Goal: Download file/media

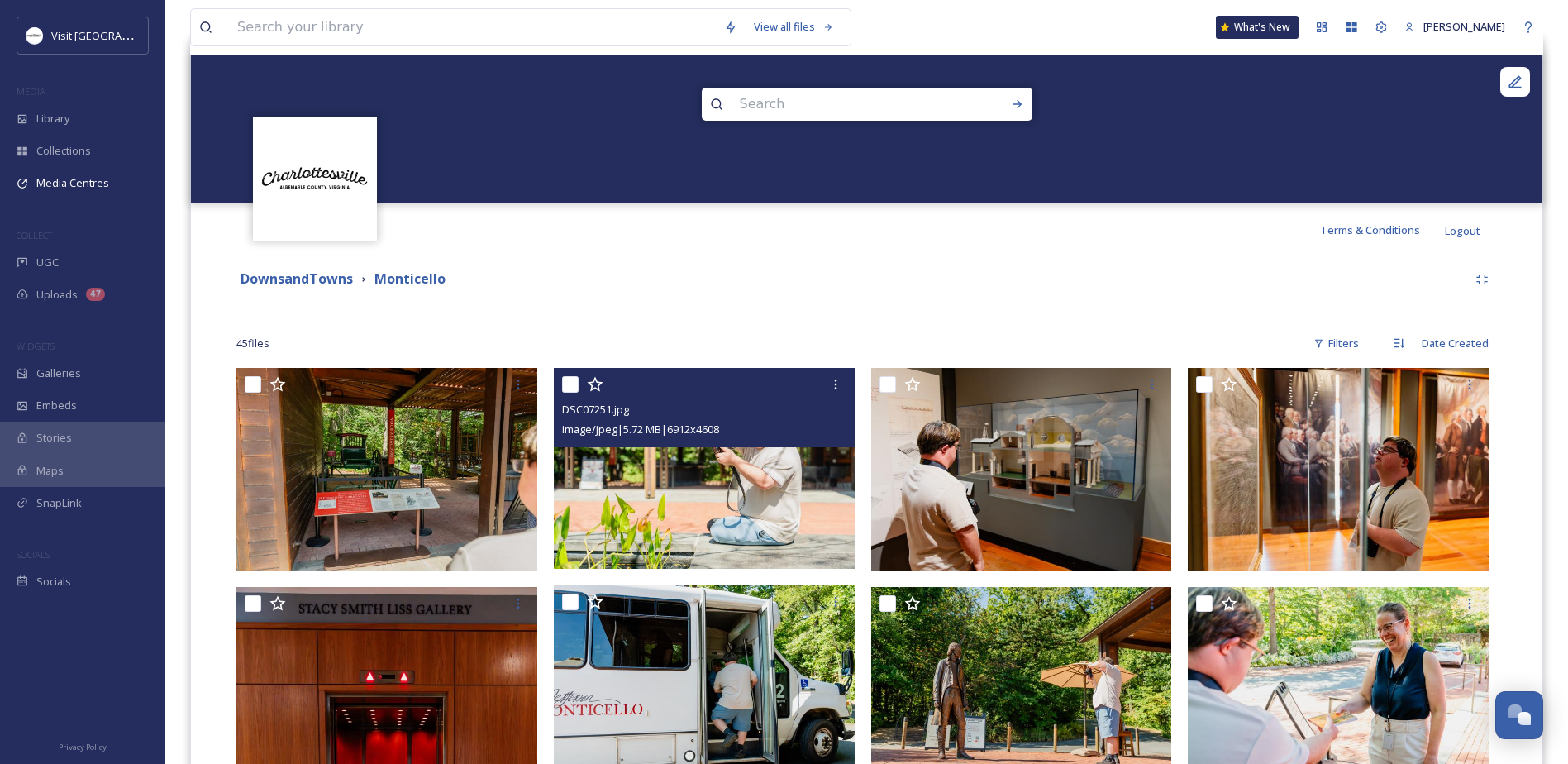
scroll to position [785, 0]
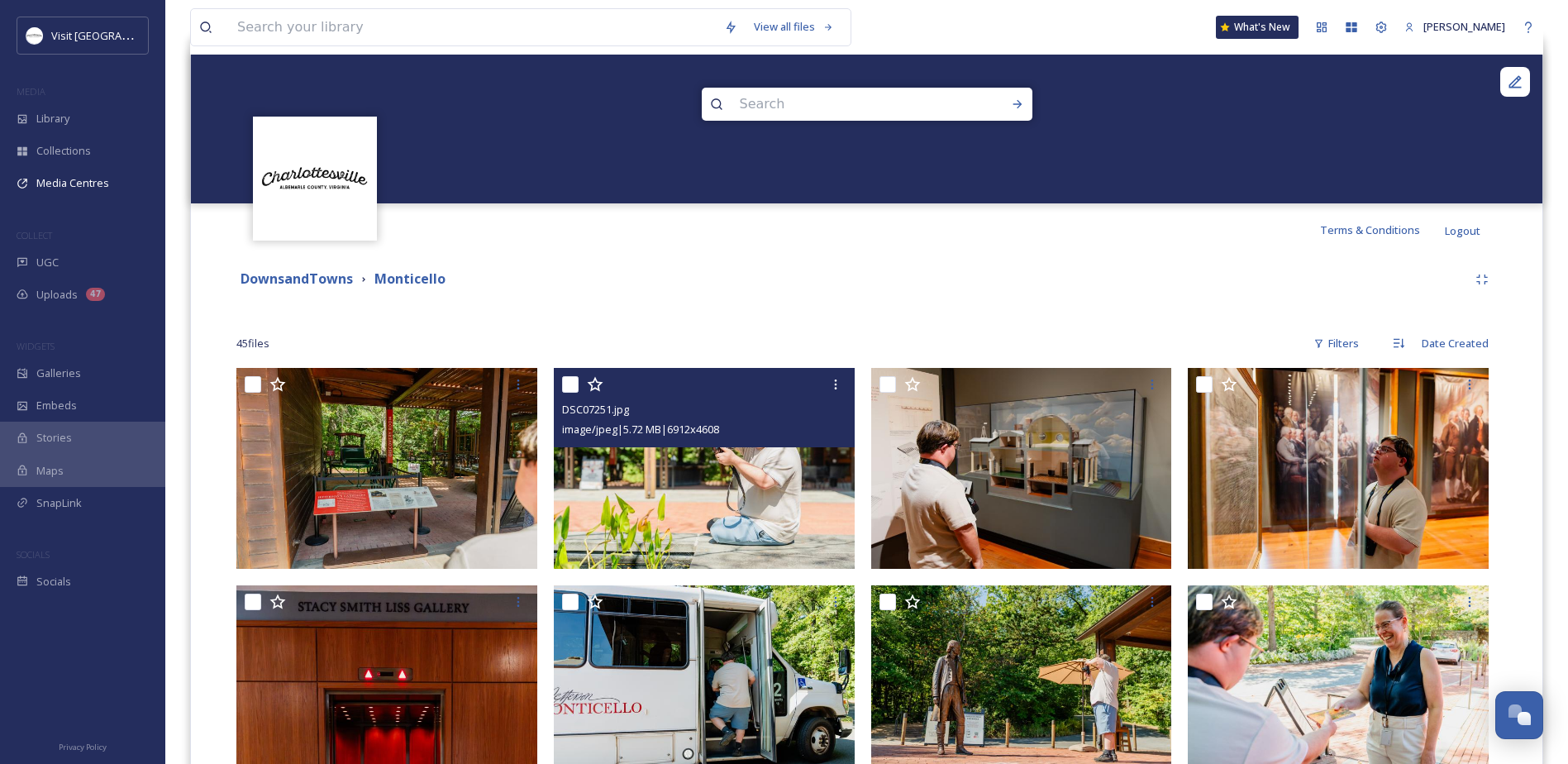
click at [310, 275] on strong "DownsandTowns" at bounding box center [297, 278] width 112 height 18
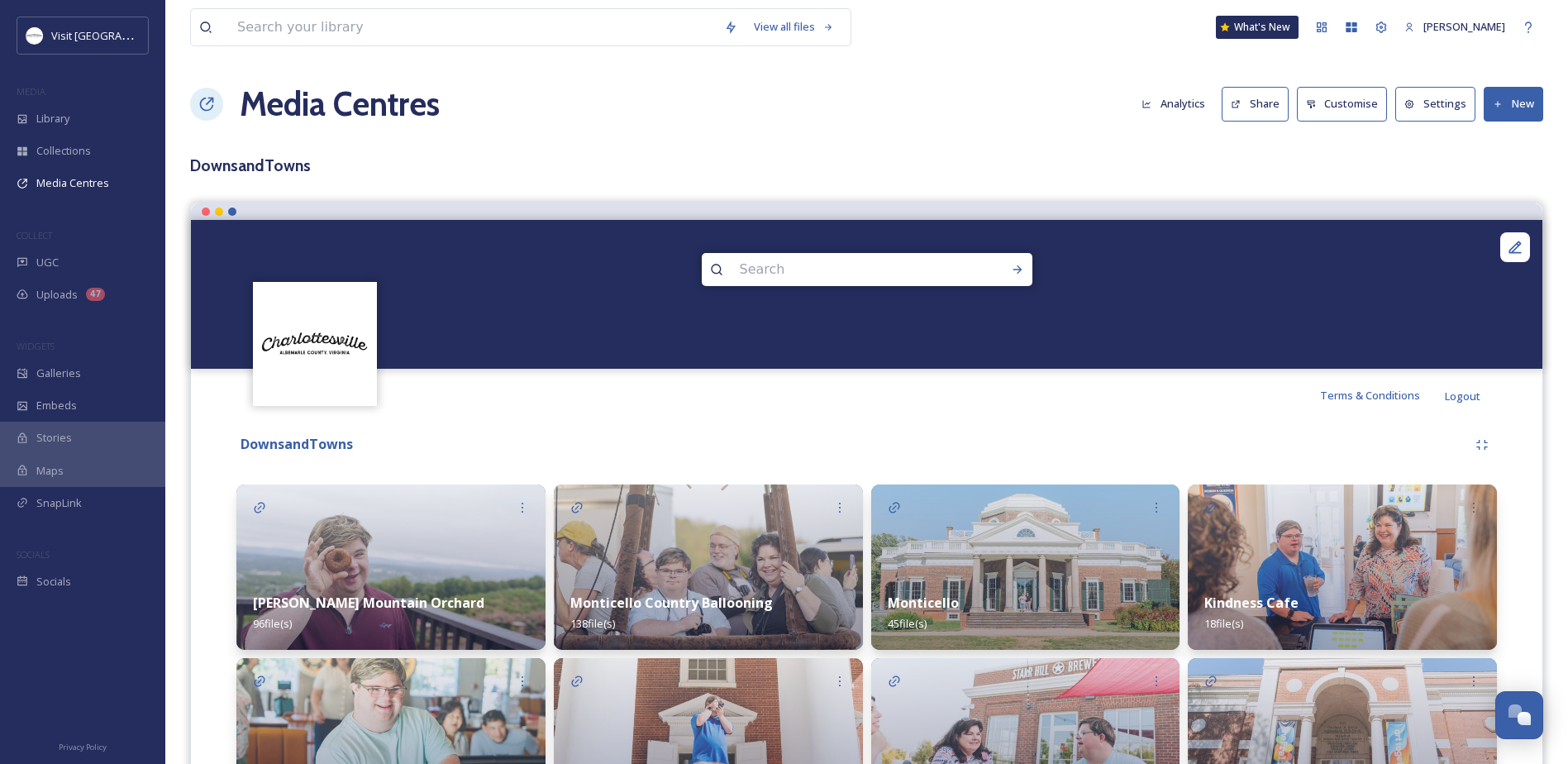
click at [1517, 106] on button "New" at bounding box center [1513, 104] width 60 height 34
click at [1512, 142] on span "Add Files" at bounding box center [1502, 143] width 44 height 16
click at [1504, 179] on span "Add Album" at bounding box center [1507, 175] width 54 height 16
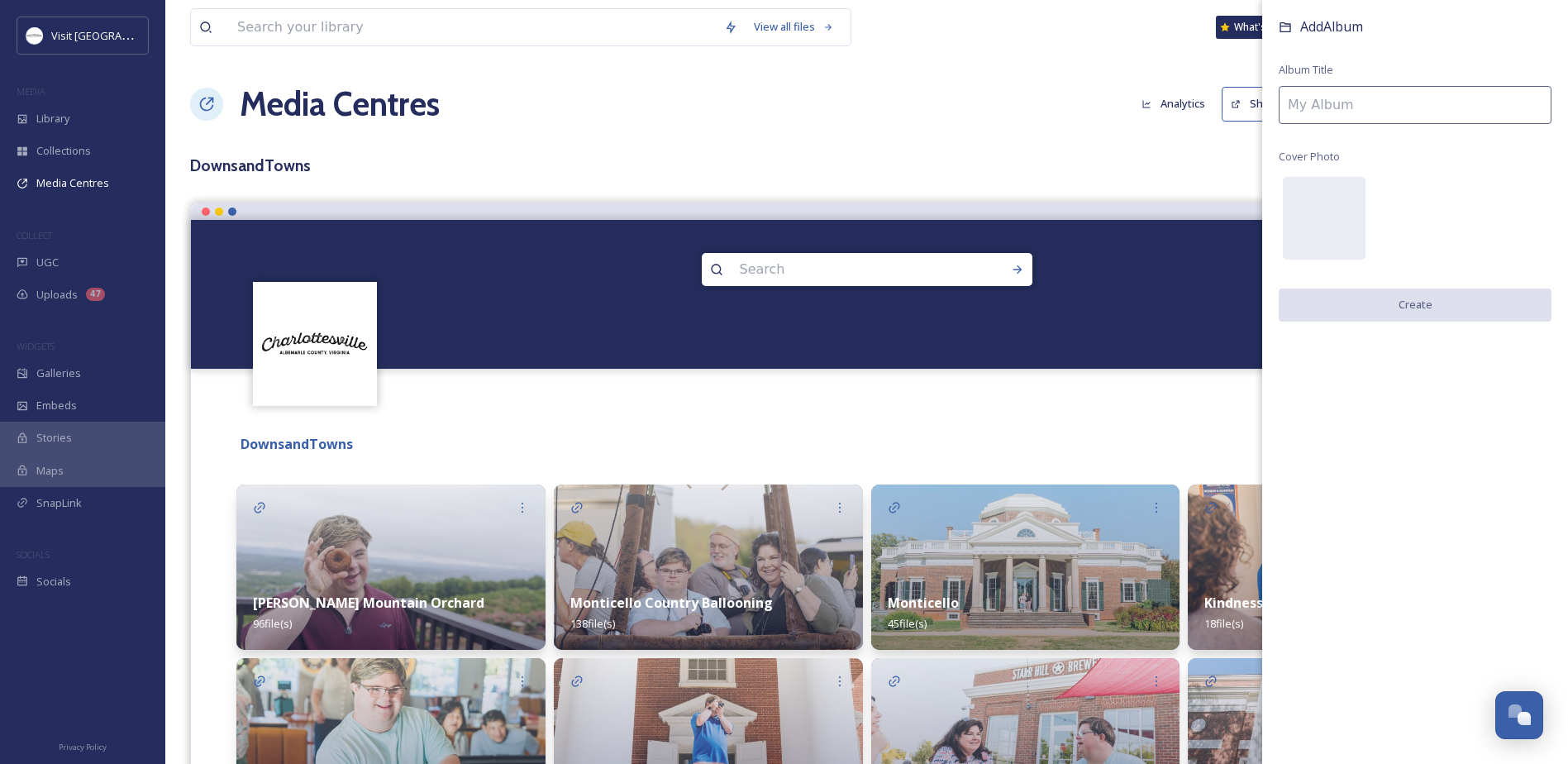
click at [1476, 99] on input at bounding box center [1415, 105] width 273 height 38
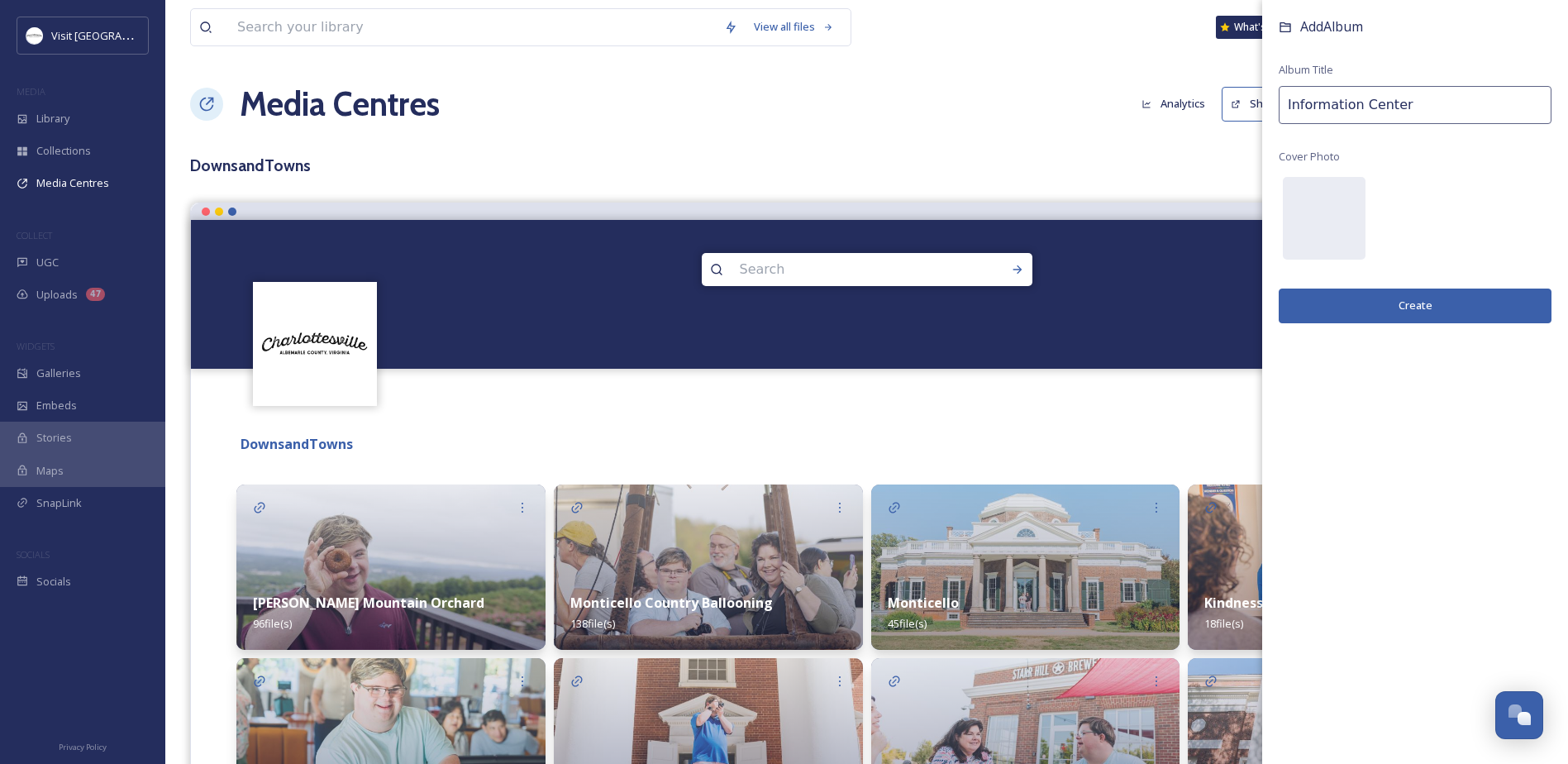
type input "Information Center"
click at [1347, 306] on button "Create" at bounding box center [1415, 305] width 273 height 34
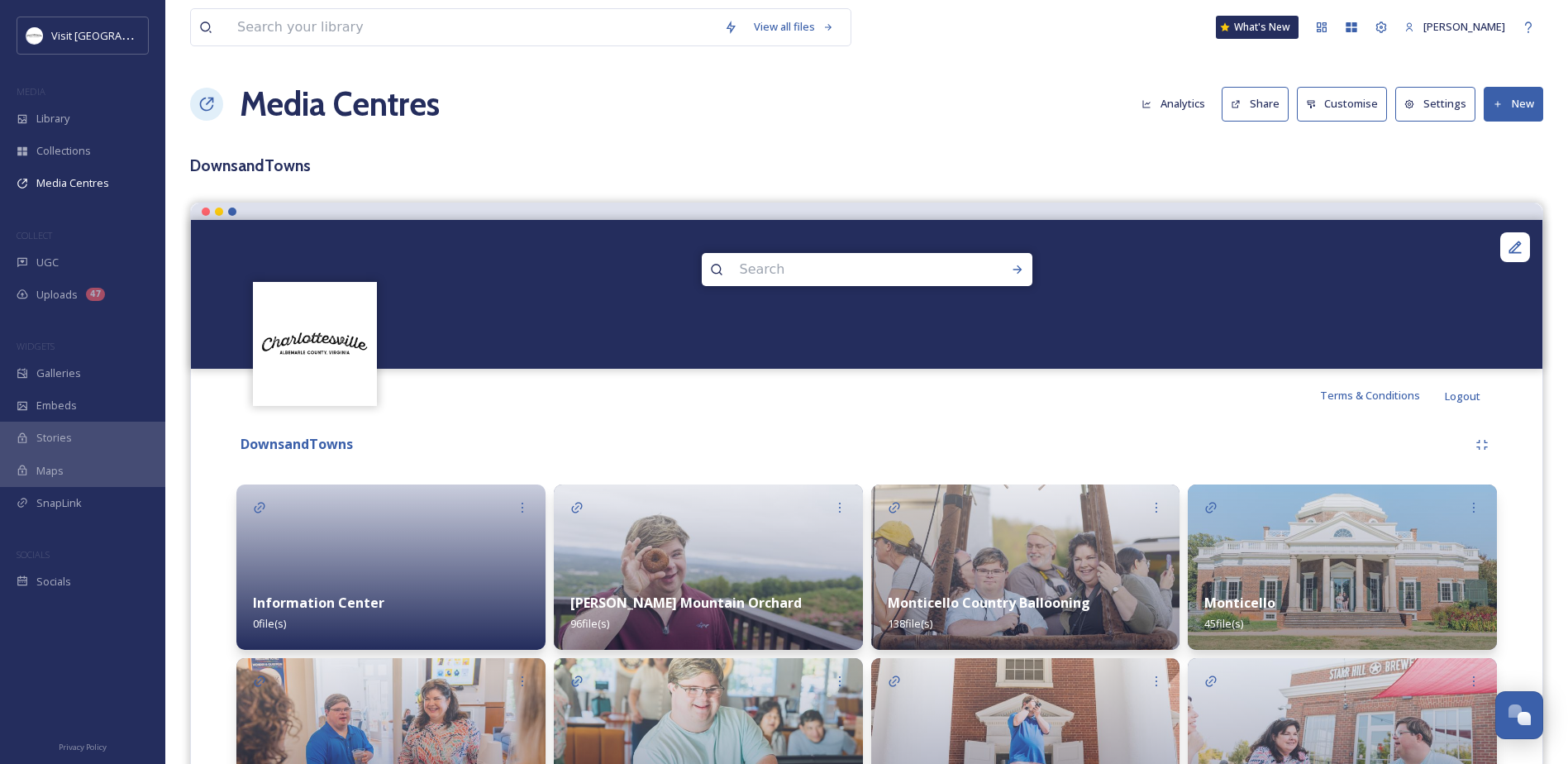
click at [364, 540] on div at bounding box center [390, 567] width 309 height 165
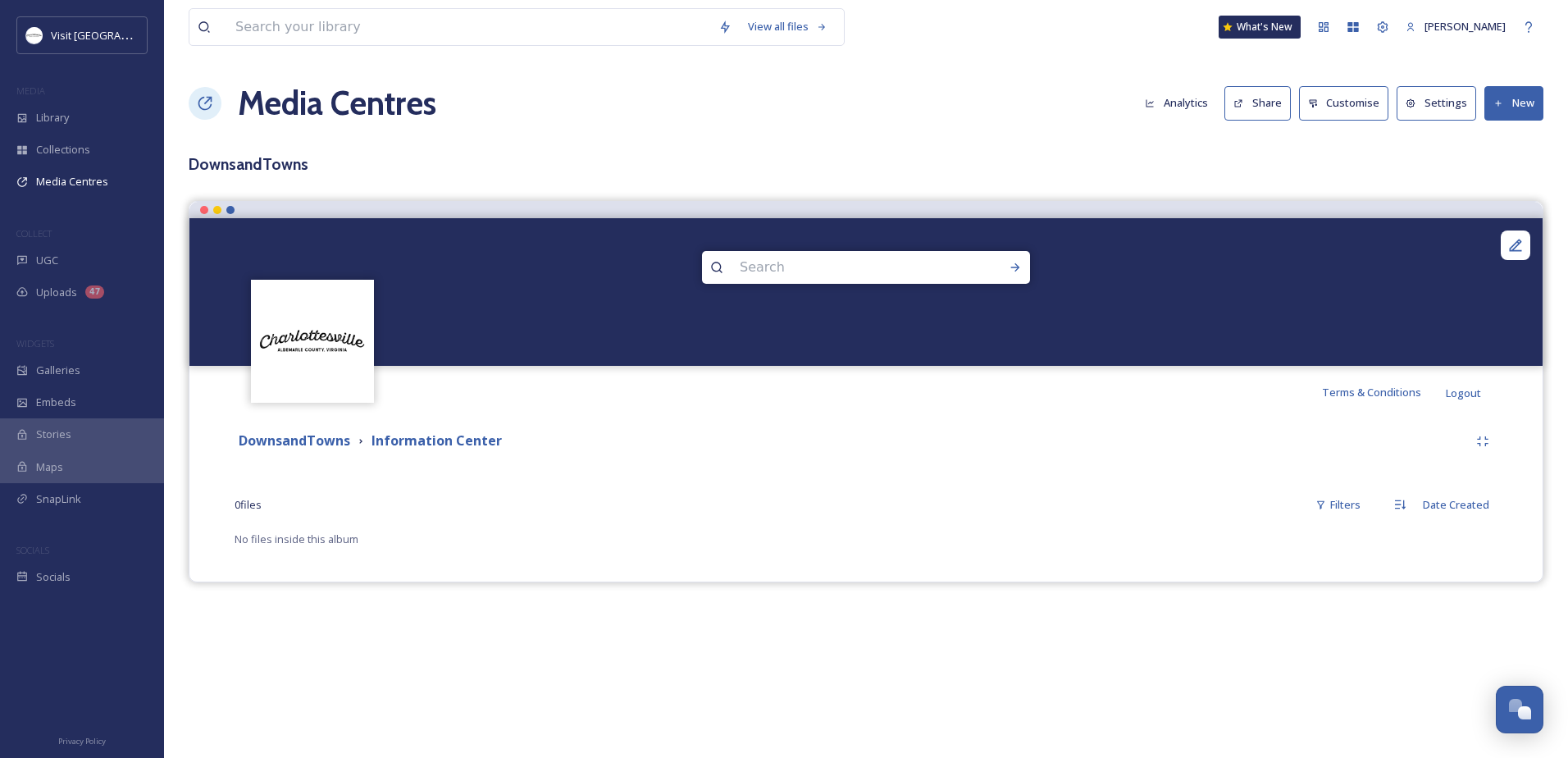
click at [1524, 102] on button "New" at bounding box center [1514, 103] width 59 height 34
click at [1506, 143] on span "Add Files" at bounding box center [1502, 141] width 44 height 16
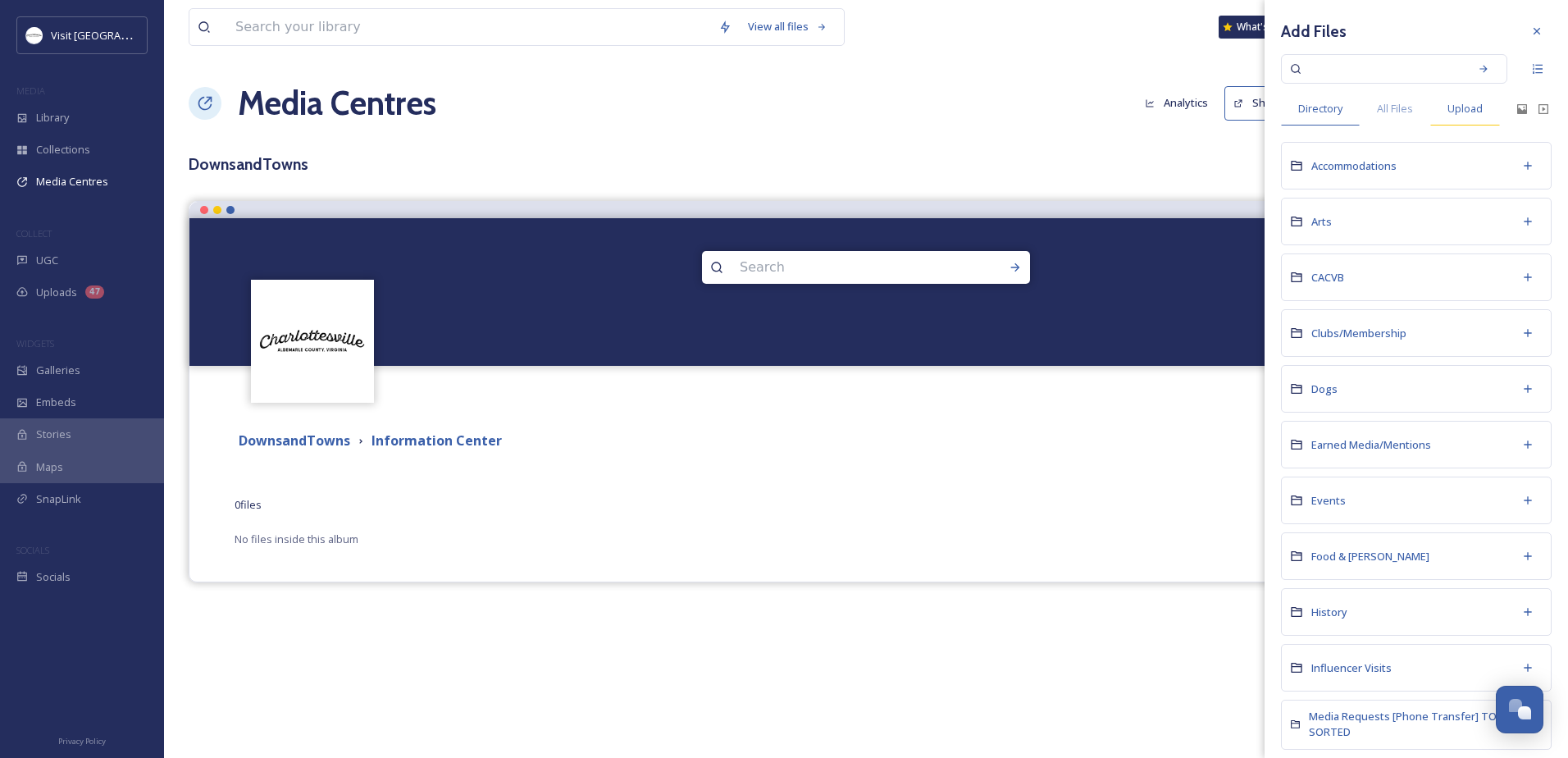
click at [1488, 102] on div "Upload" at bounding box center [1465, 109] width 69 height 34
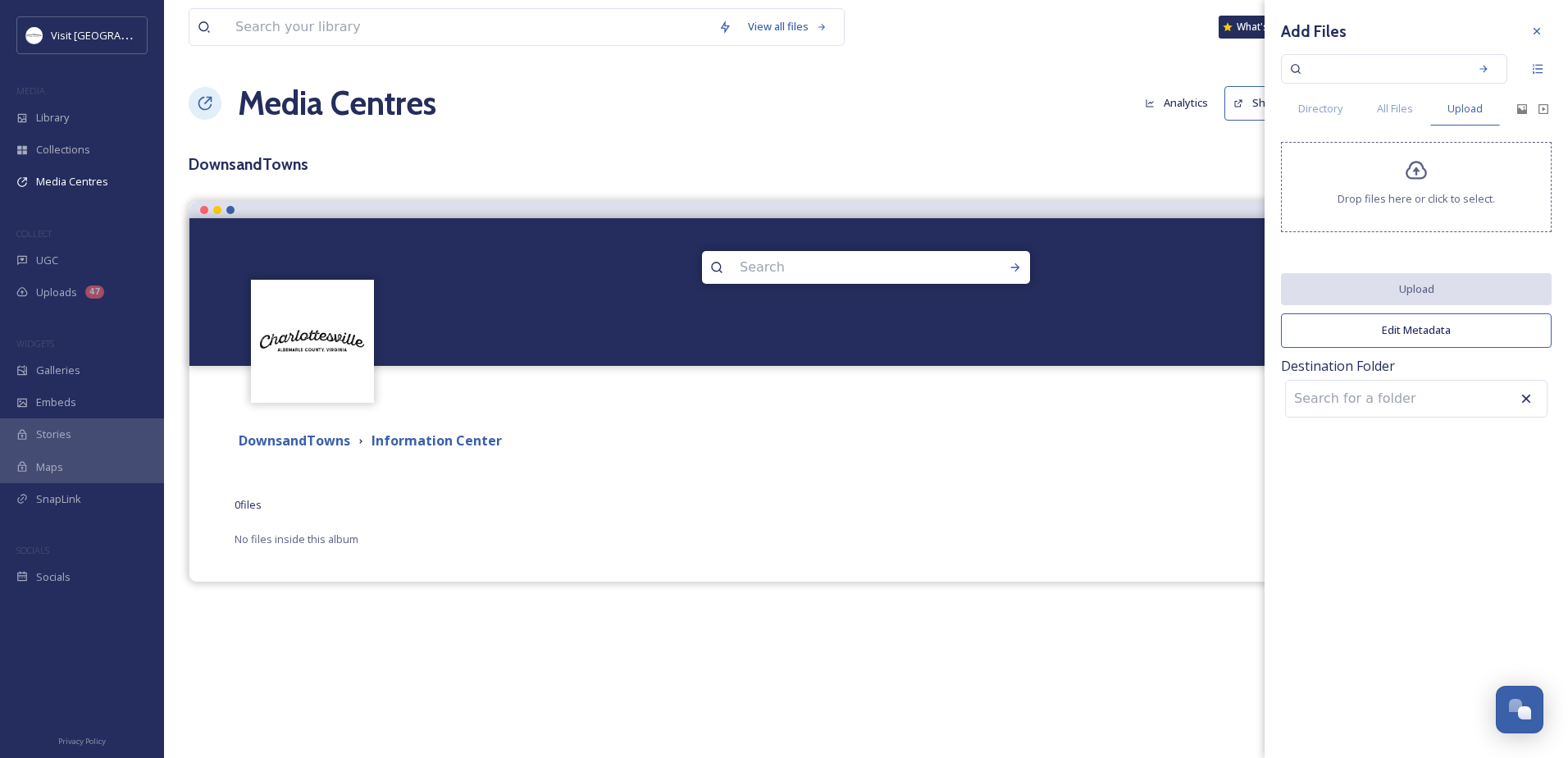
click at [1375, 195] on span "Drop files here or click to select." at bounding box center [1416, 199] width 157 height 16
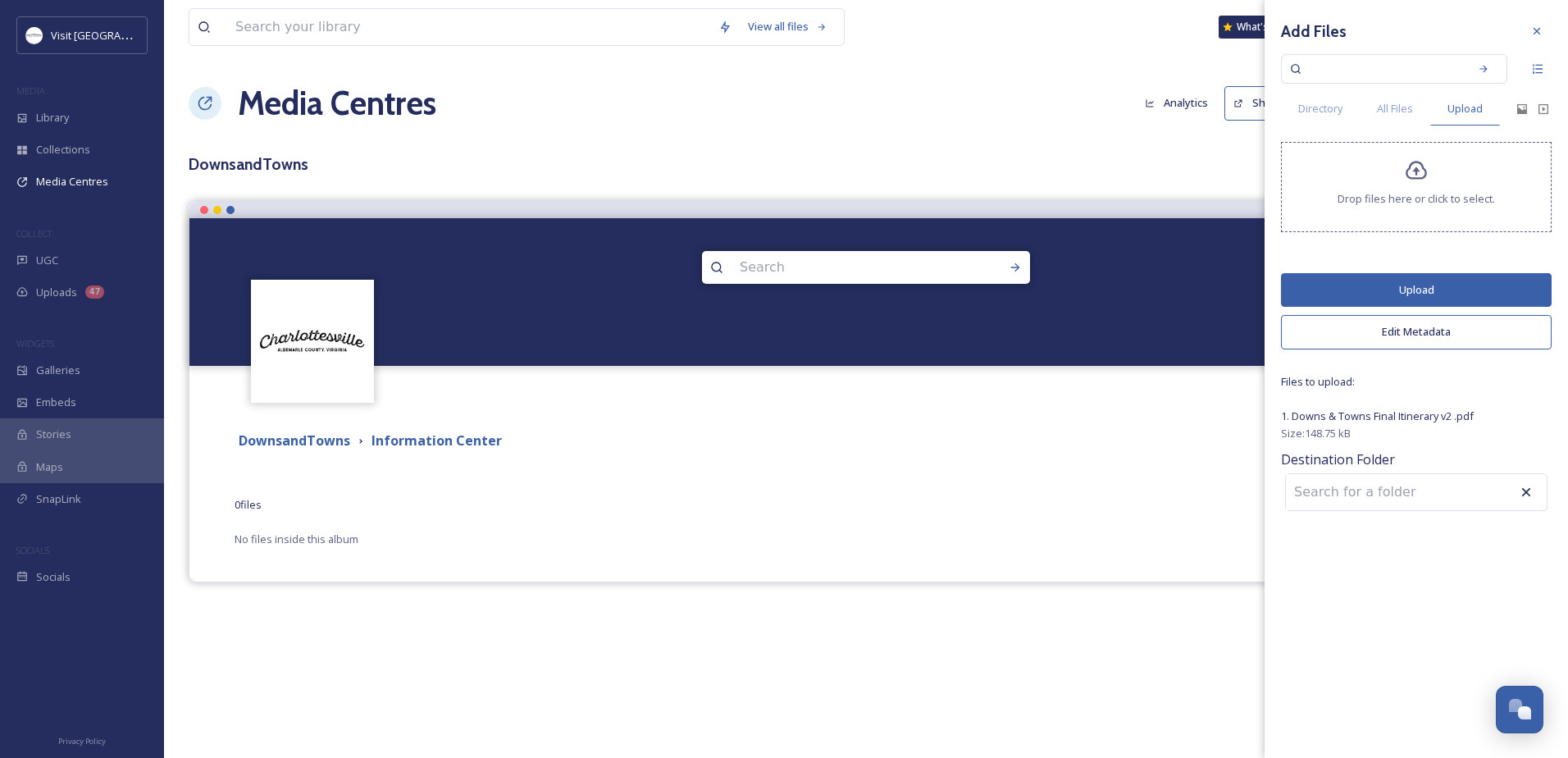
click at [1419, 155] on div "Drop files here or click to select." at bounding box center [1416, 186] width 271 height 90
click at [1376, 288] on button "Upload" at bounding box center [1416, 290] width 271 height 34
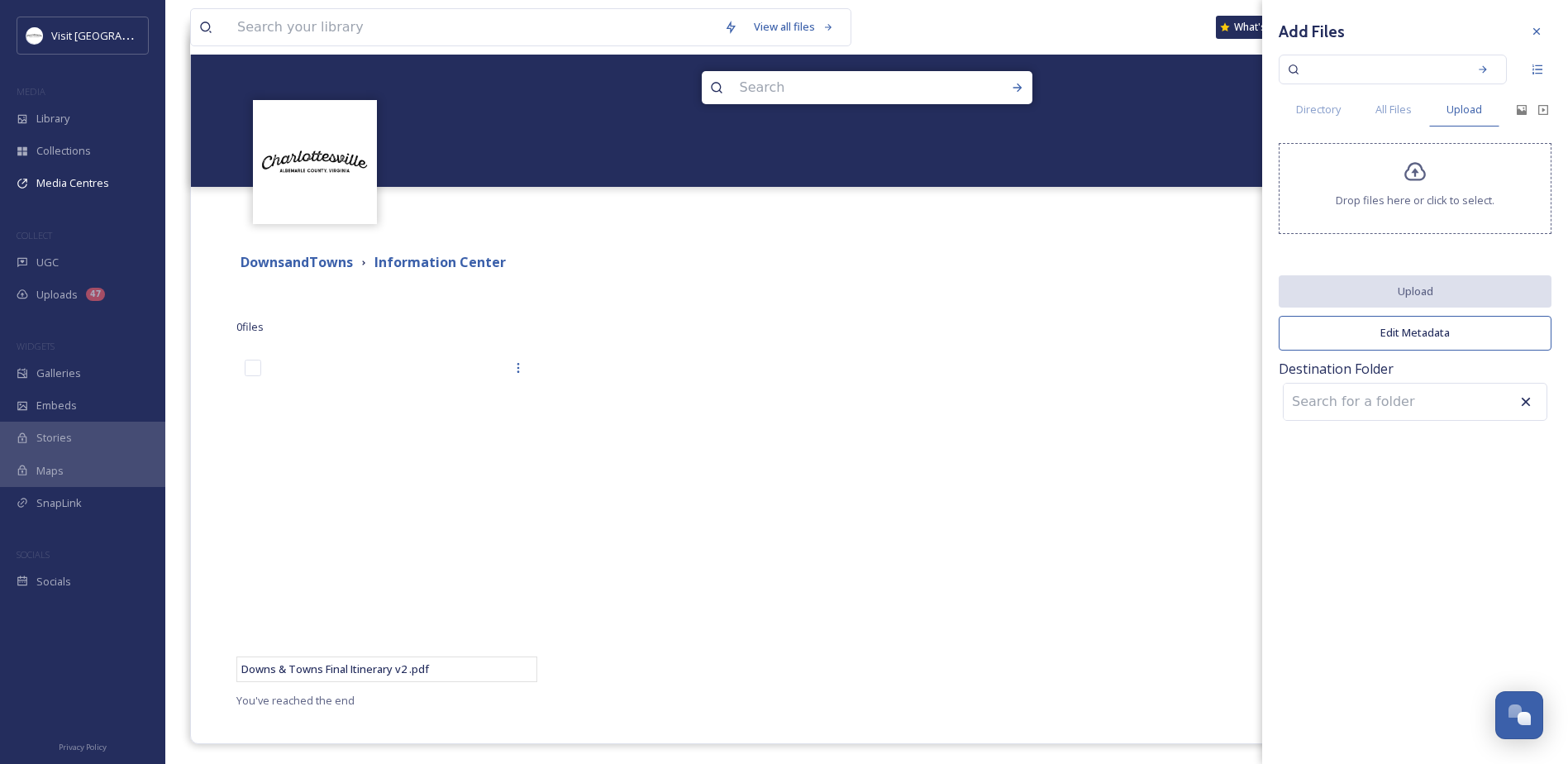
scroll to position [187, 0]
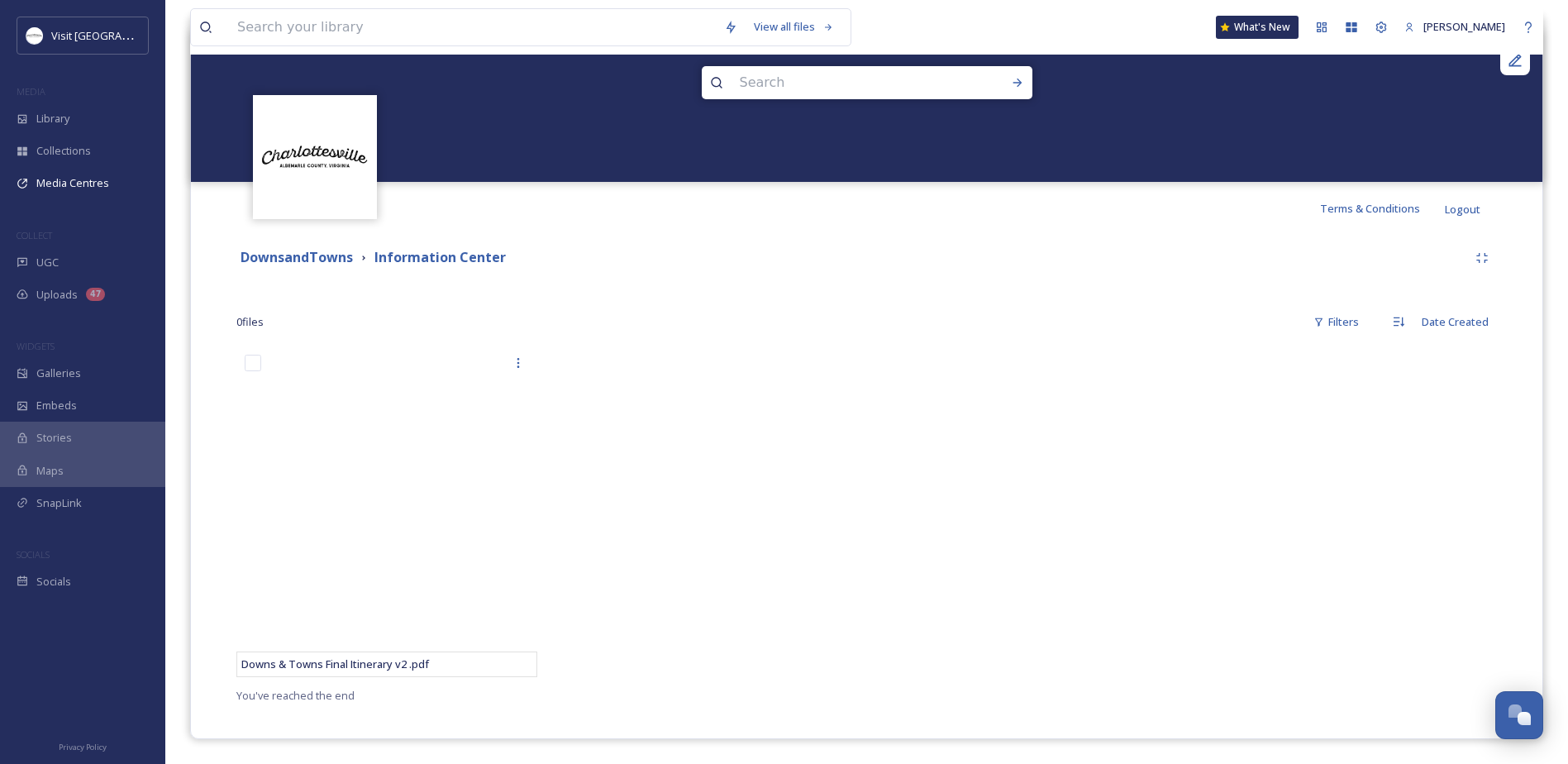
click at [819, 390] on div at bounding box center [707, 516] width 309 height 339
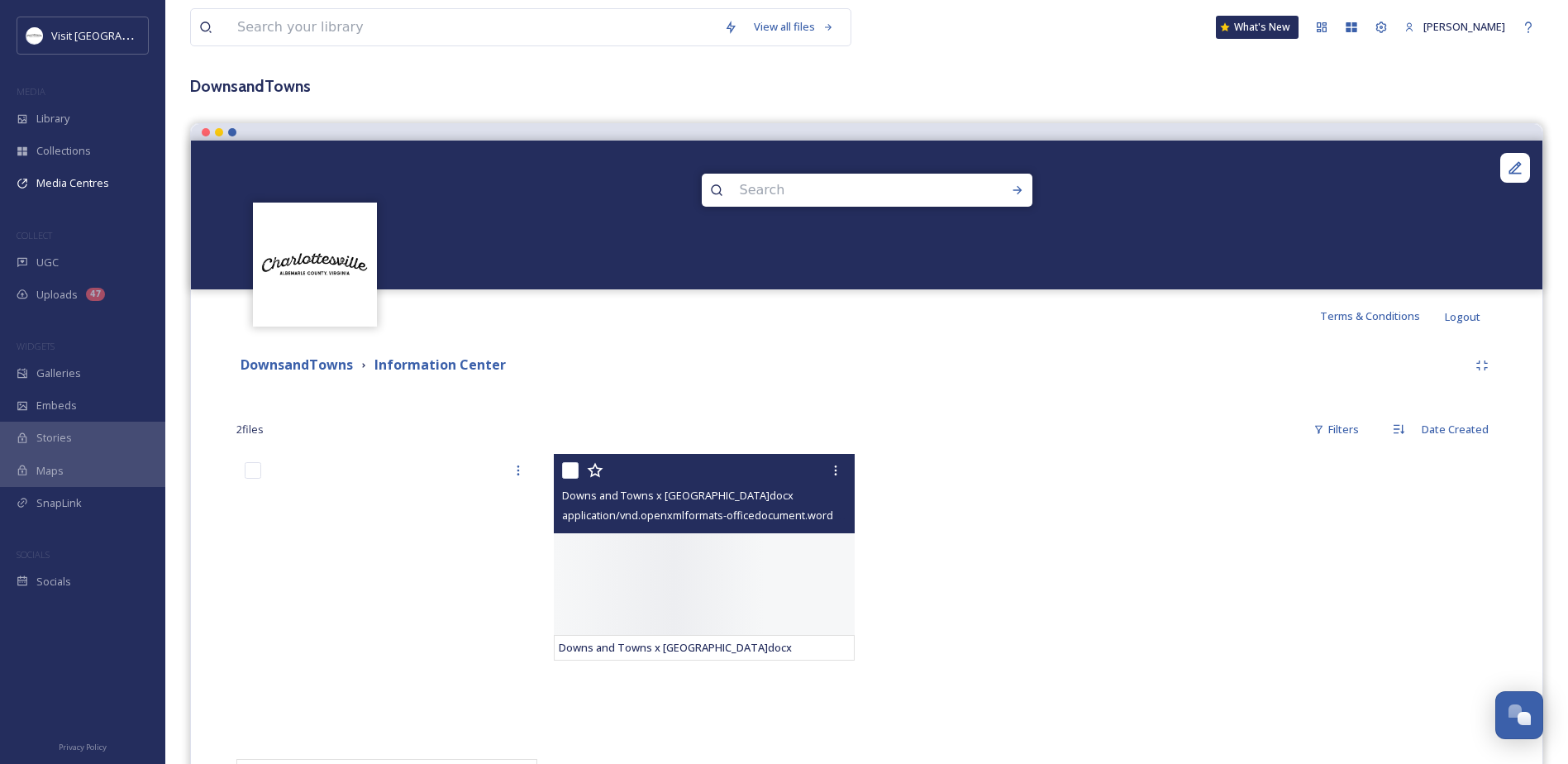
scroll to position [187, 0]
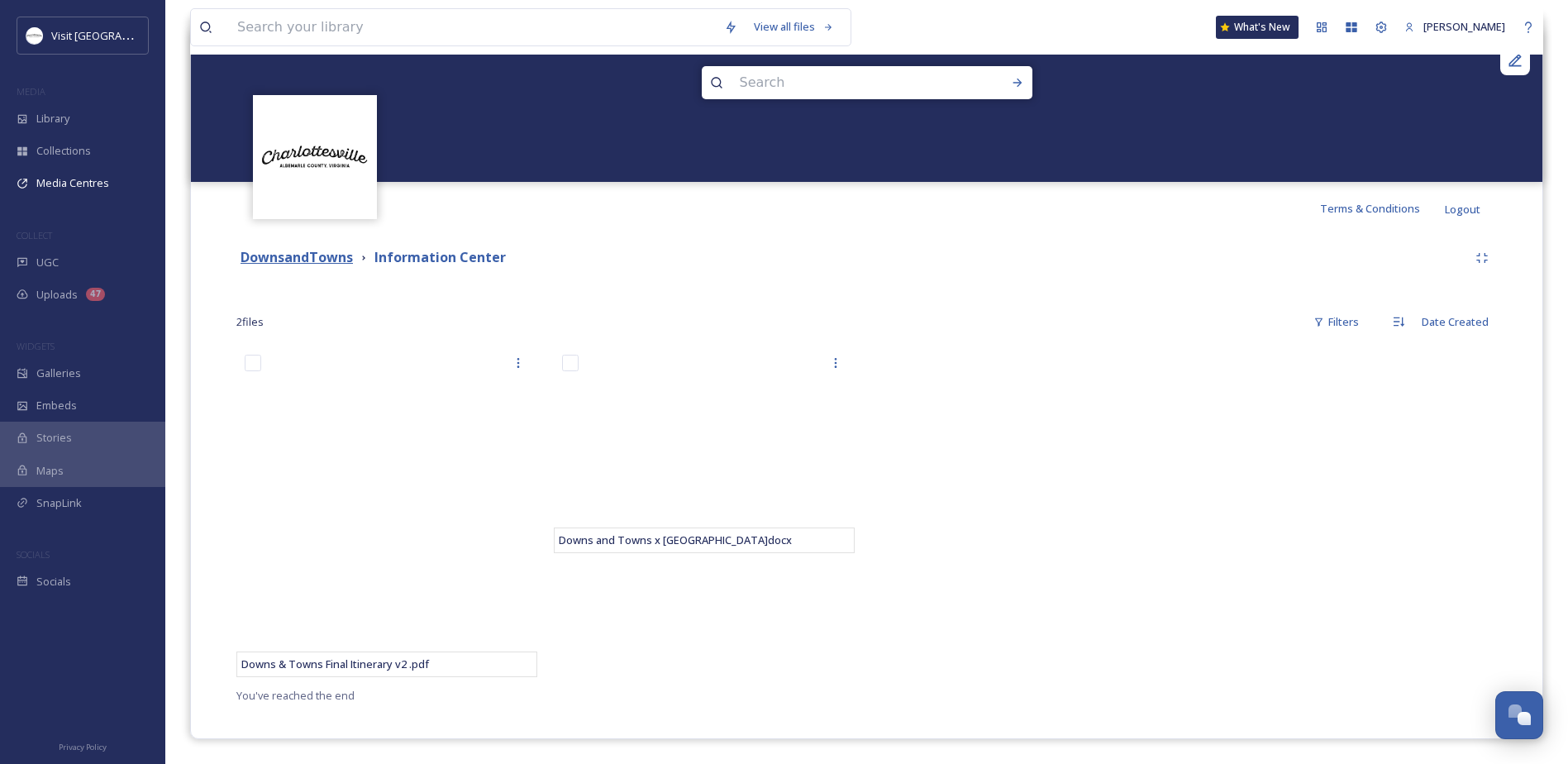
click at [318, 254] on strong "DownsandTowns" at bounding box center [297, 257] width 112 height 18
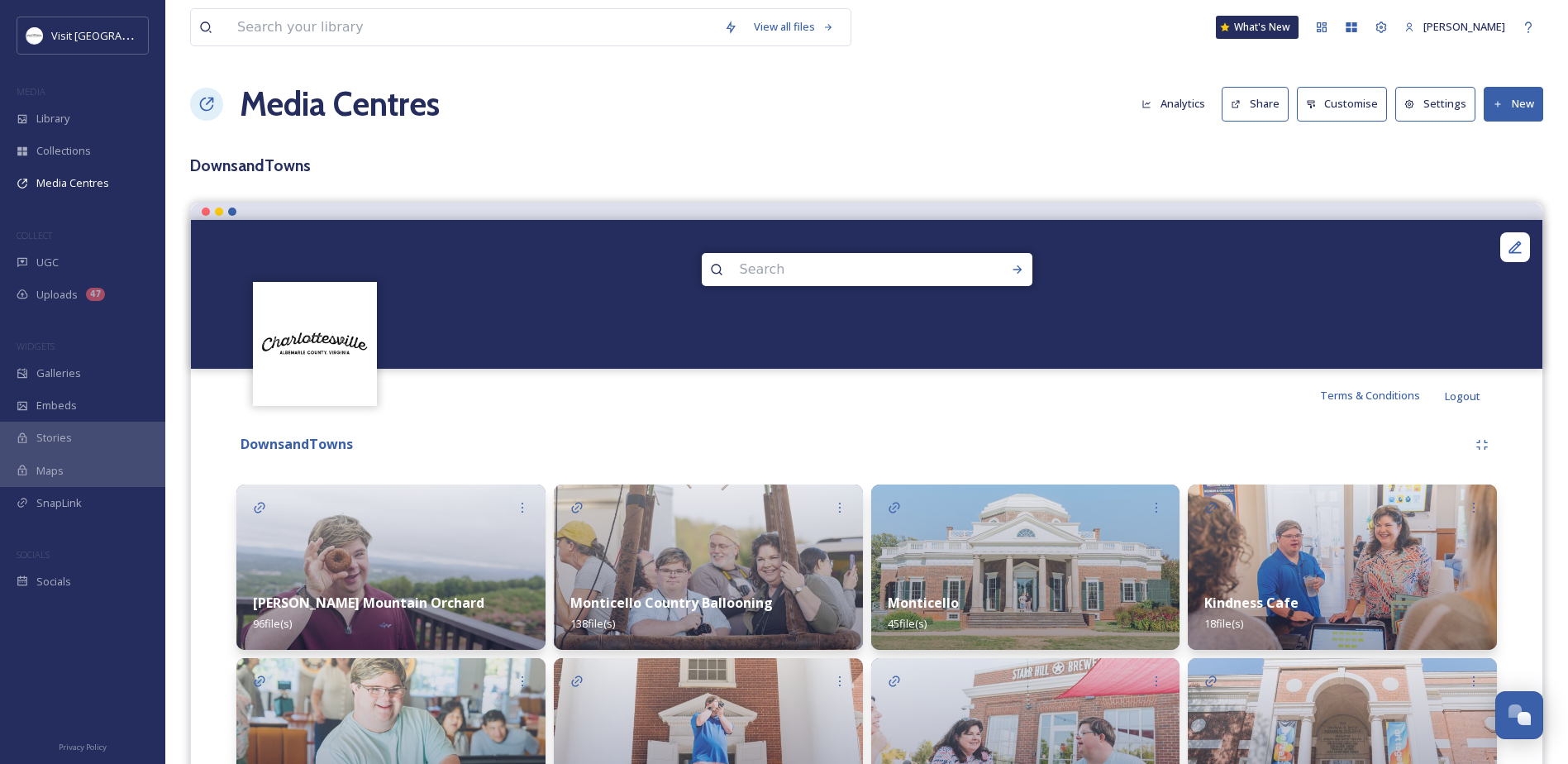
click at [1274, 105] on button "Share" at bounding box center [1254, 104] width 67 height 34
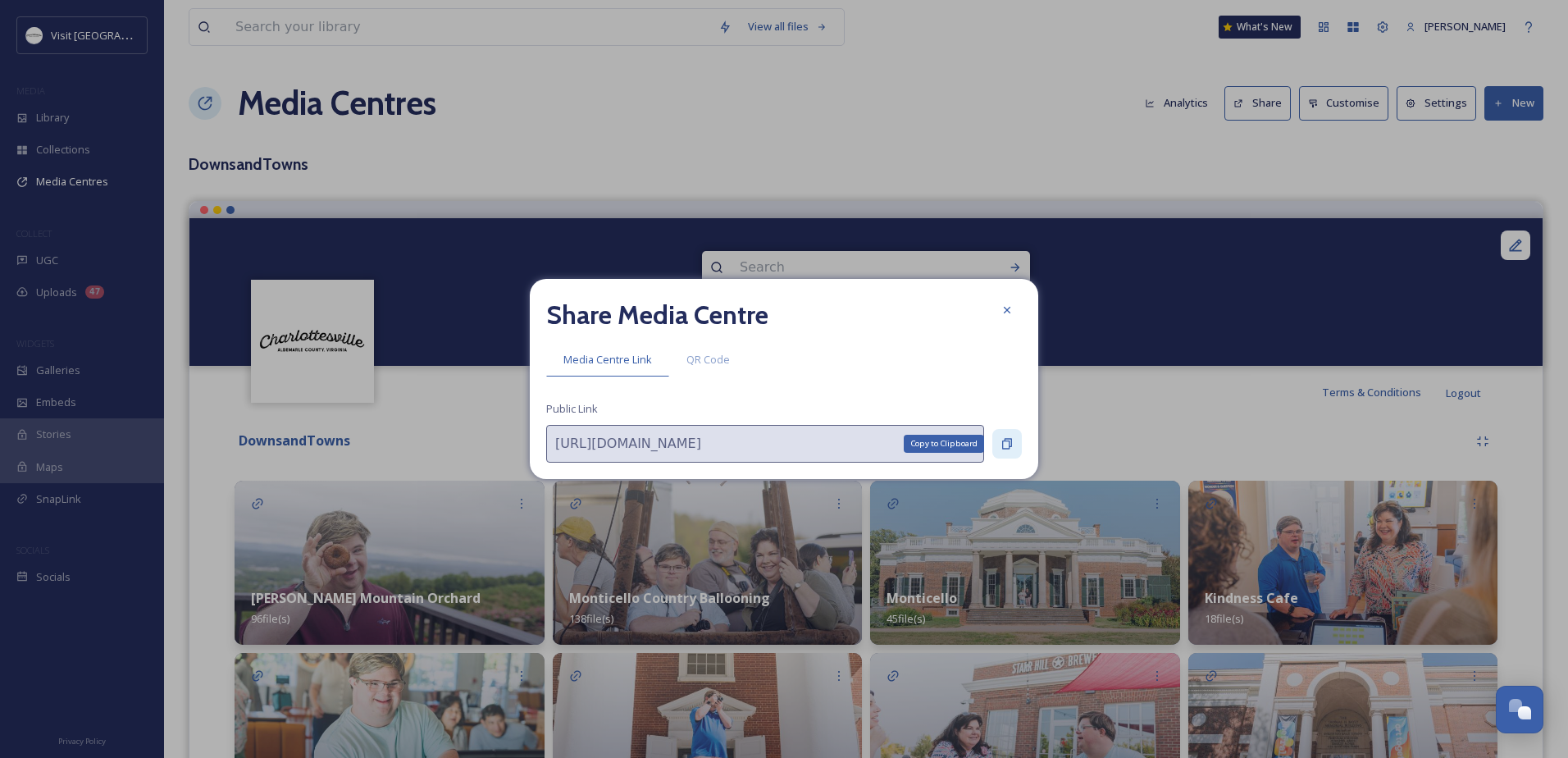
click at [999, 448] on div "Copy to Clipboard" at bounding box center [1008, 444] width 30 height 30
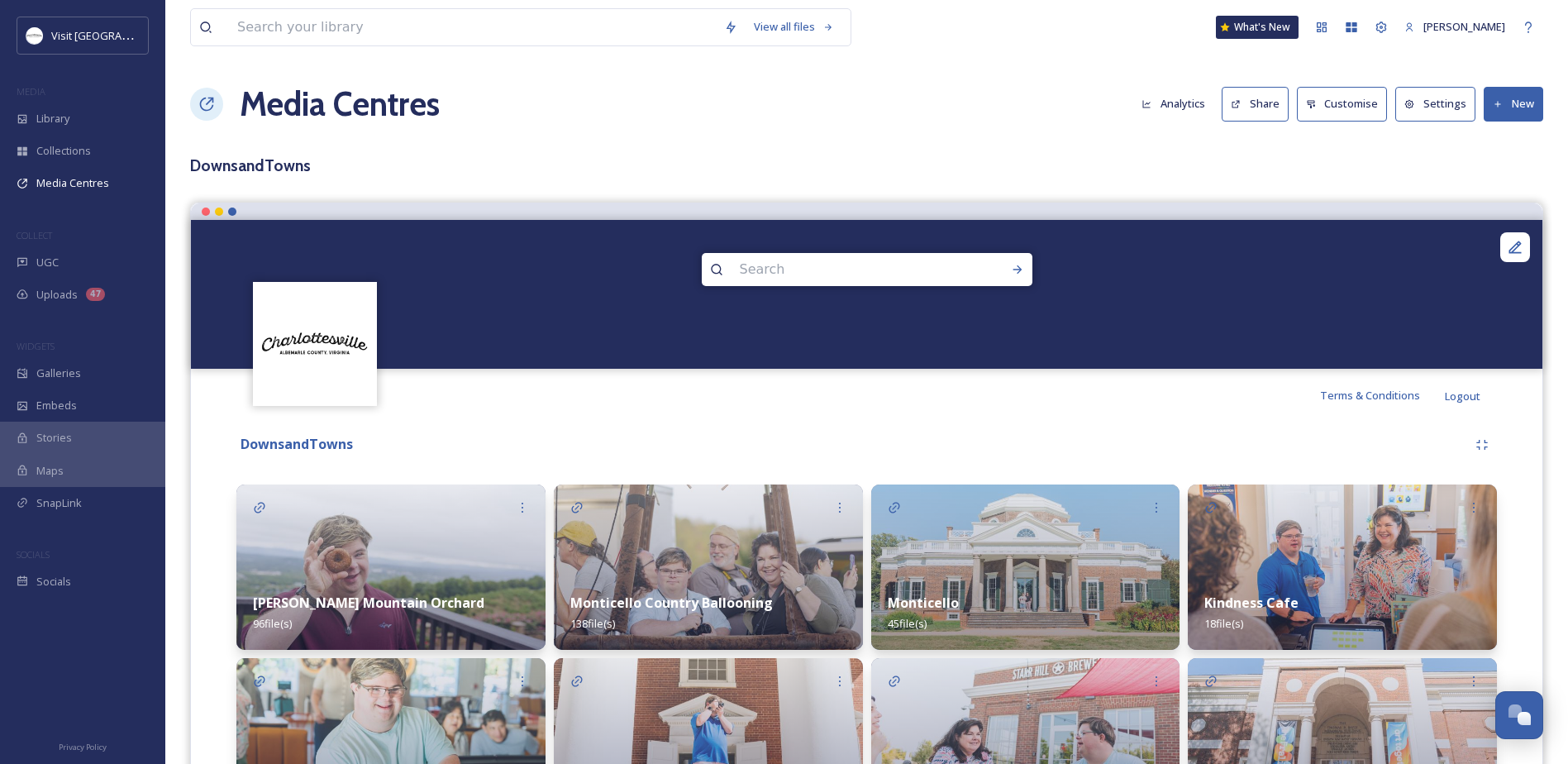
click at [1260, 89] on button "Share" at bounding box center [1254, 104] width 67 height 34
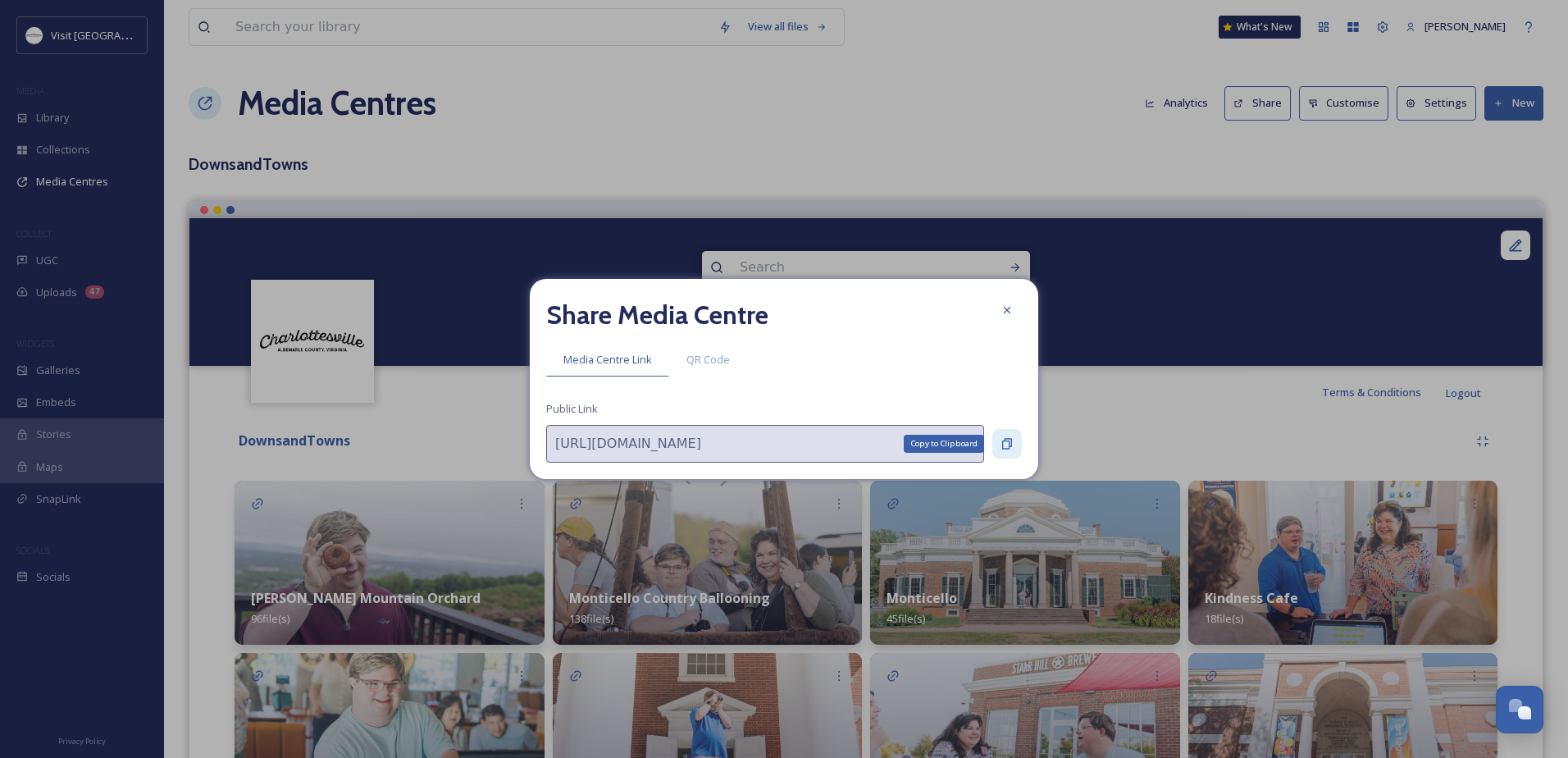
click at [1014, 434] on div "Copy to Clipboard" at bounding box center [1008, 444] width 30 height 30
click at [1013, 307] on icon at bounding box center [1008, 310] width 13 height 13
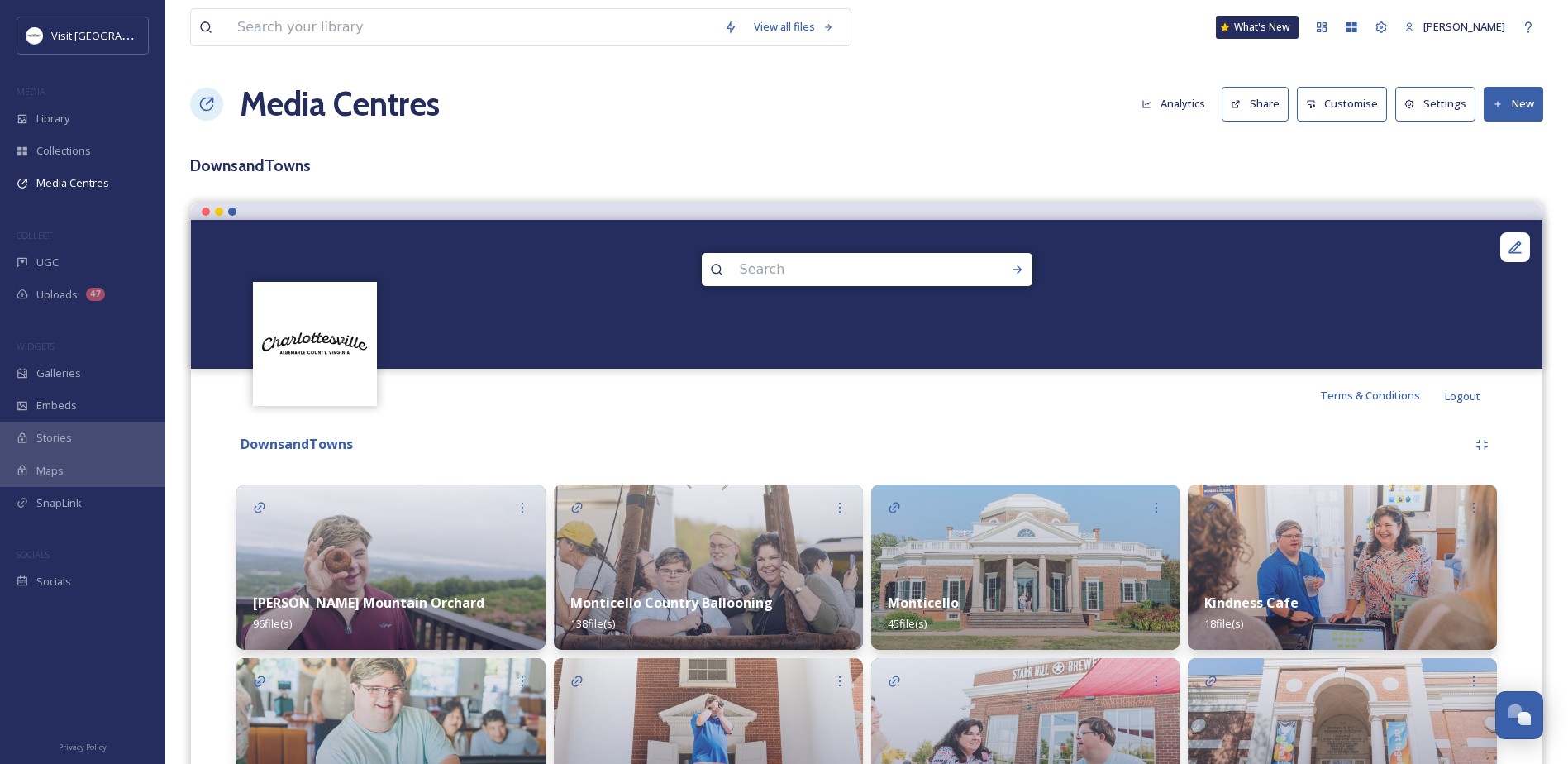
click at [579, 144] on div "View all files What's New Sabrina Combs Media Centres Analytics Share Customise…" at bounding box center [866, 532] width 1403 height 1063
click at [43, 122] on span "Library" at bounding box center [53, 118] width 33 height 16
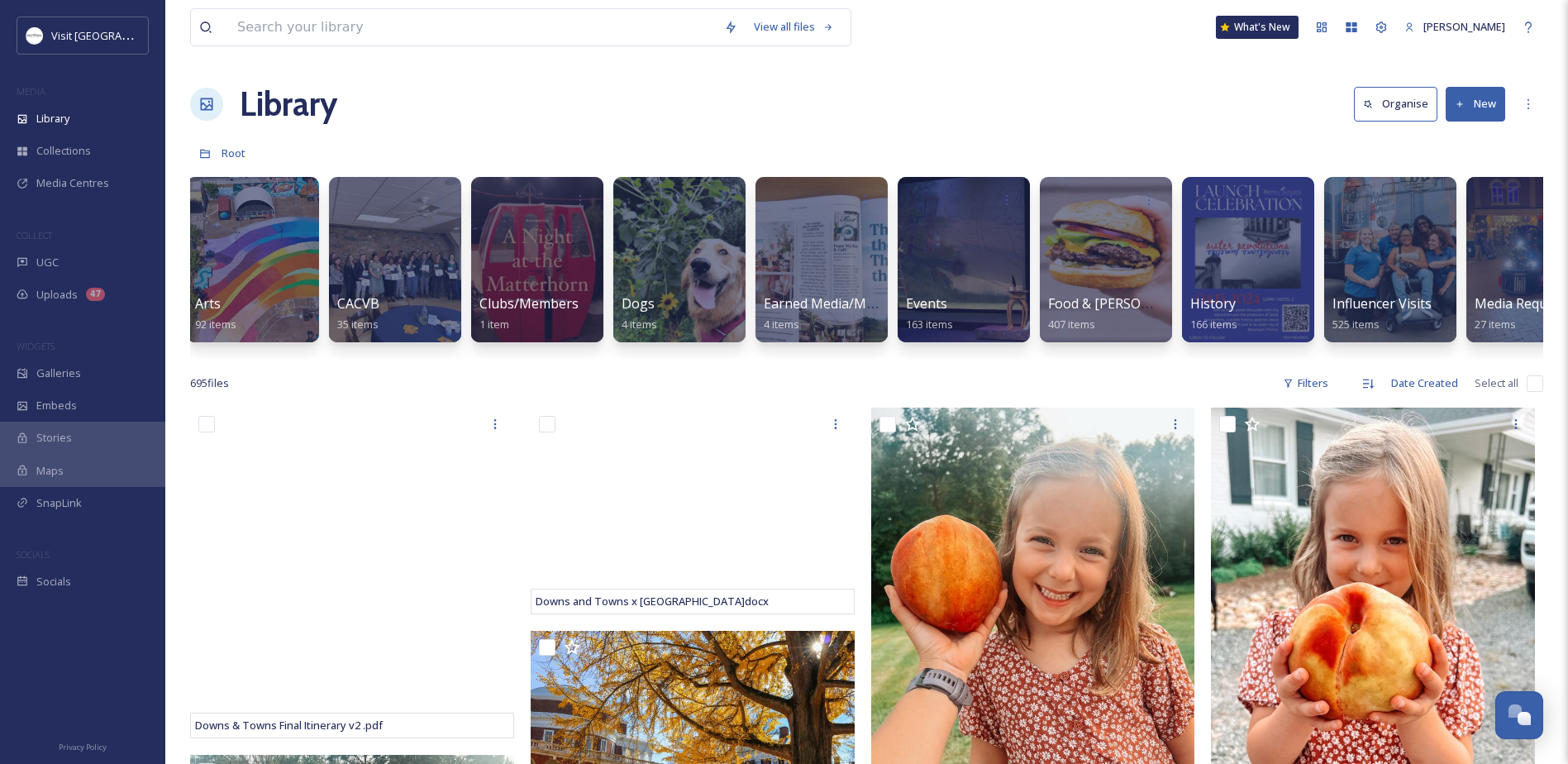
scroll to position [0, 154]
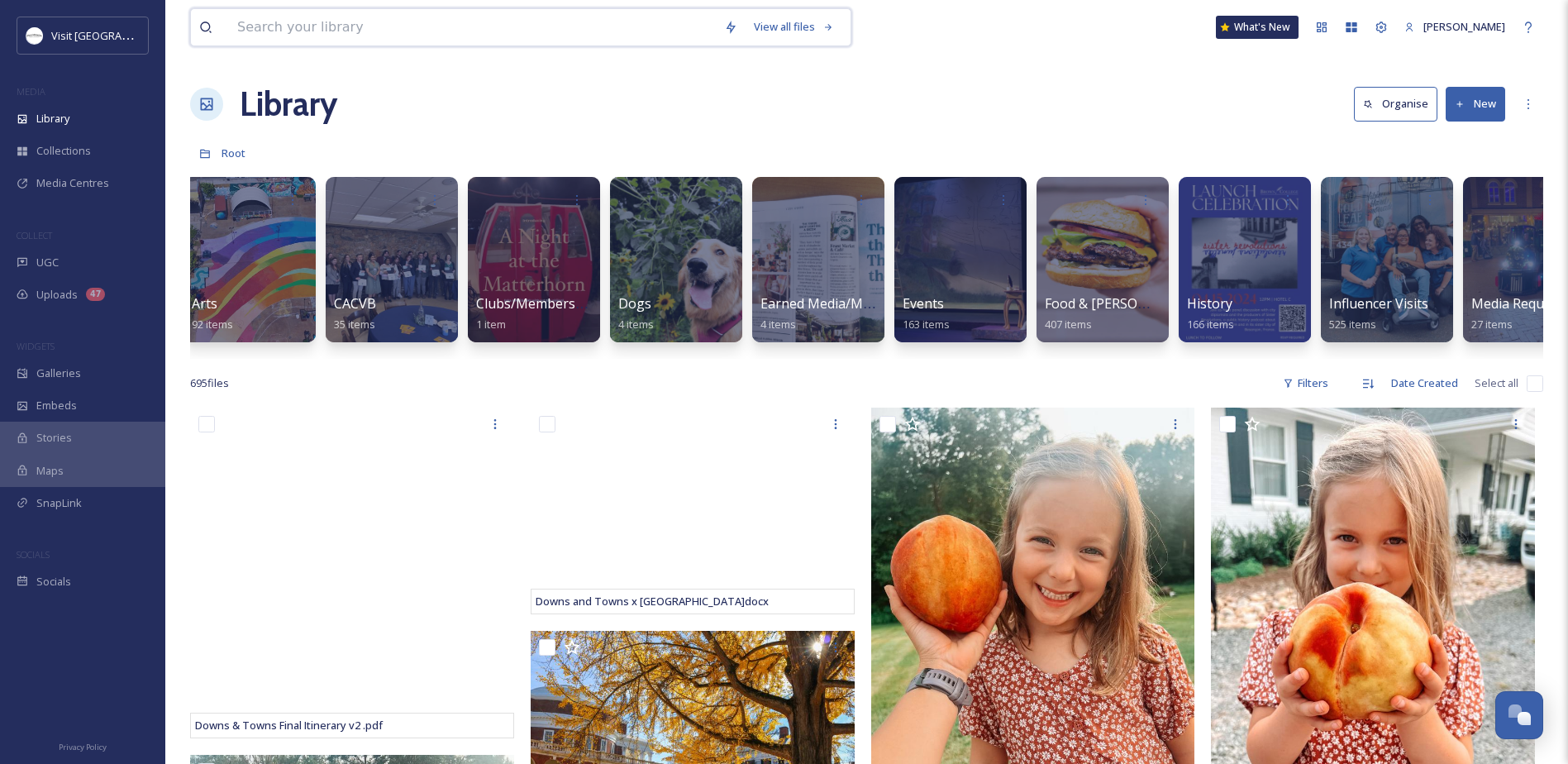
click at [377, 21] on input at bounding box center [471, 27] width 486 height 37
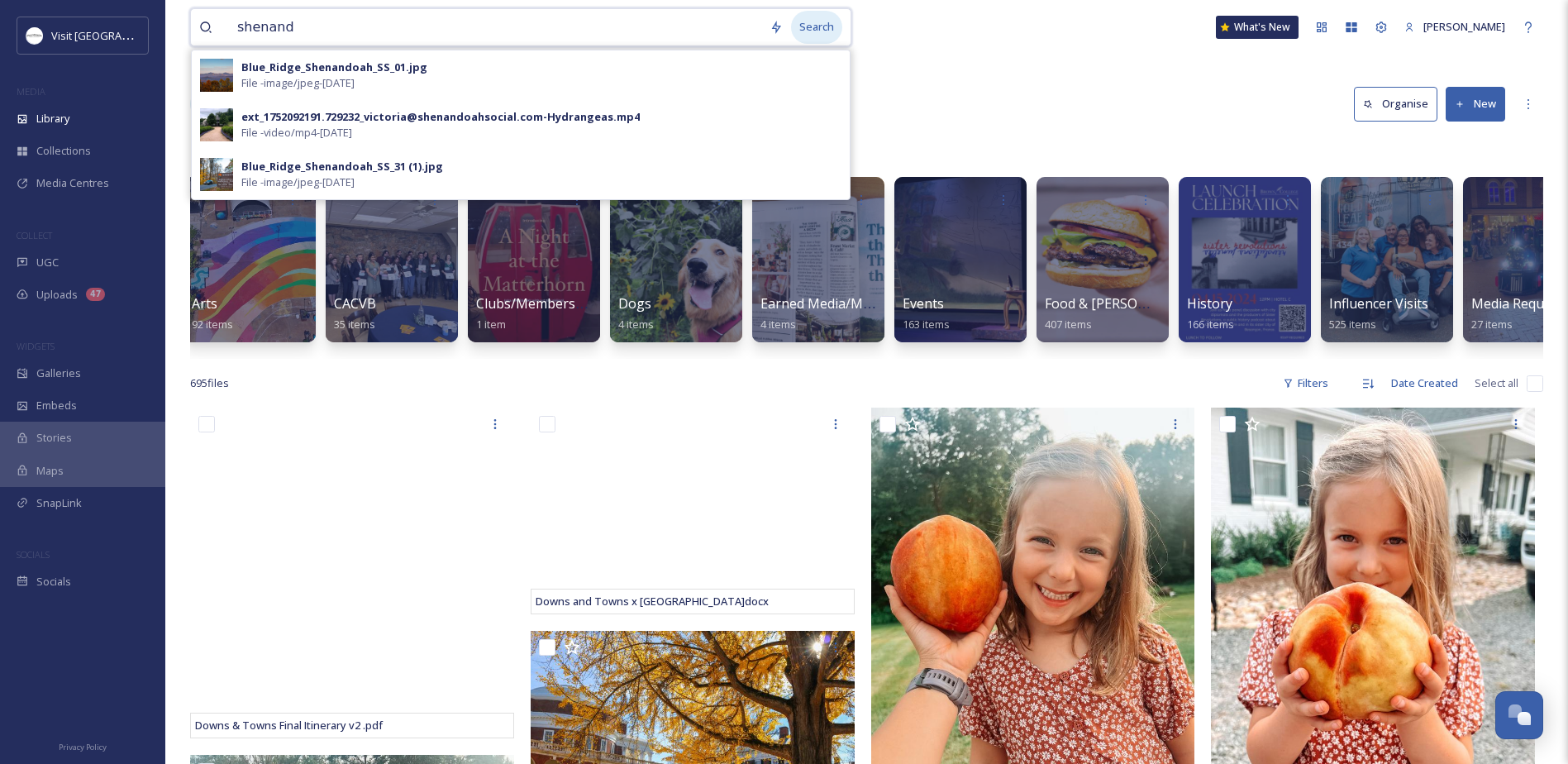
type input "shenand"
click at [830, 24] on div "Search" at bounding box center [816, 26] width 51 height 32
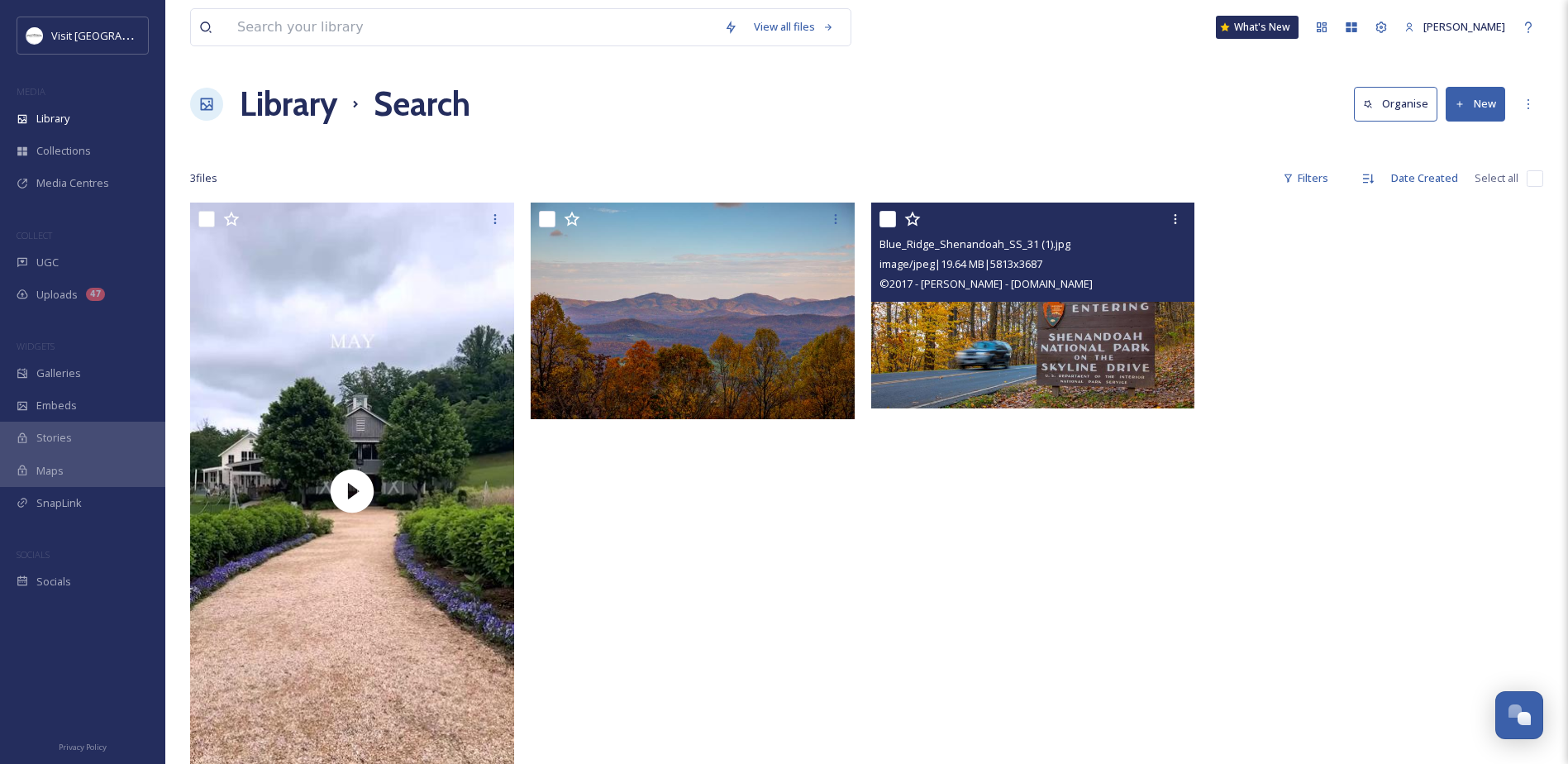
click at [1087, 299] on div "Blue_Ridge_Shenandoah_SS_31 (1).jpg image/jpeg | 19.64 MB | 5813 x 3687 © 2017 …" at bounding box center [1032, 251] width 324 height 99
click at [1049, 320] on img at bounding box center [1032, 305] width 324 height 206
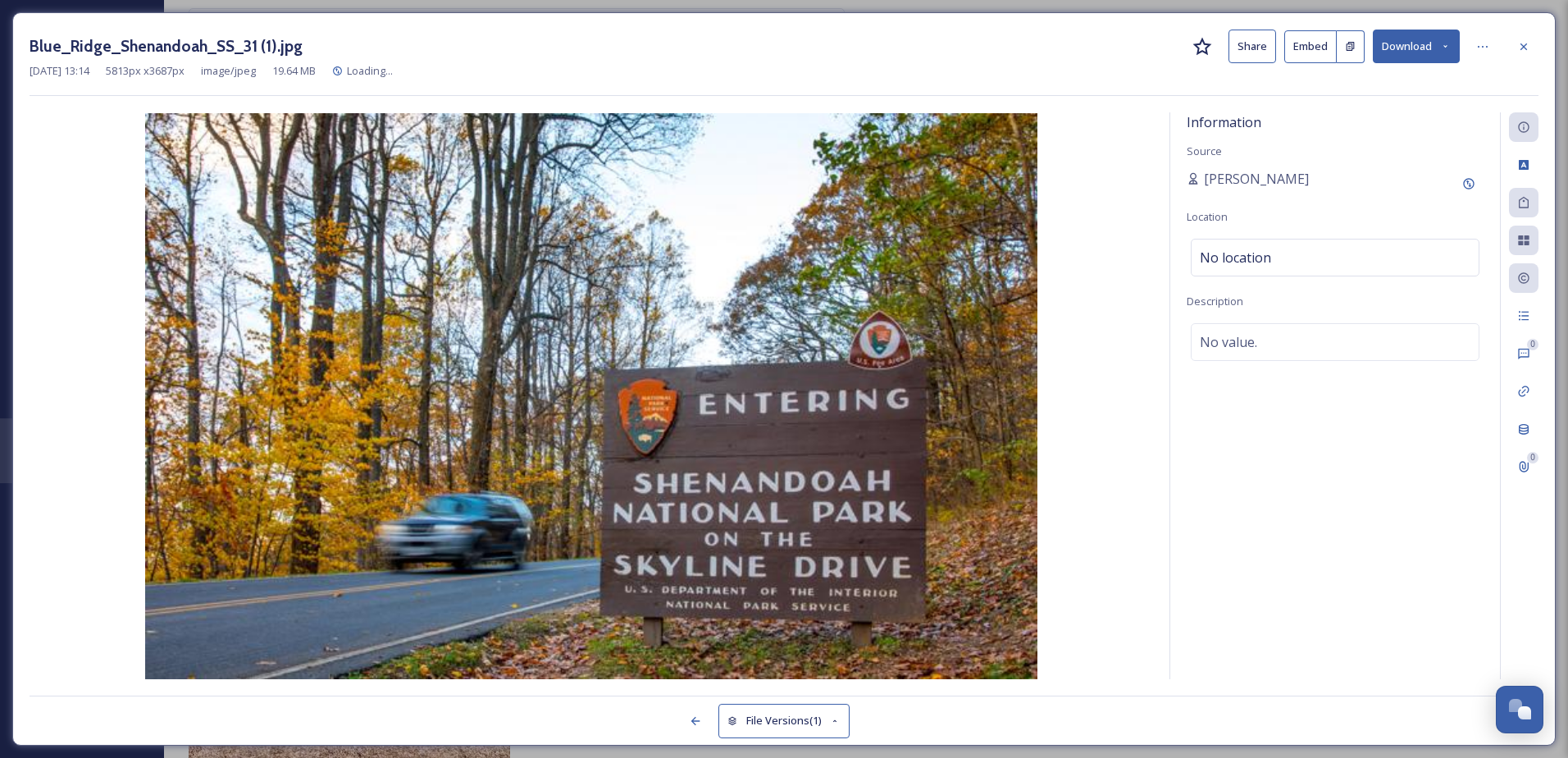
click at [1392, 58] on button "Download" at bounding box center [1416, 47] width 87 height 34
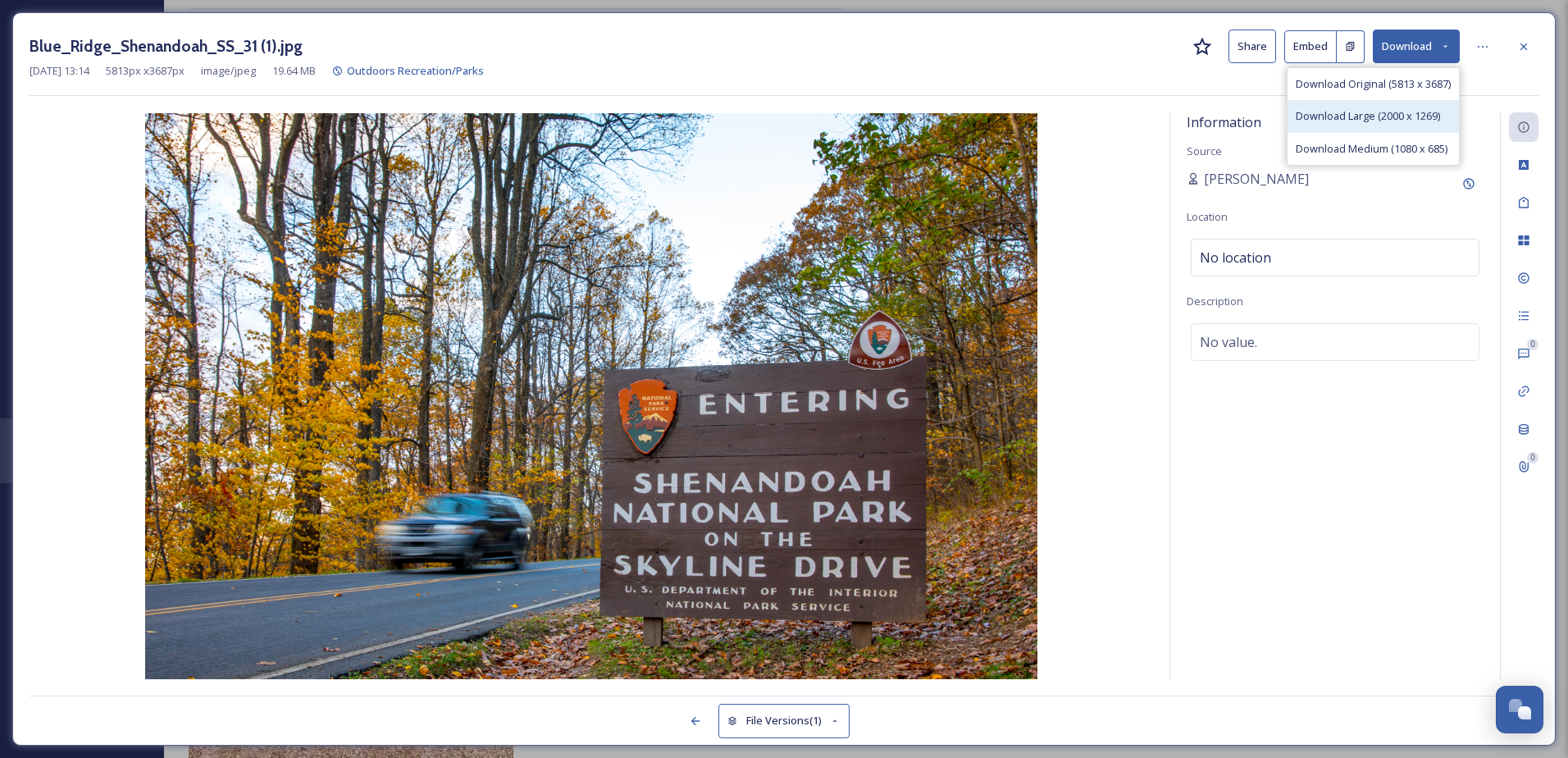
click at [1356, 125] on div "Download Large (2000 x 1269)" at bounding box center [1373, 116] width 172 height 32
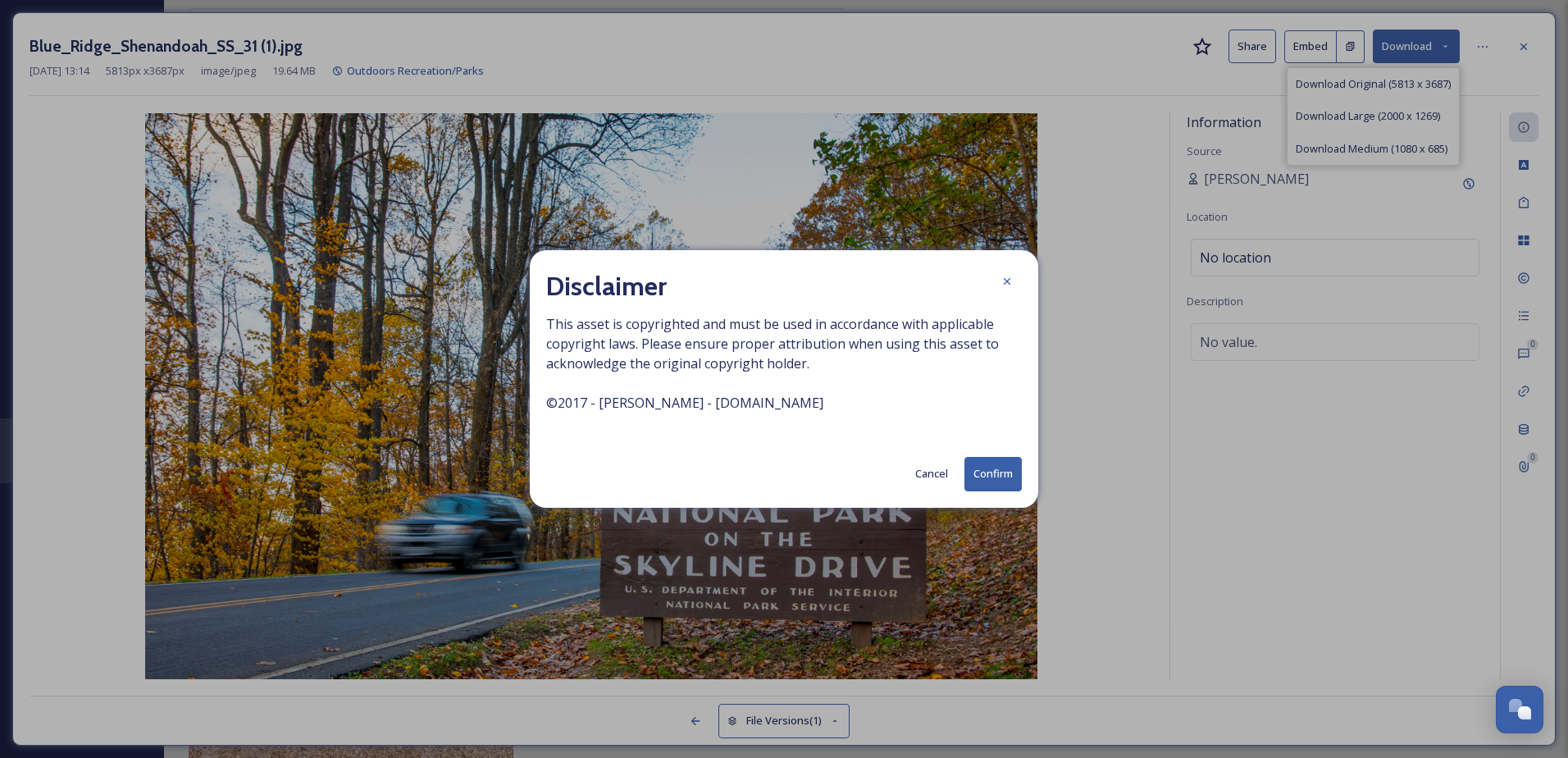
click at [993, 475] on button "Confirm" at bounding box center [993, 473] width 57 height 34
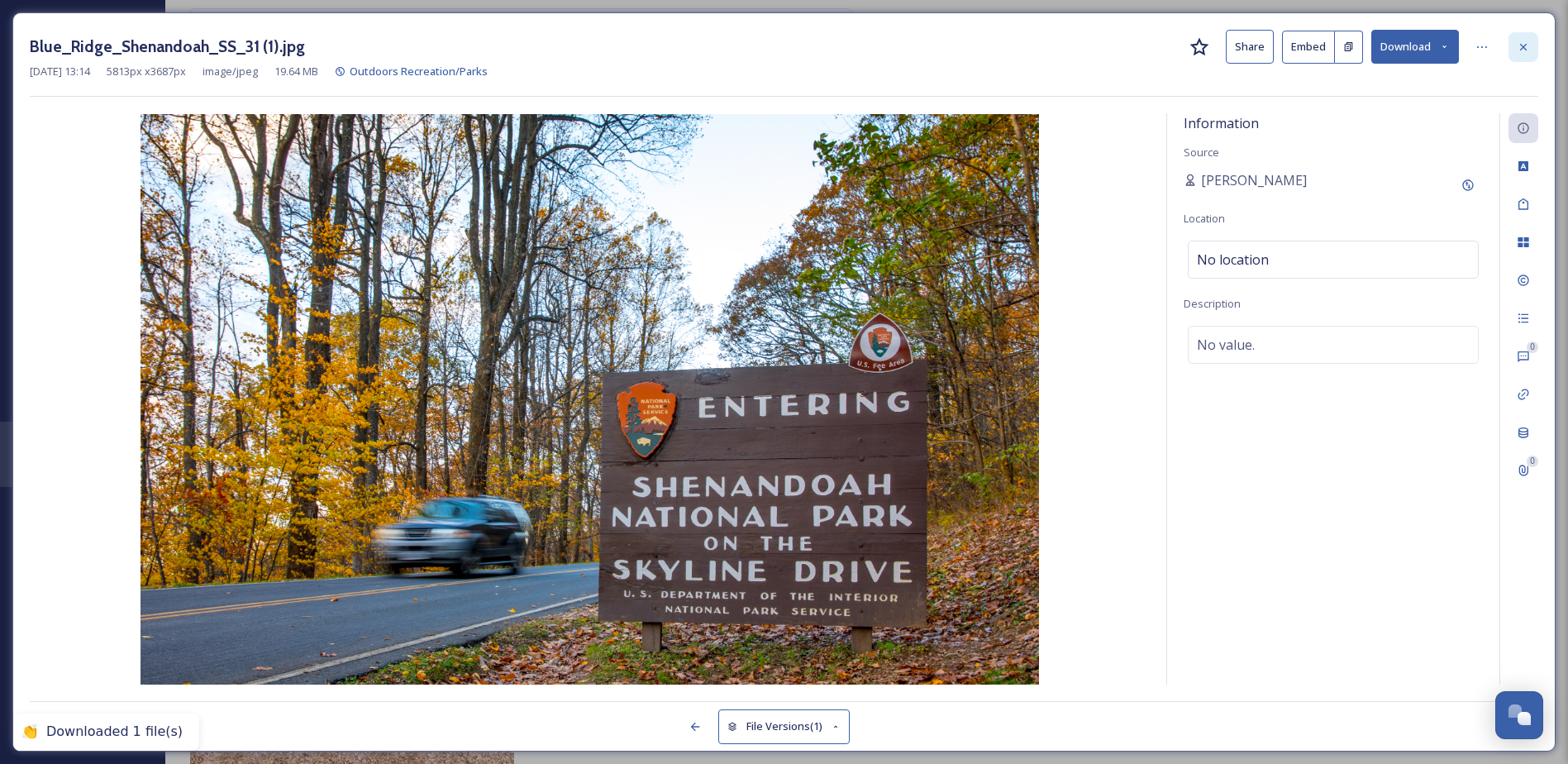
click at [1524, 44] on icon at bounding box center [1524, 47] width 13 height 13
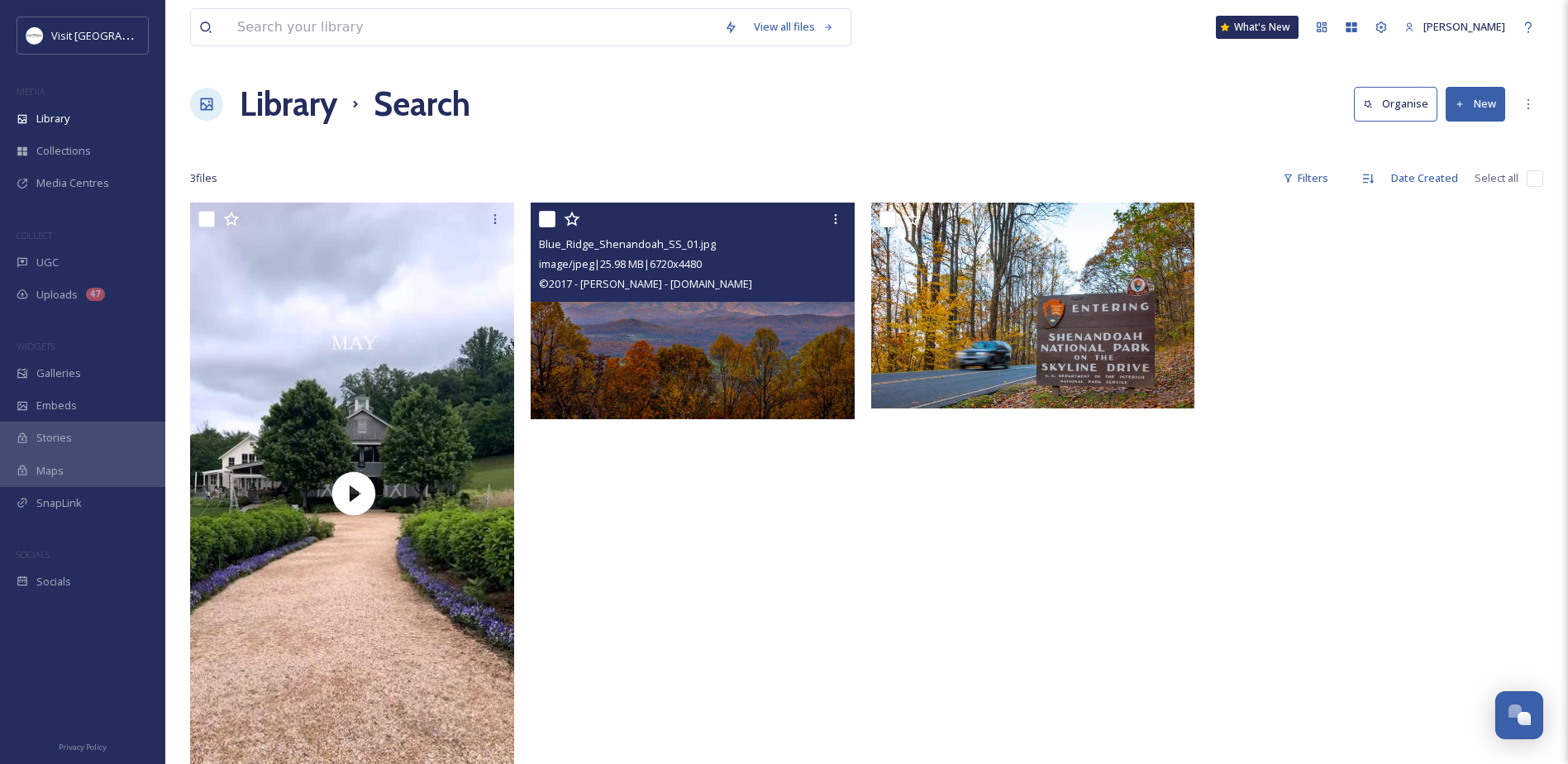
click at [695, 348] on img at bounding box center [692, 310] width 324 height 216
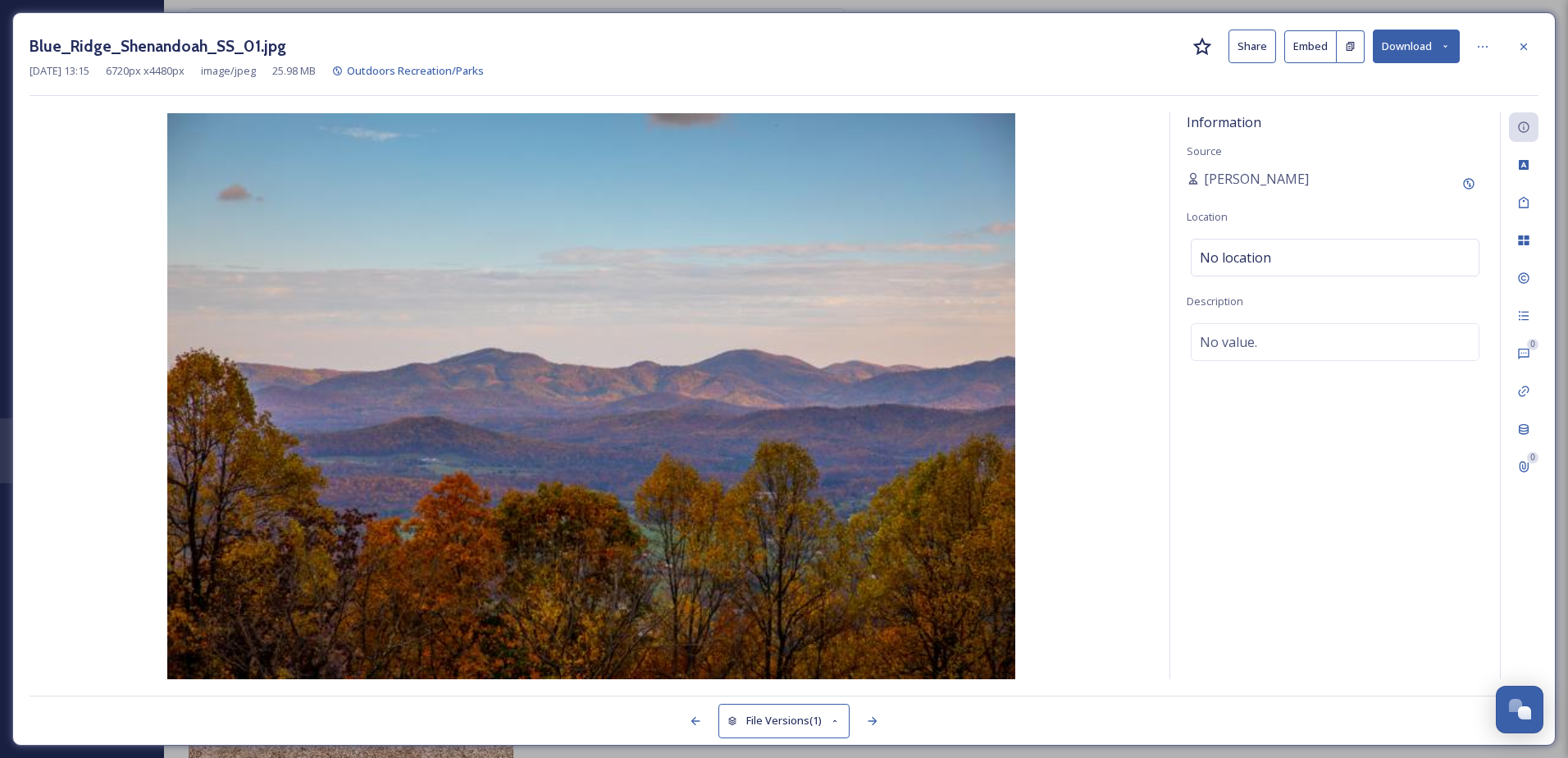
click at [1428, 51] on button "Download" at bounding box center [1416, 47] width 87 height 34
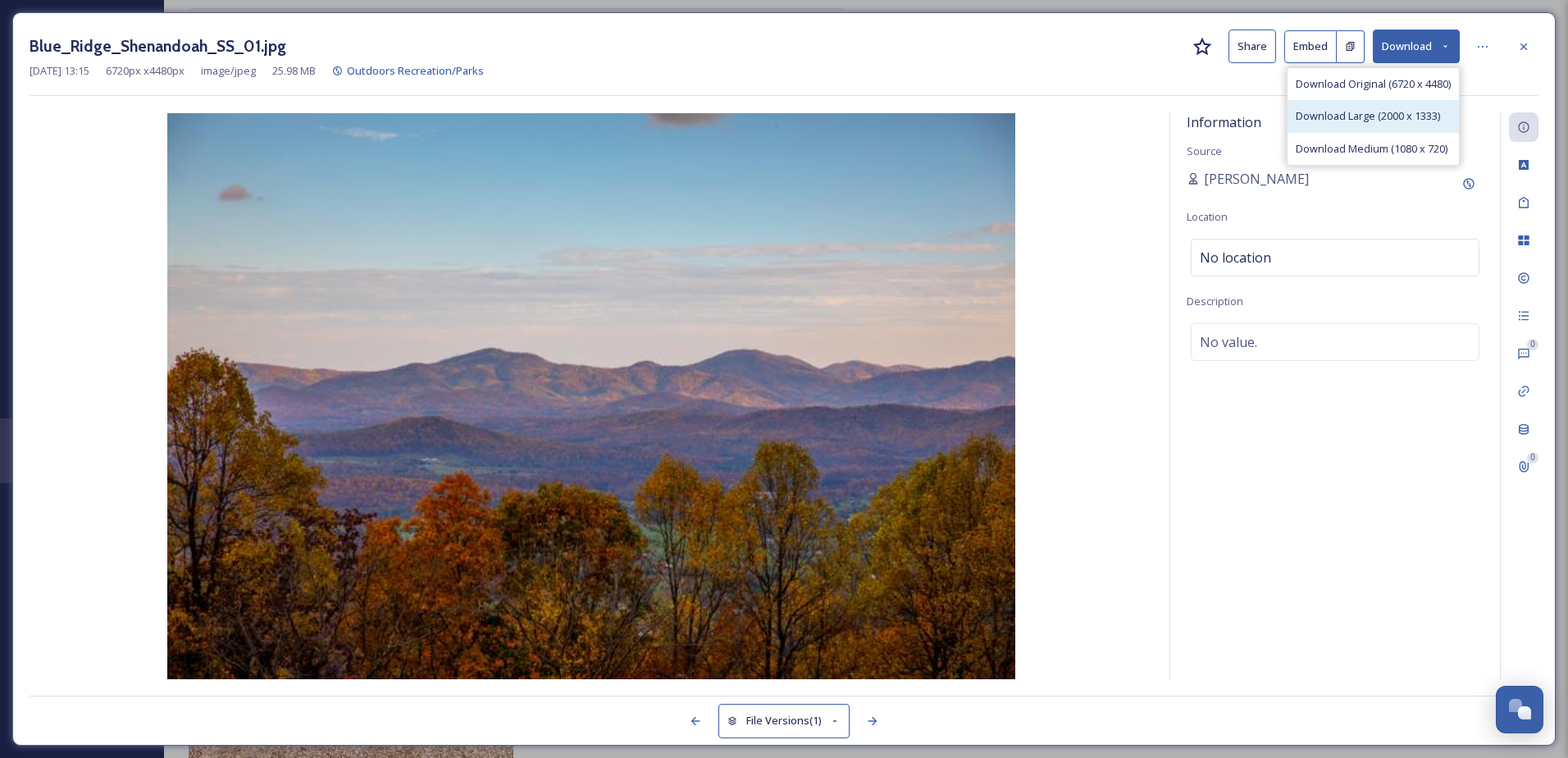
click at [1358, 113] on span "Download Large (2000 x 1333)" at bounding box center [1368, 116] width 144 height 16
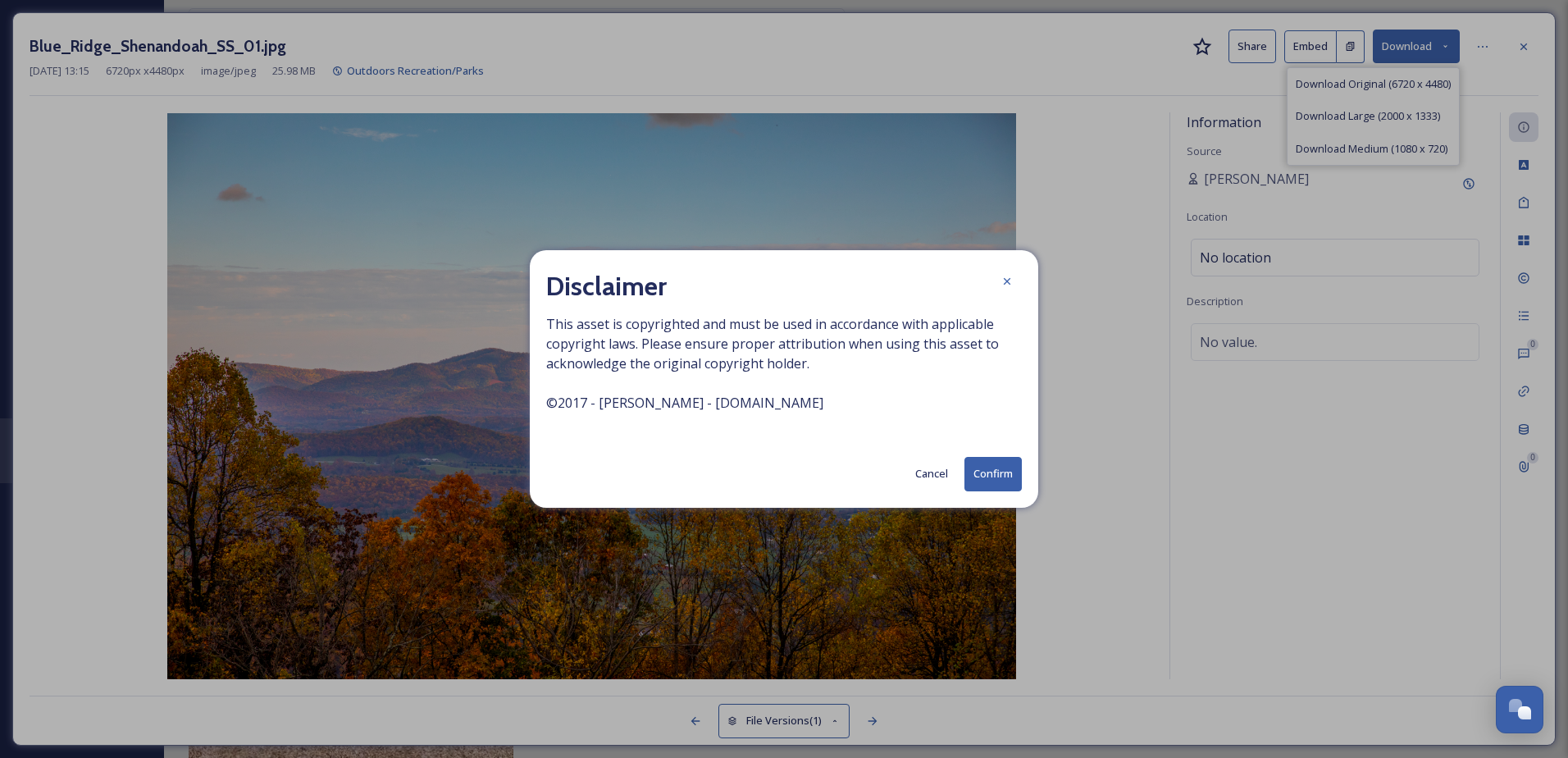
click at [930, 470] on button "Cancel" at bounding box center [932, 473] width 50 height 32
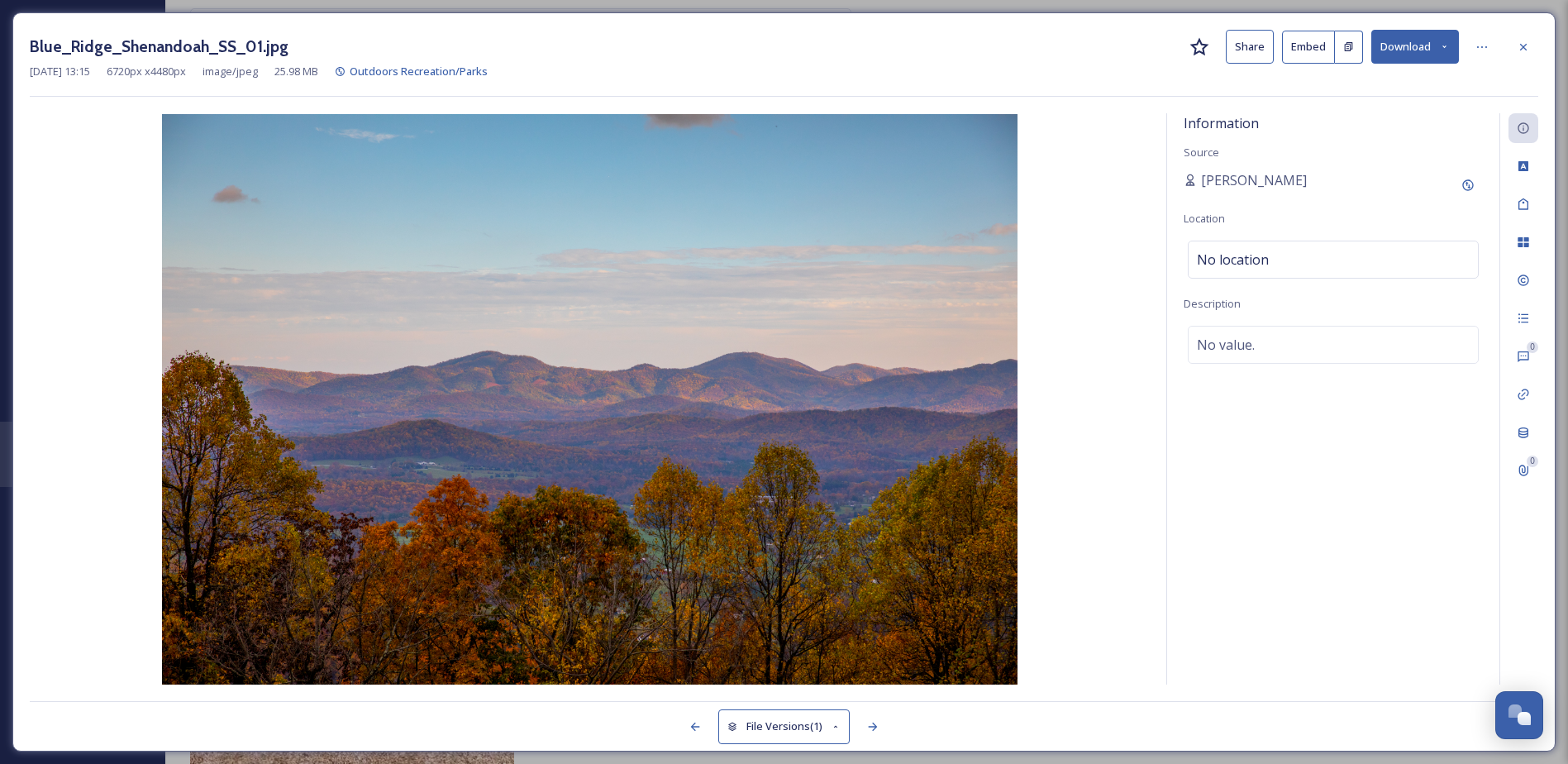
click at [1420, 54] on button "Download" at bounding box center [1415, 47] width 88 height 34
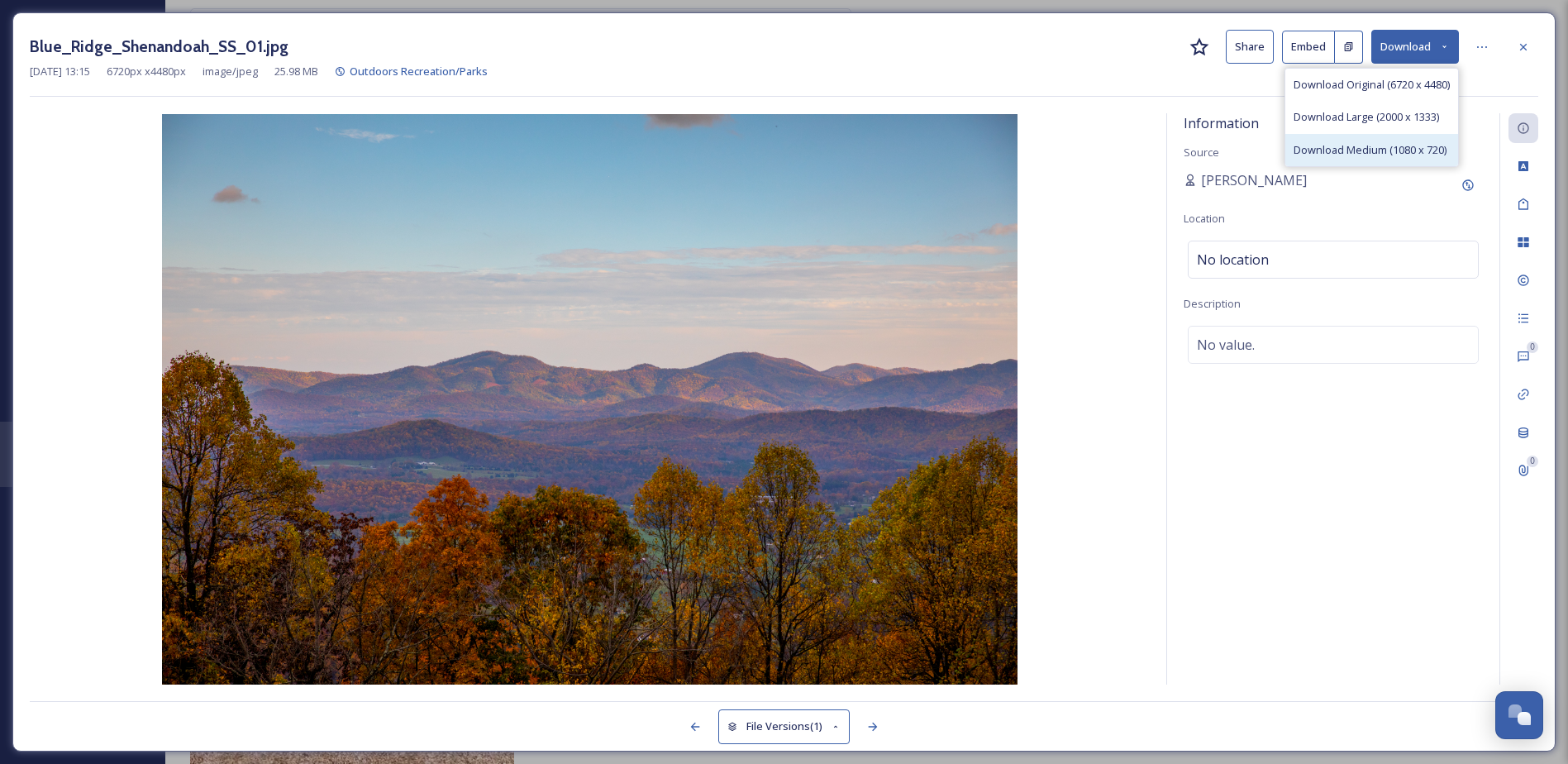
click at [1384, 143] on span "Download Medium (1080 x 720)" at bounding box center [1371, 150] width 153 height 16
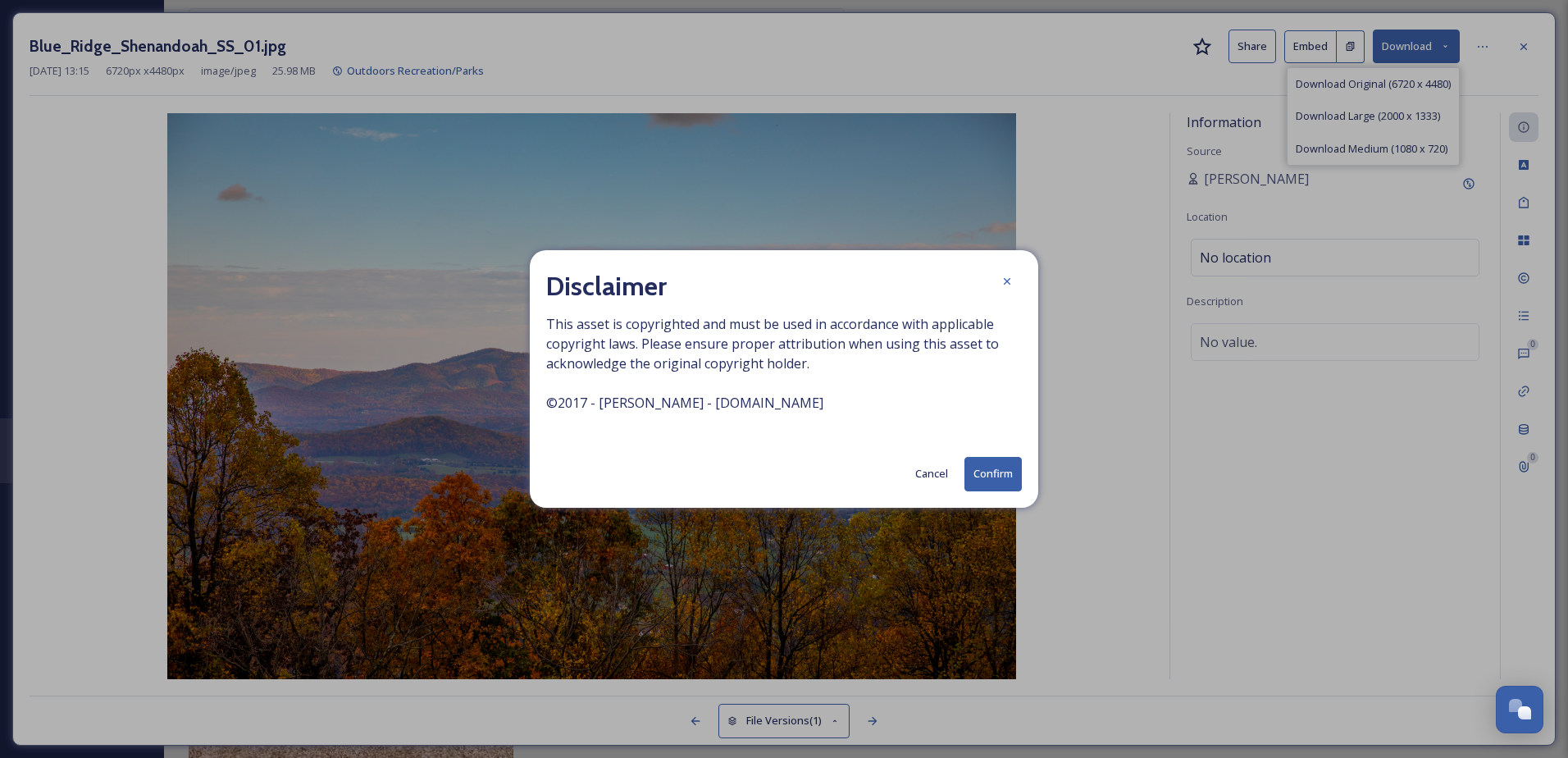
click at [976, 469] on button "Confirm" at bounding box center [993, 473] width 57 height 34
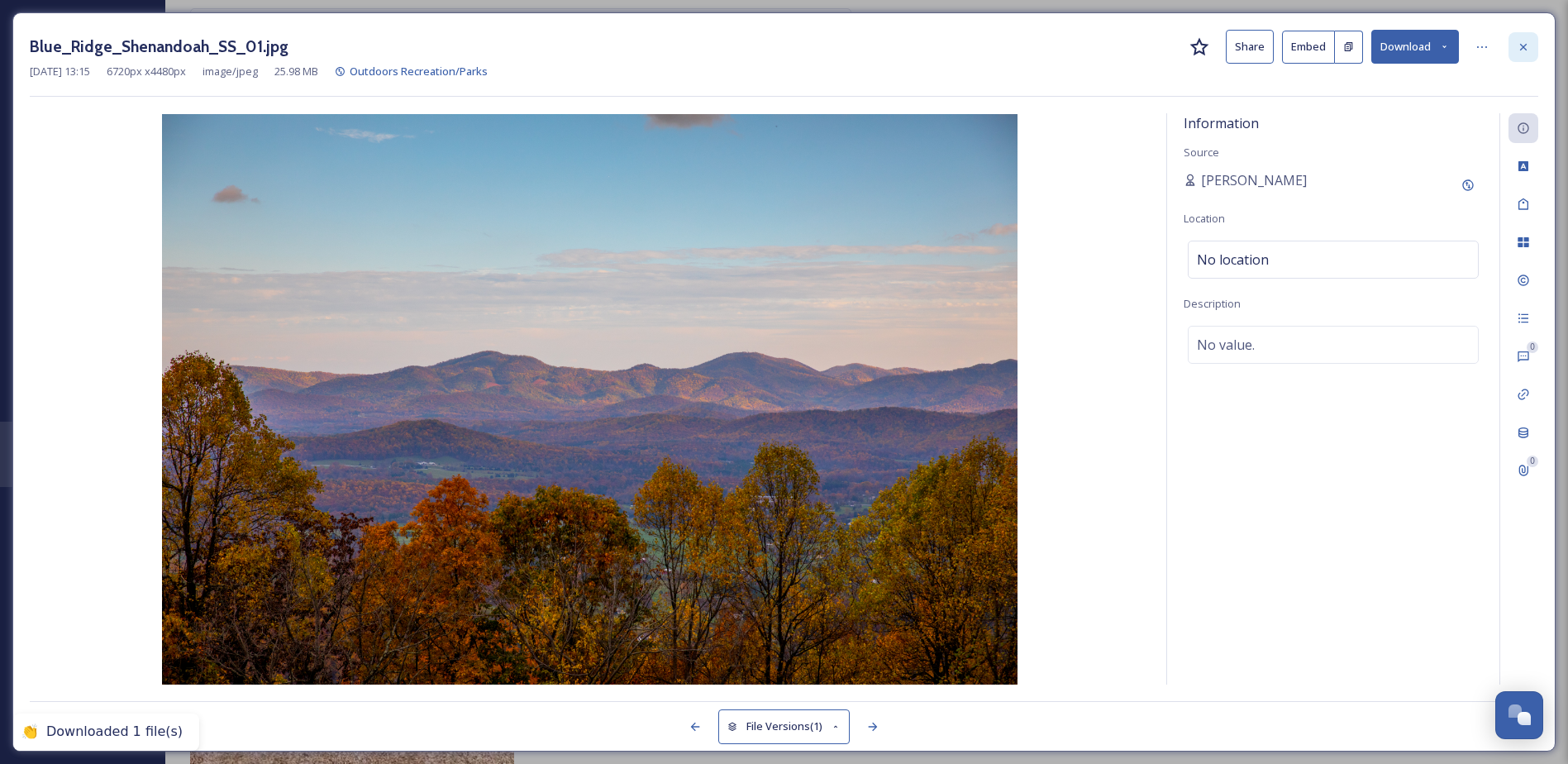
click at [1525, 41] on icon at bounding box center [1524, 47] width 13 height 13
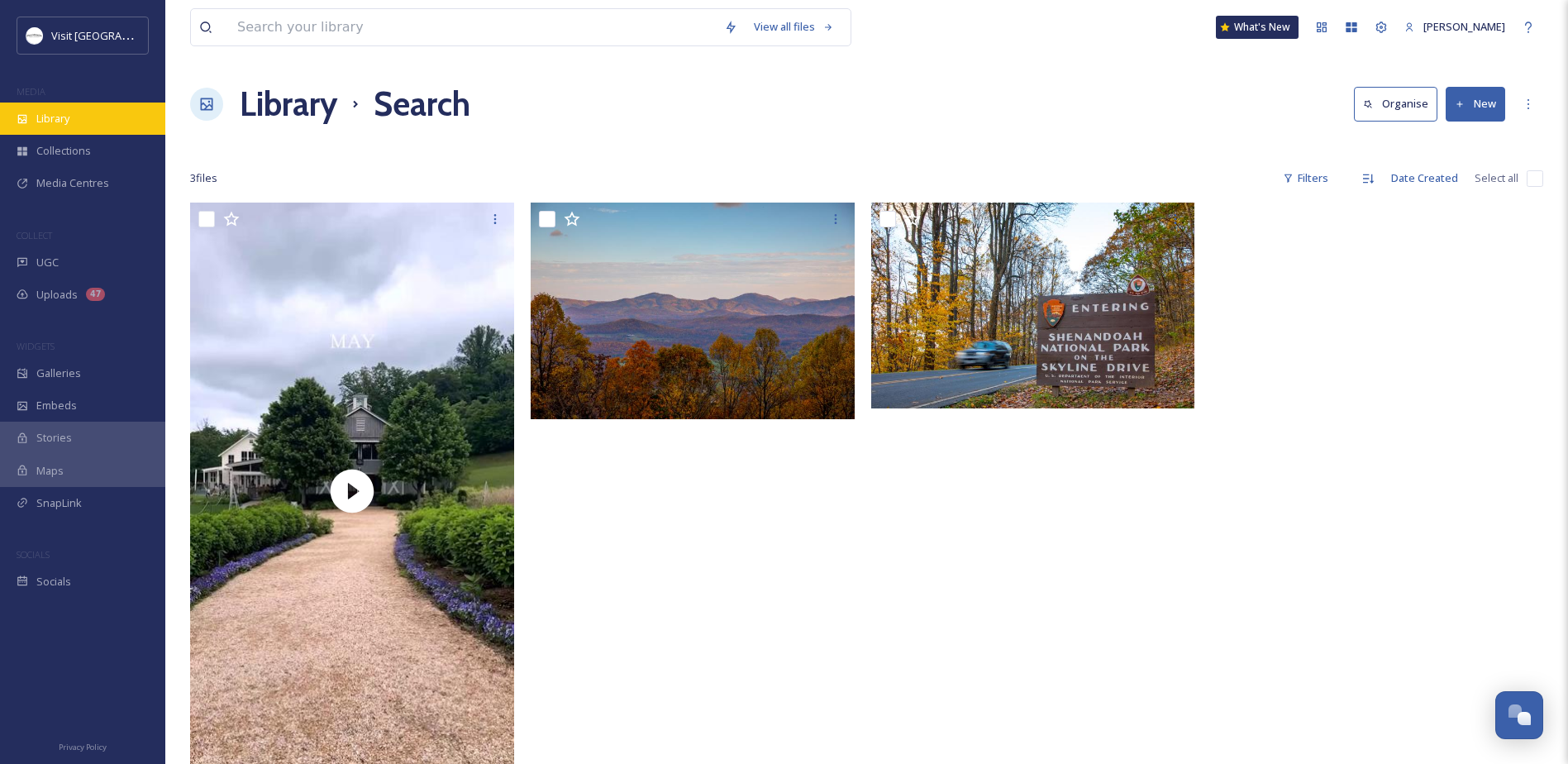
click at [100, 127] on div "Library" at bounding box center [82, 119] width 165 height 32
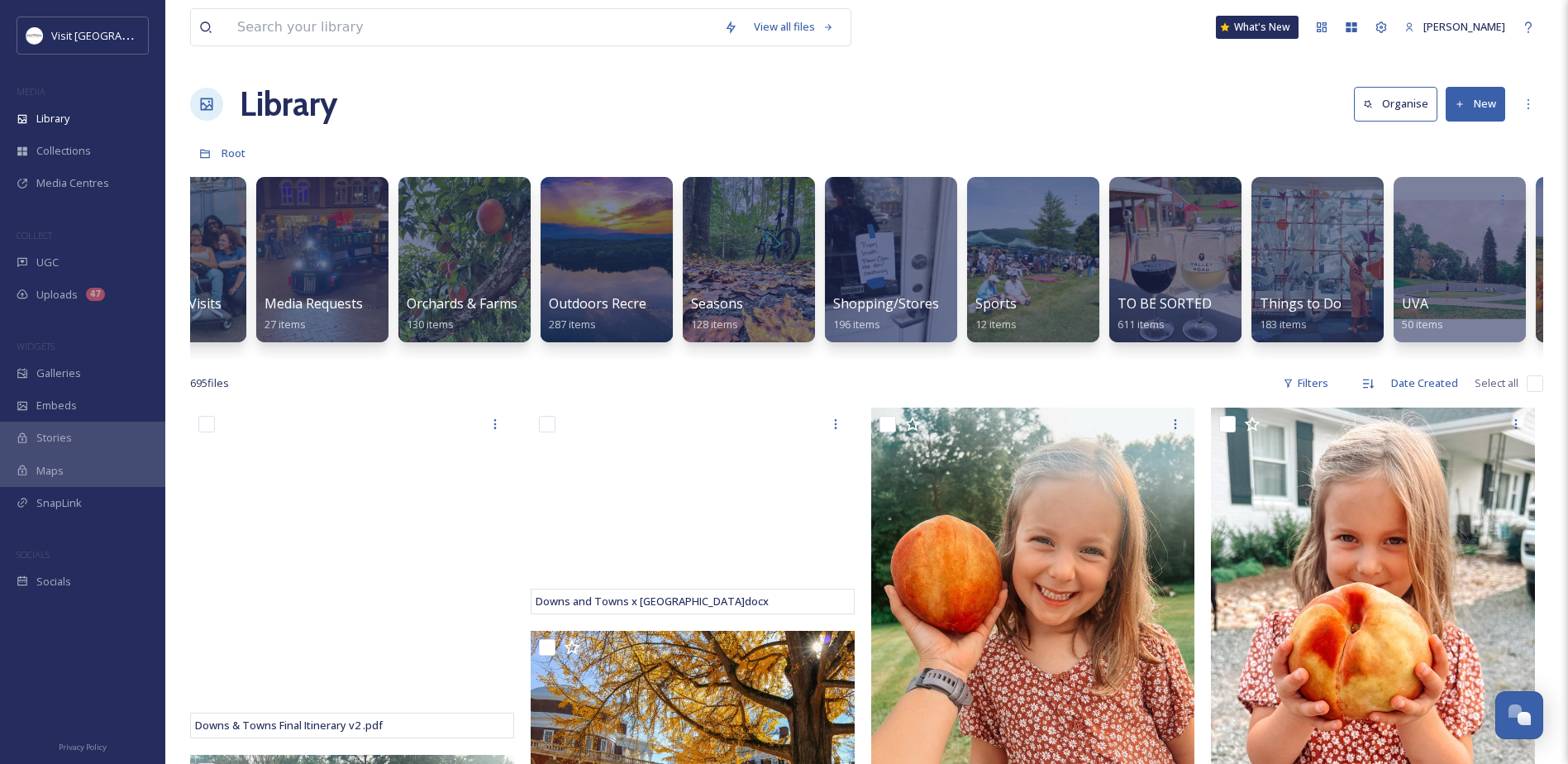
scroll to position [0, 1385]
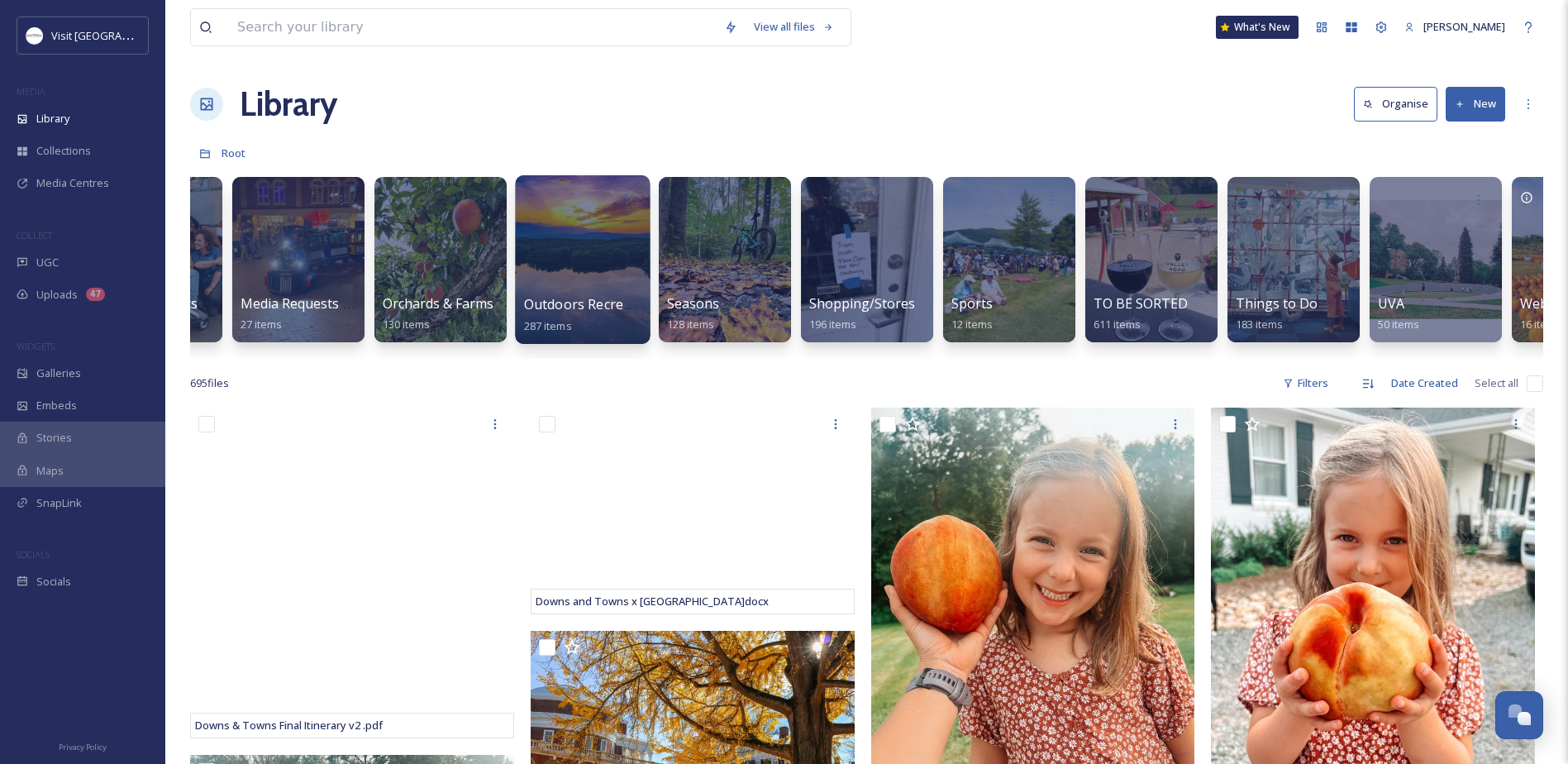
click at [599, 302] on span "Outdoors Recreation/Parks" at bounding box center [611, 303] width 174 height 18
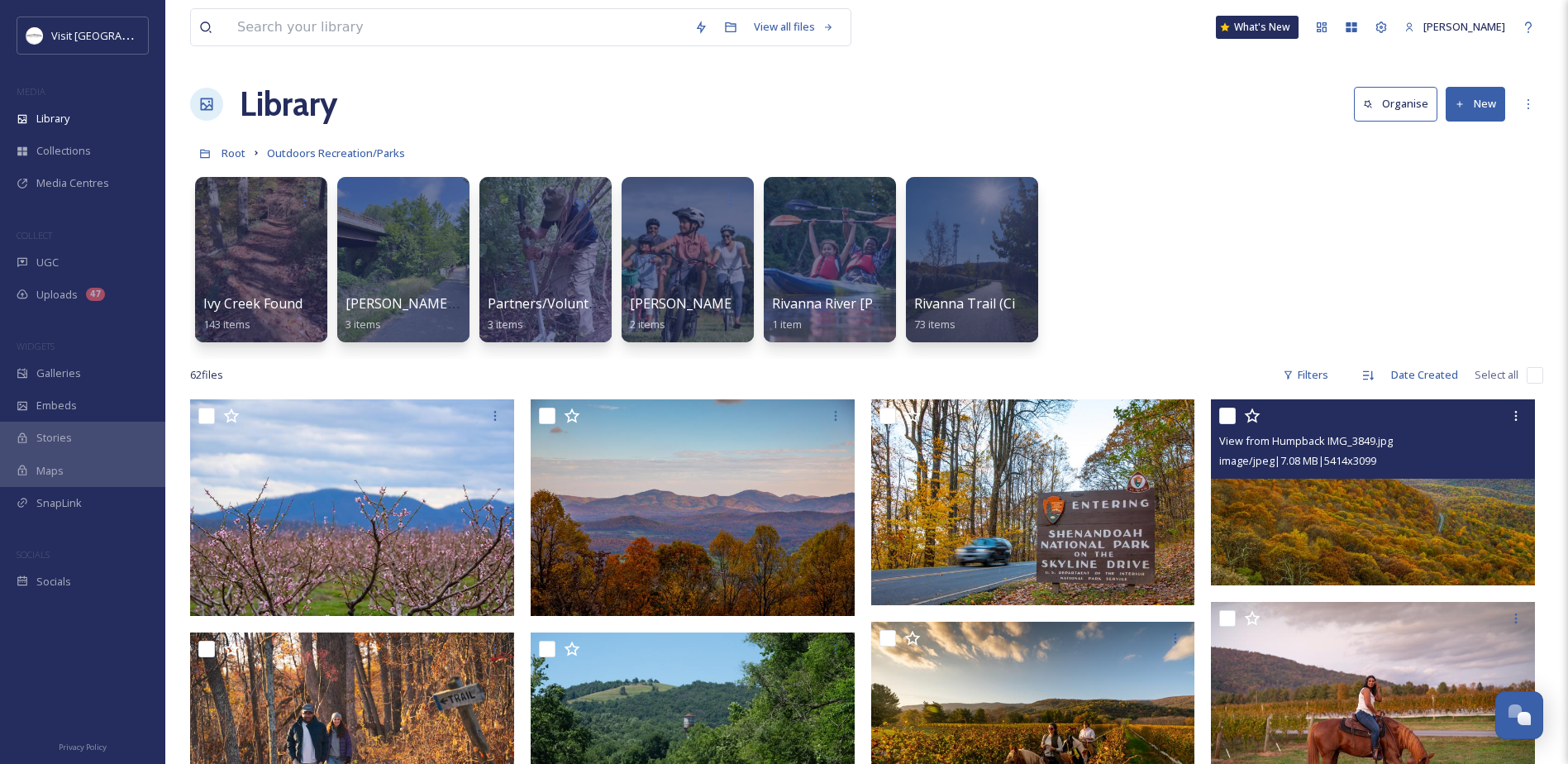
click at [1374, 515] on img at bounding box center [1372, 492] width 324 height 186
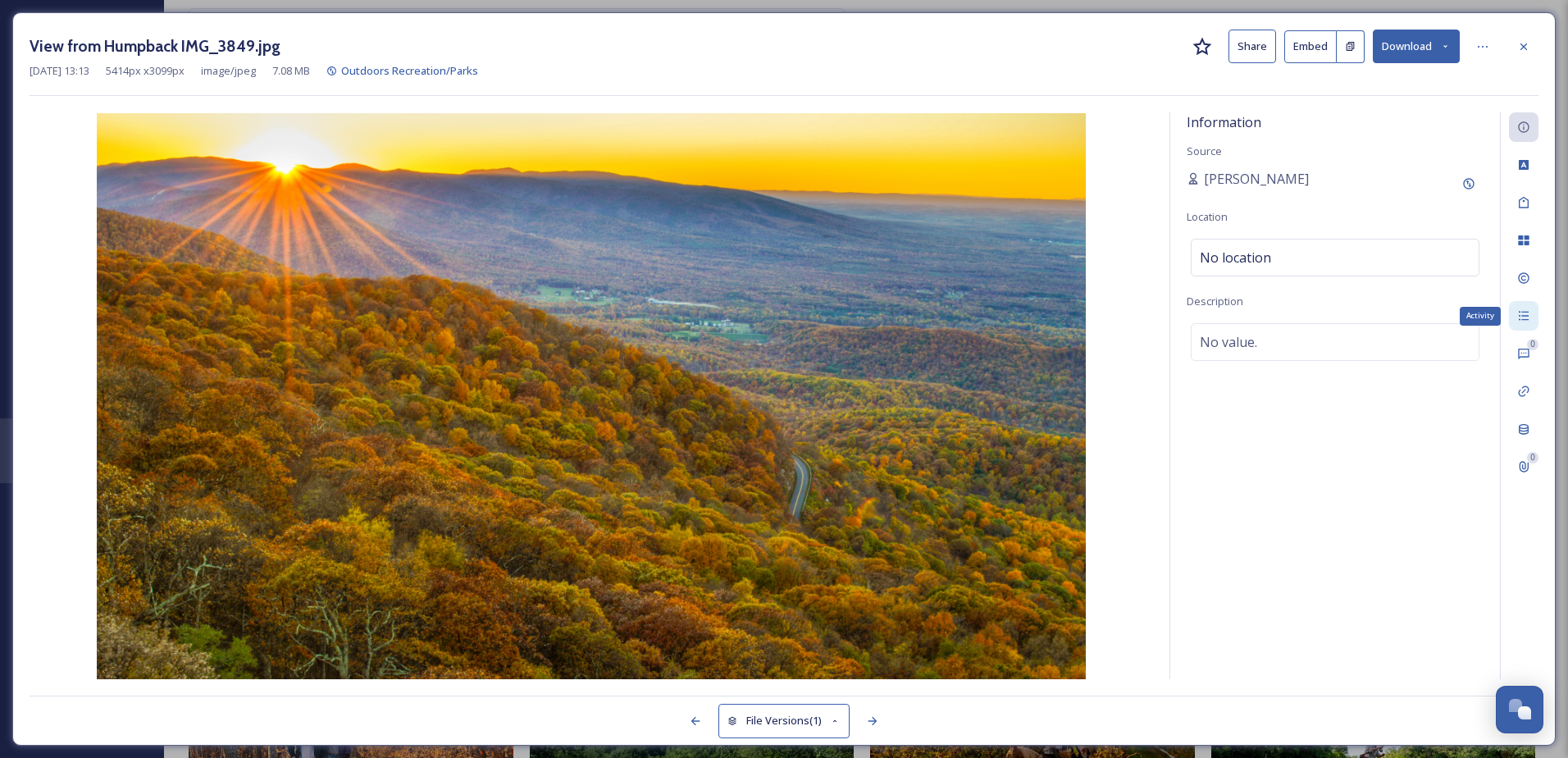
click at [1522, 319] on icon at bounding box center [1524, 316] width 13 height 13
click at [1524, 59] on div at bounding box center [1524, 47] width 30 height 30
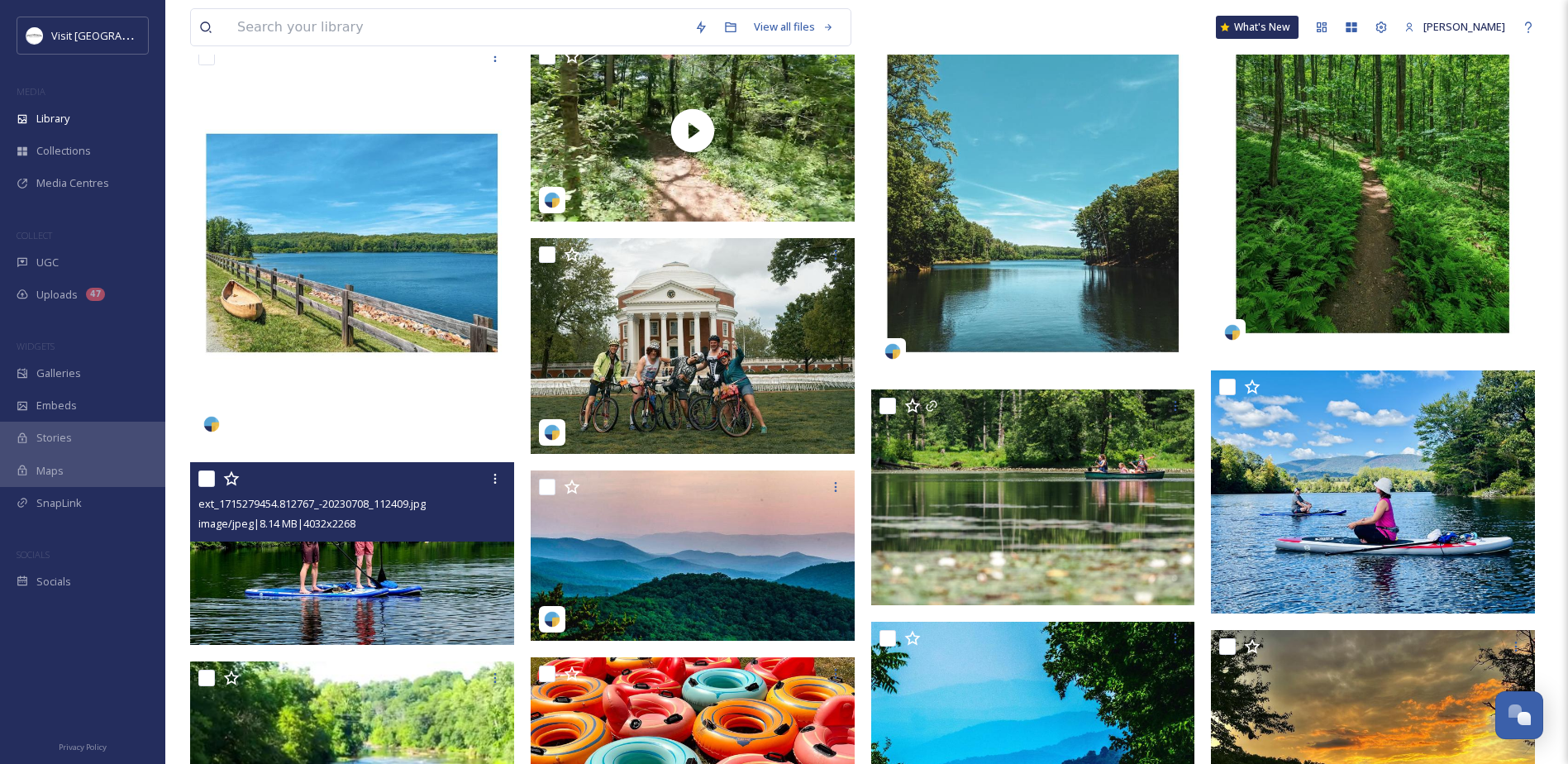
scroll to position [3388, 0]
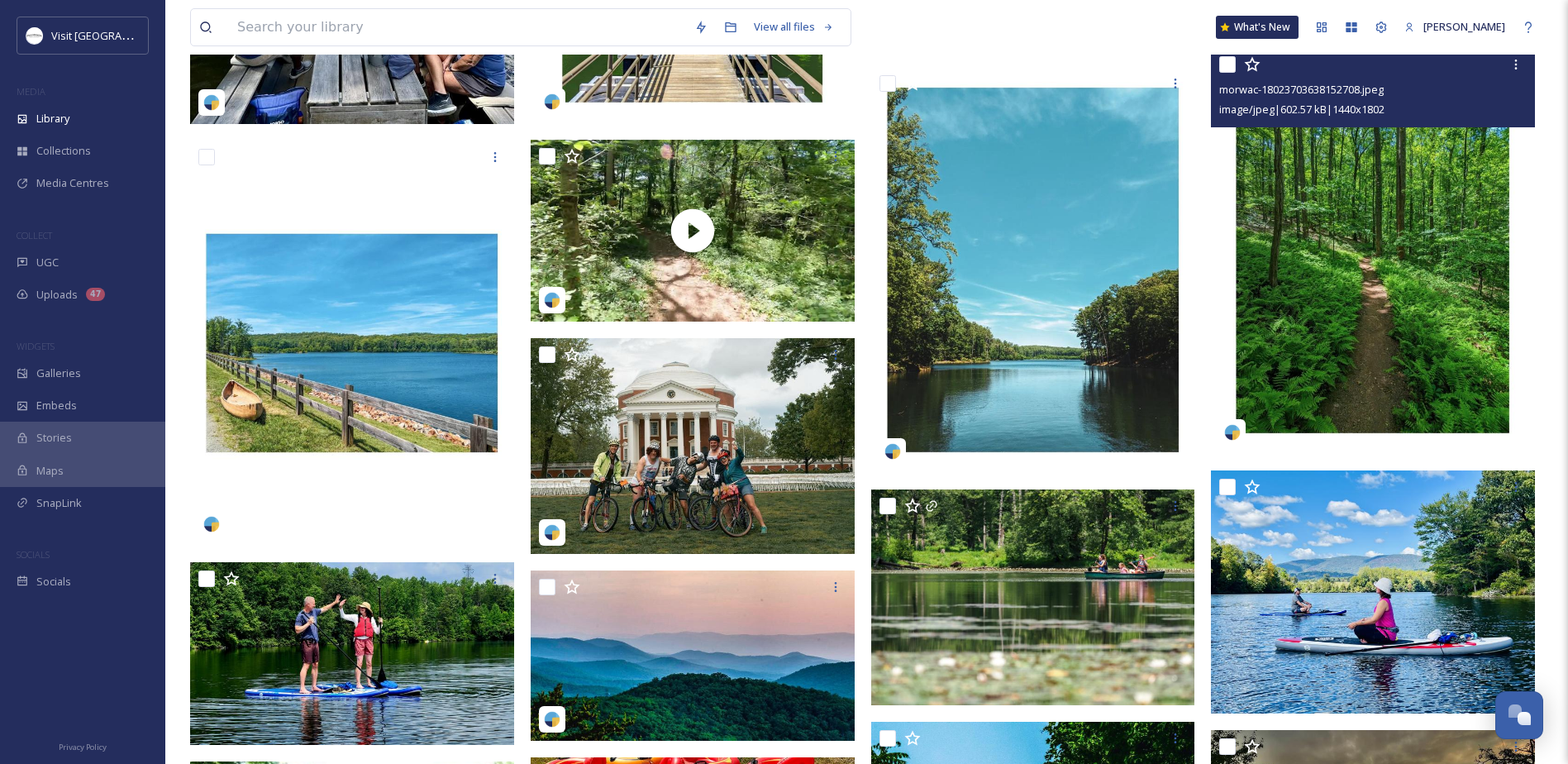
click at [1406, 341] on img at bounding box center [1372, 251] width 324 height 406
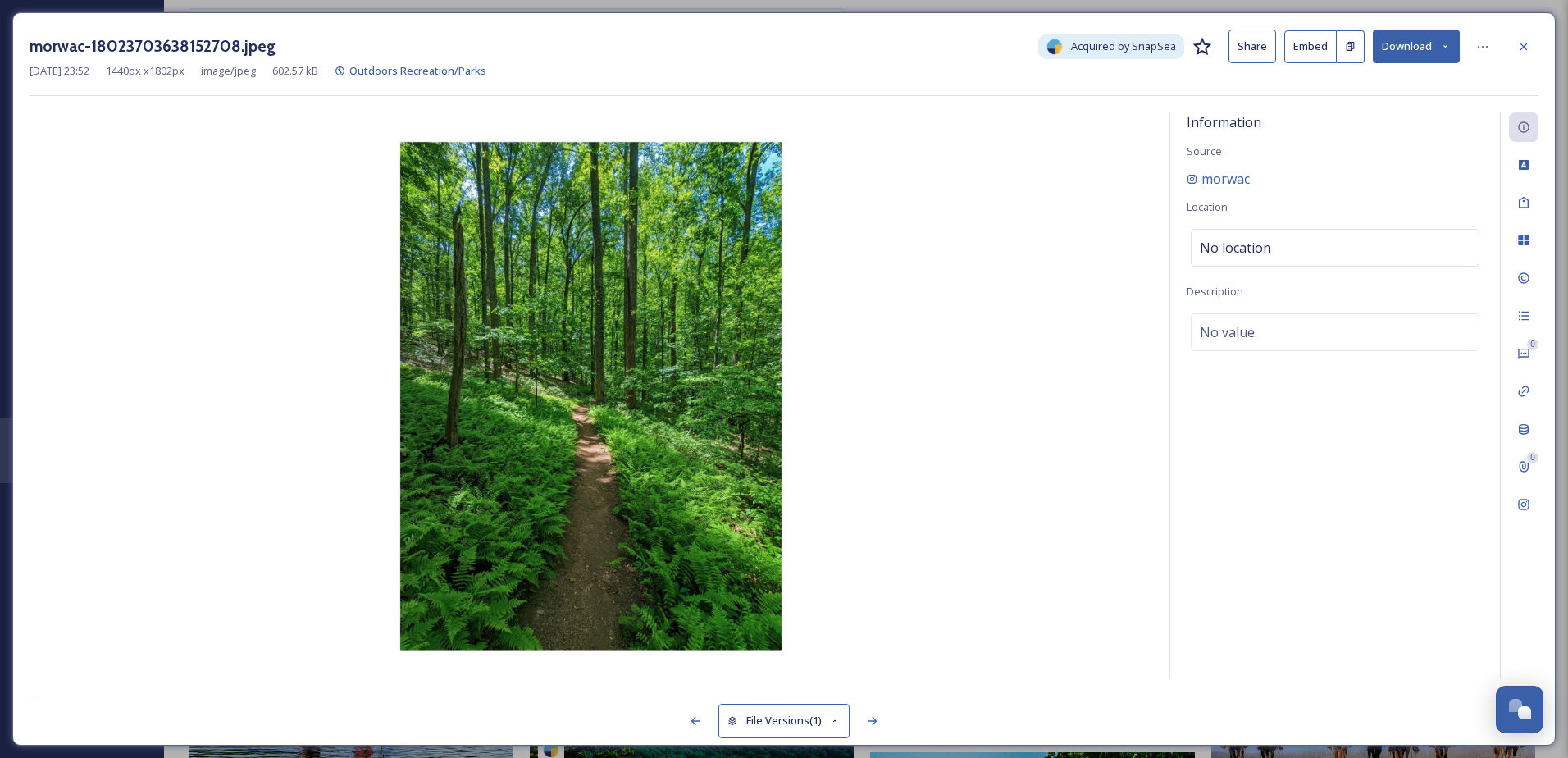
click at [1243, 174] on span "morwac" at bounding box center [1226, 178] width 49 height 20
click at [1486, 42] on icon at bounding box center [1483, 47] width 13 height 13
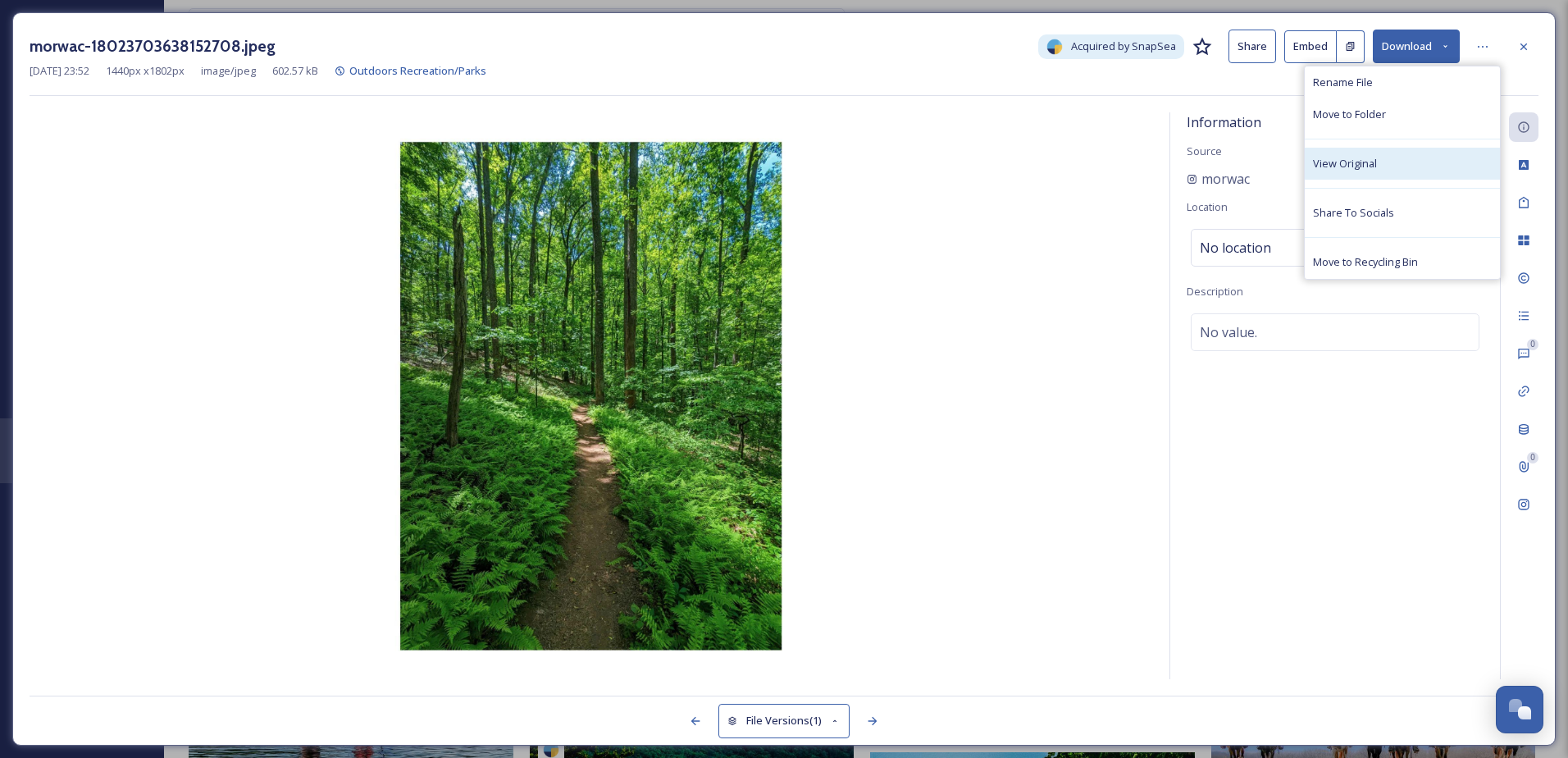
click at [1372, 151] on div "View Original" at bounding box center [1402, 164] width 195 height 32
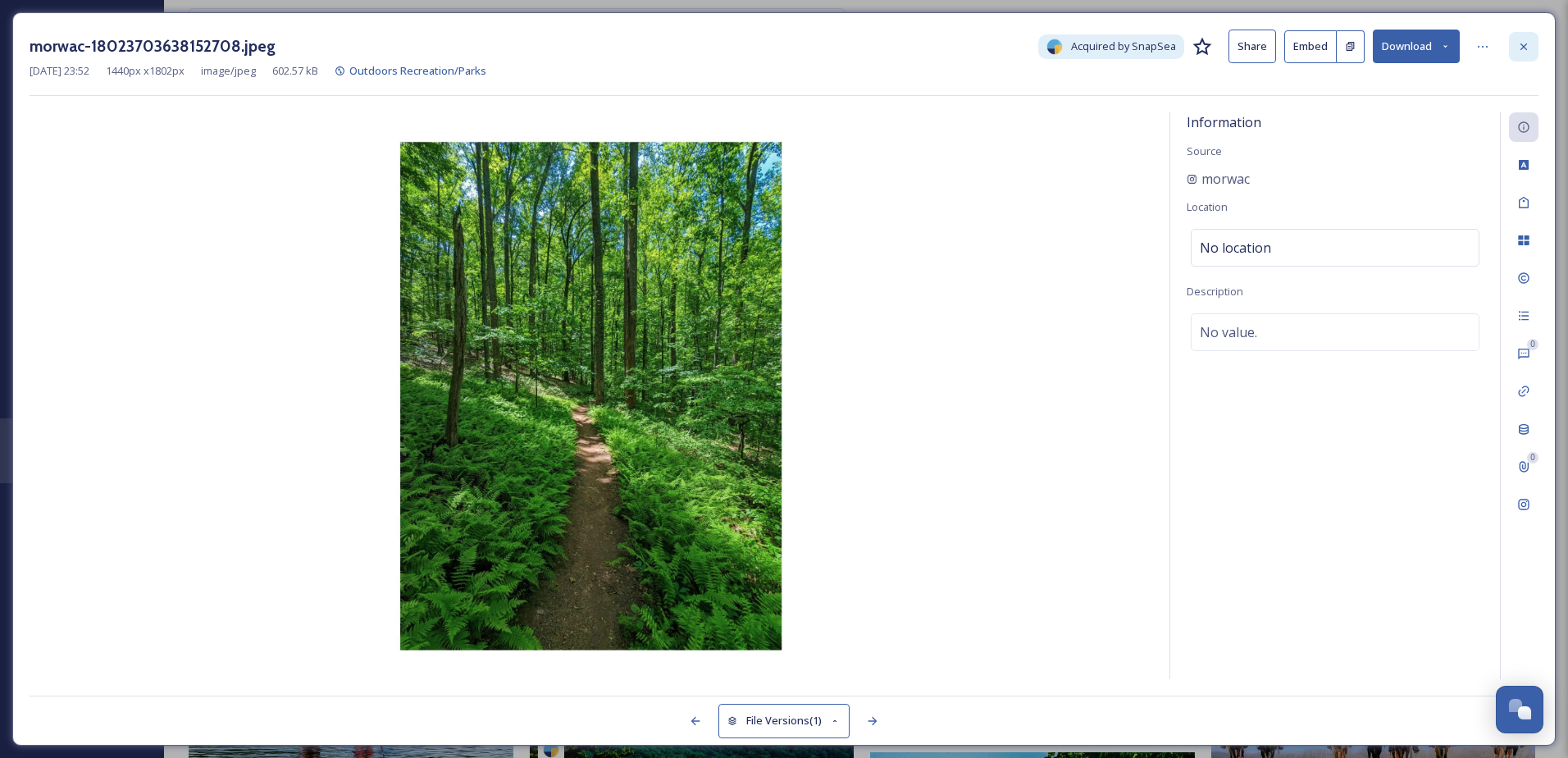
click at [1527, 52] on icon at bounding box center [1524, 47] width 13 height 13
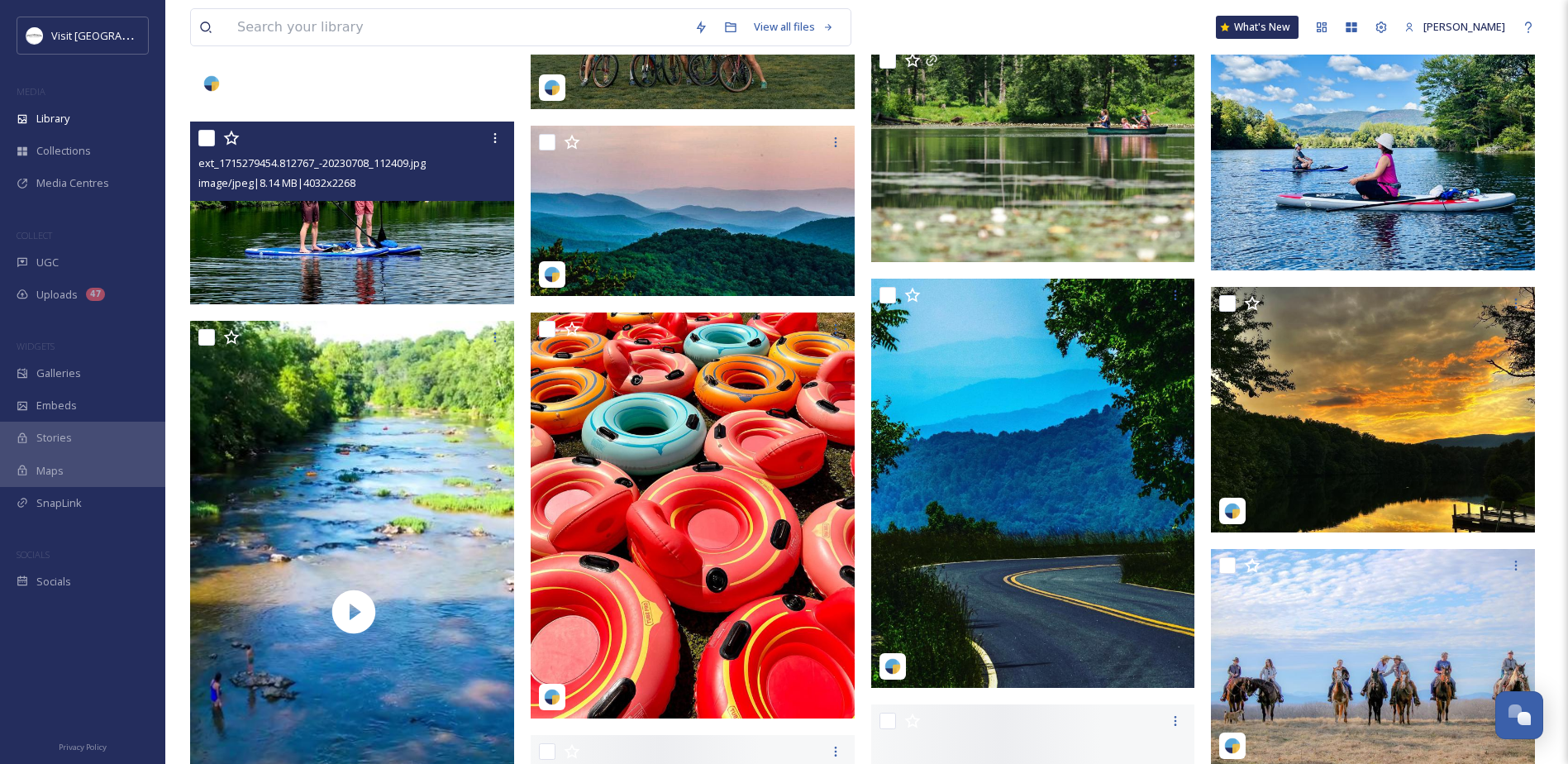
scroll to position [3884, 0]
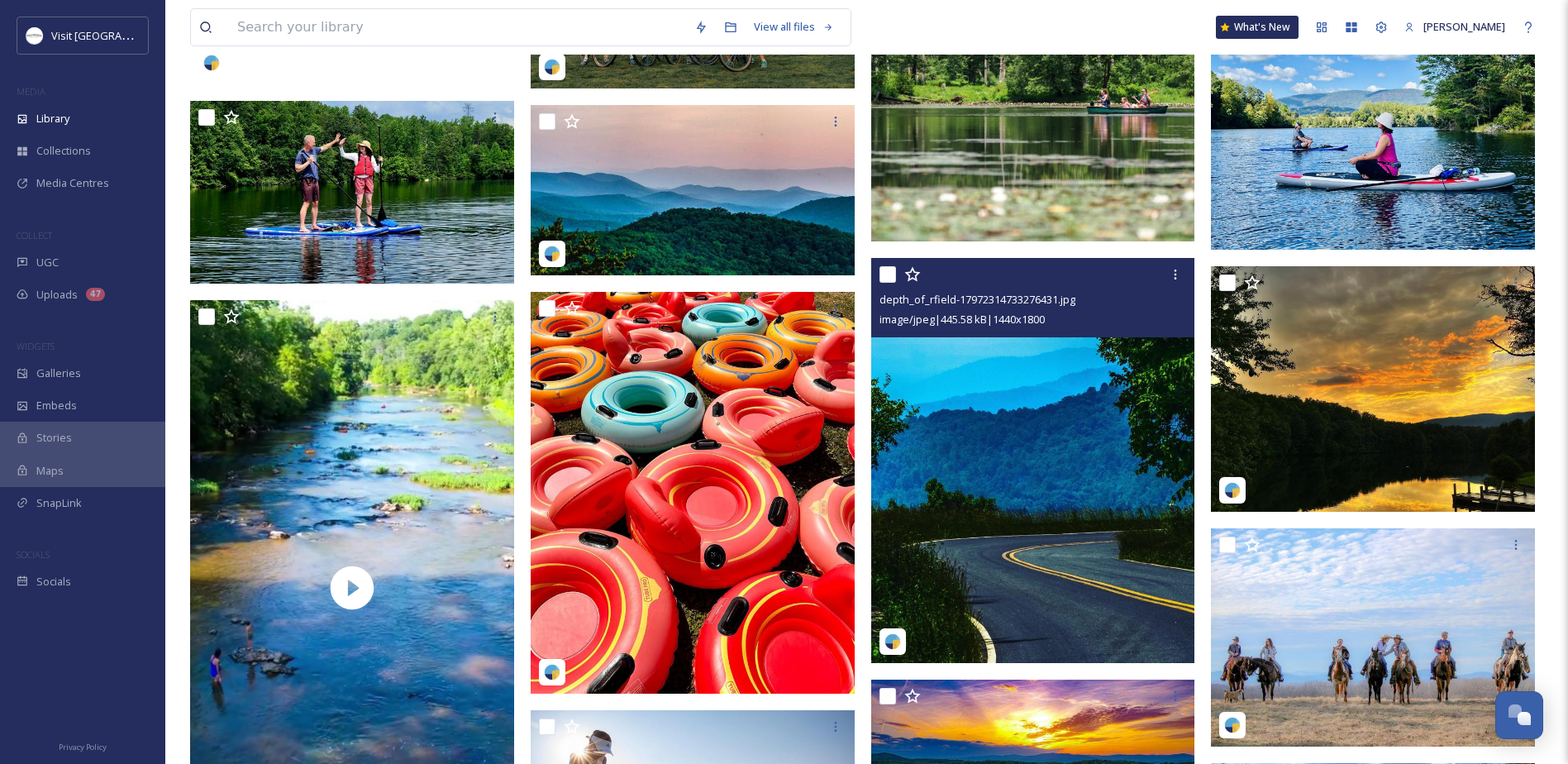
click at [998, 531] on img at bounding box center [1032, 460] width 324 height 405
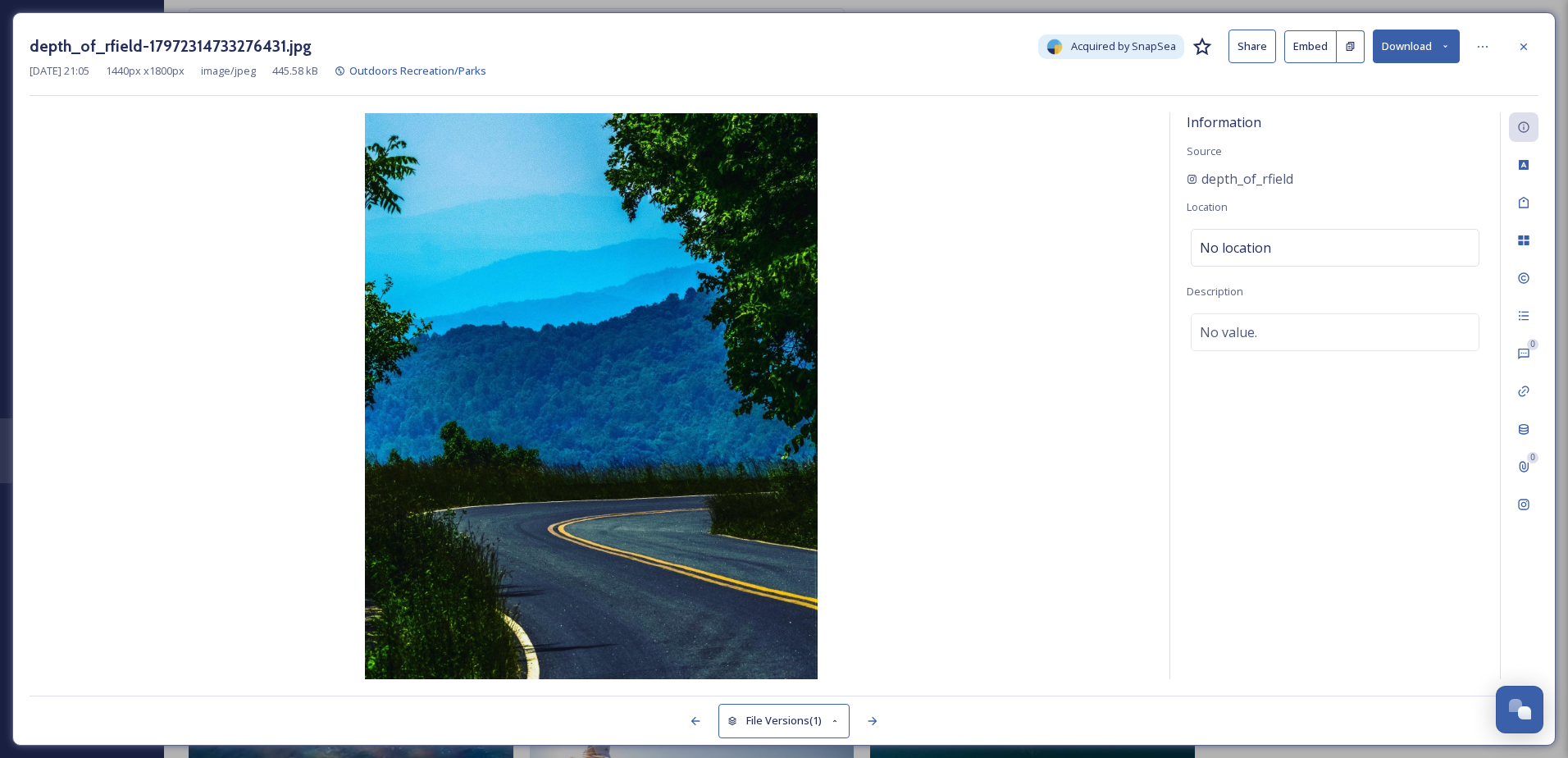
click at [1533, 43] on div at bounding box center [1524, 47] width 30 height 30
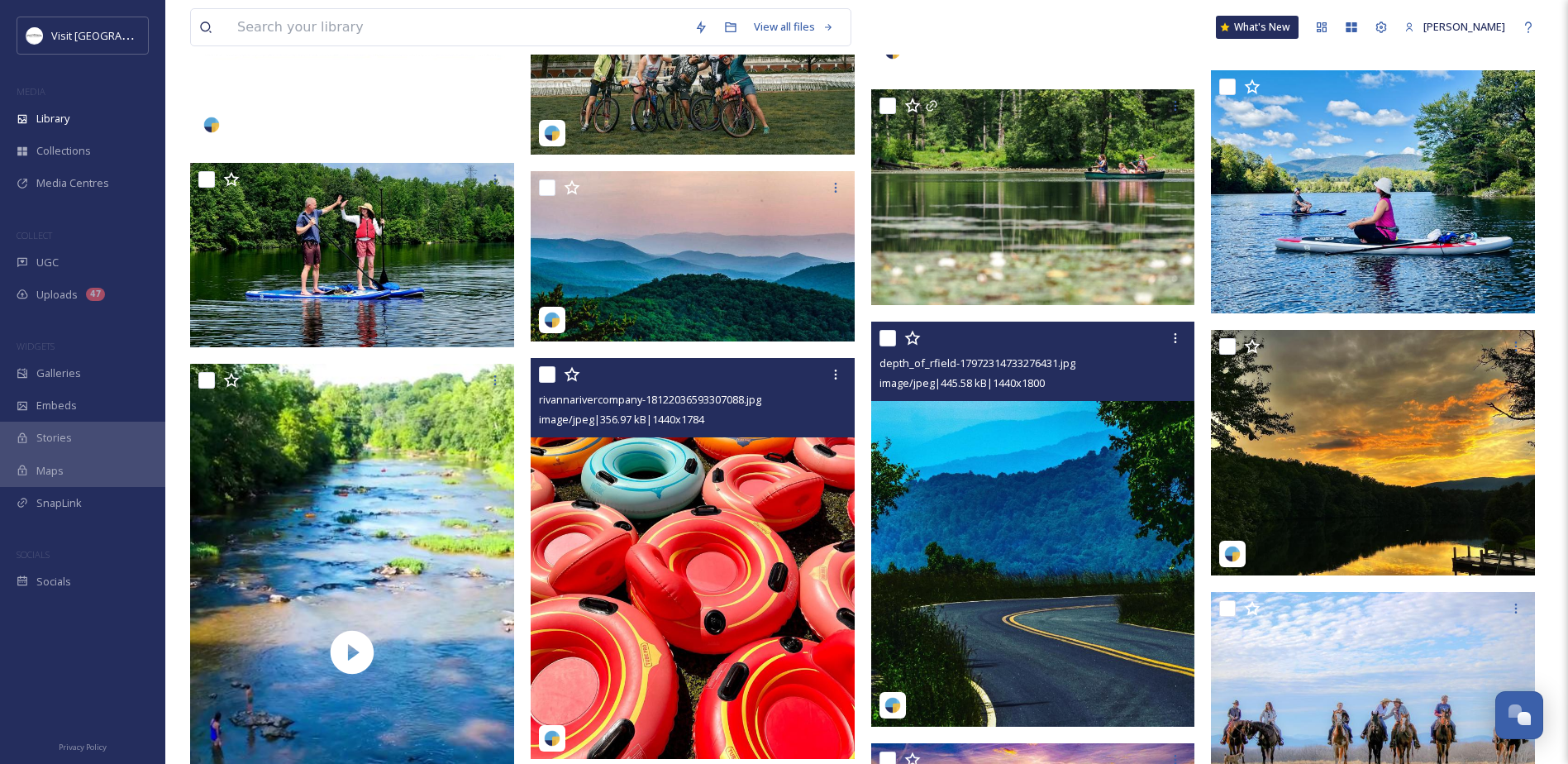
scroll to position [3637, 0]
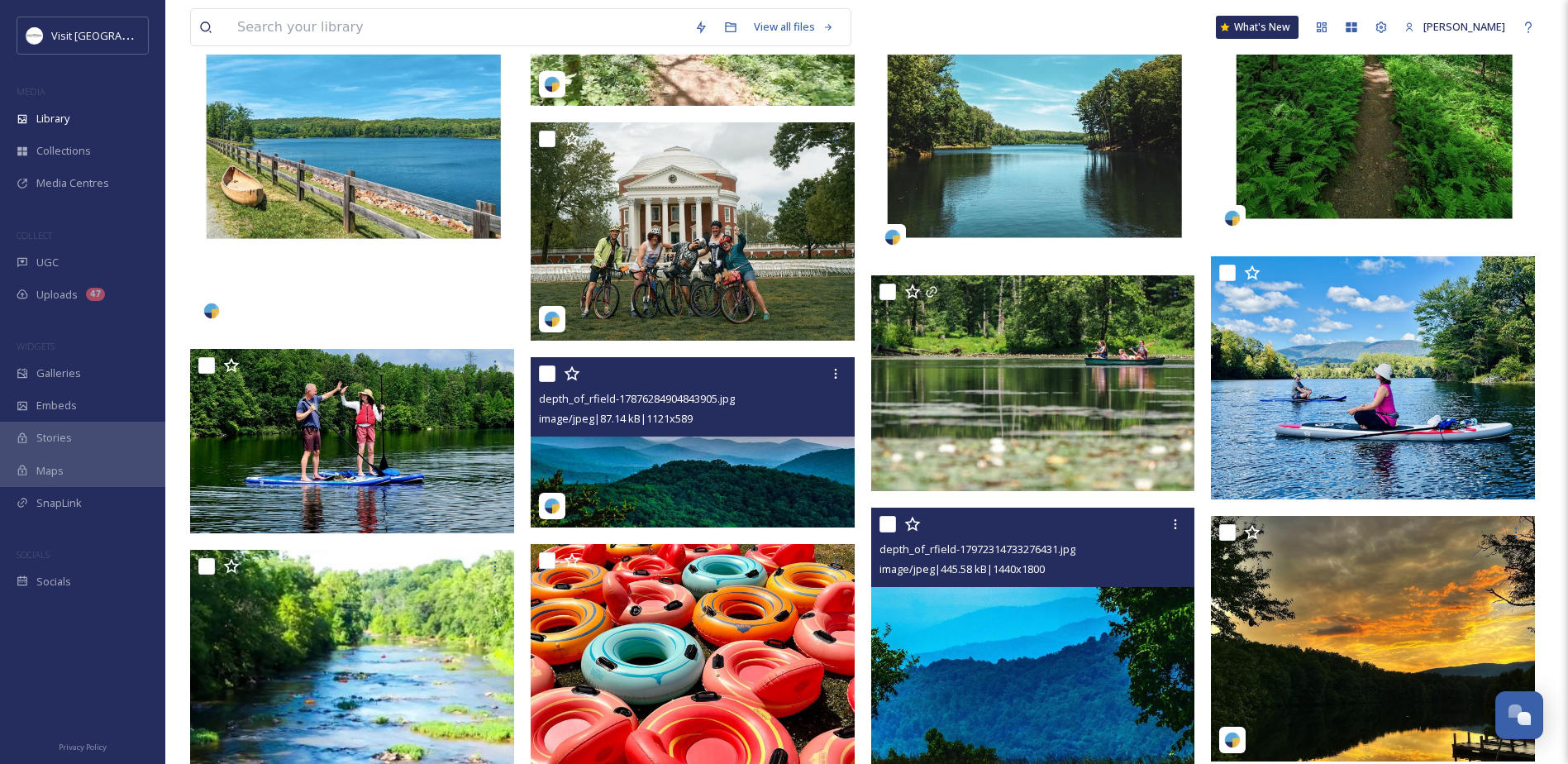
click at [621, 461] on img at bounding box center [692, 442] width 324 height 170
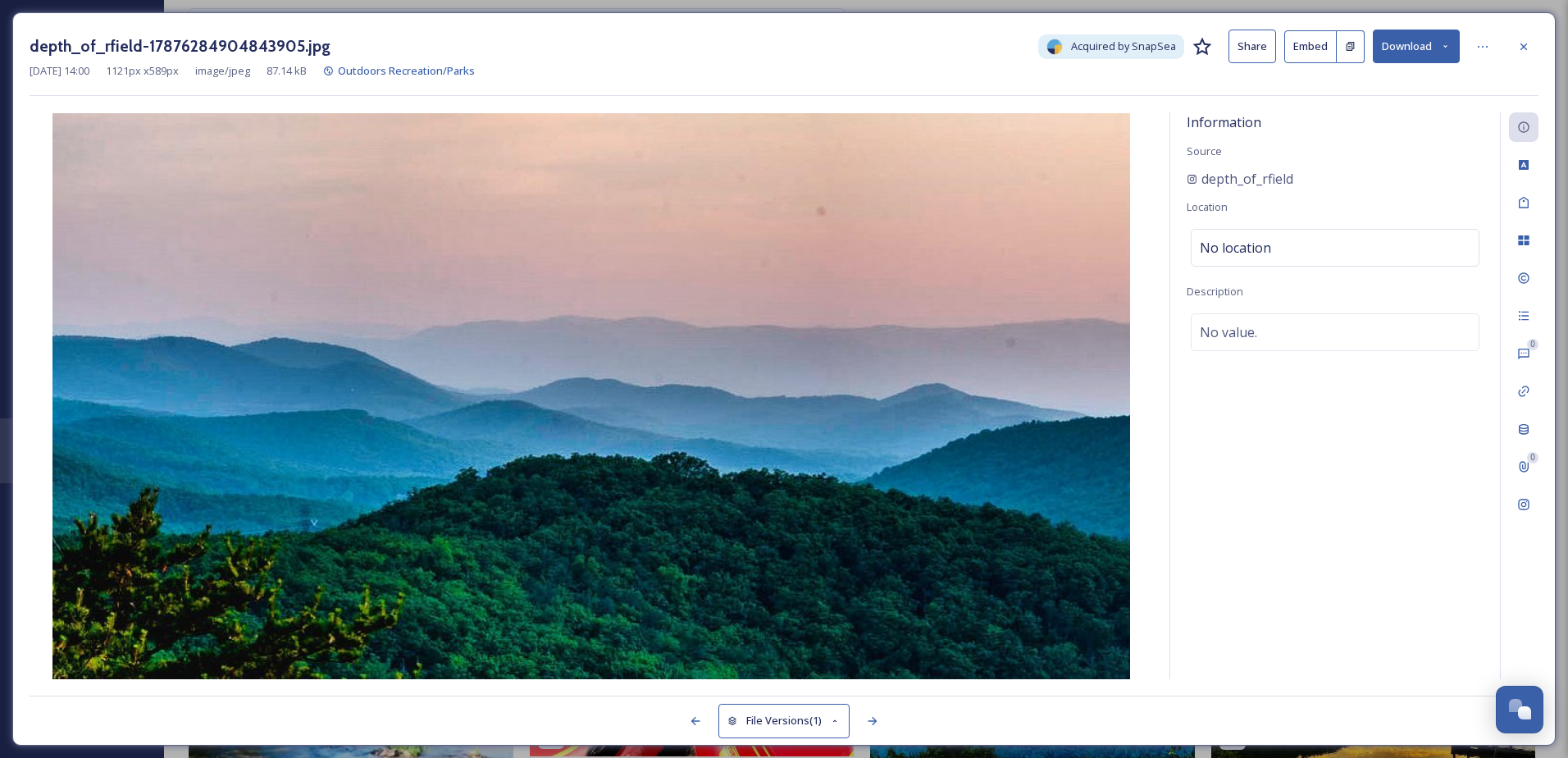
click at [1424, 45] on button "Download" at bounding box center [1416, 47] width 87 height 34
click at [1389, 114] on span "Download Medium (1080 x 567)" at bounding box center [1375, 116] width 152 height 16
drag, startPoint x: 1530, startPoint y: 39, endPoint x: 1496, endPoint y: 57, distance: 38.5
click at [1530, 40] on icon at bounding box center [1524, 47] width 13 height 13
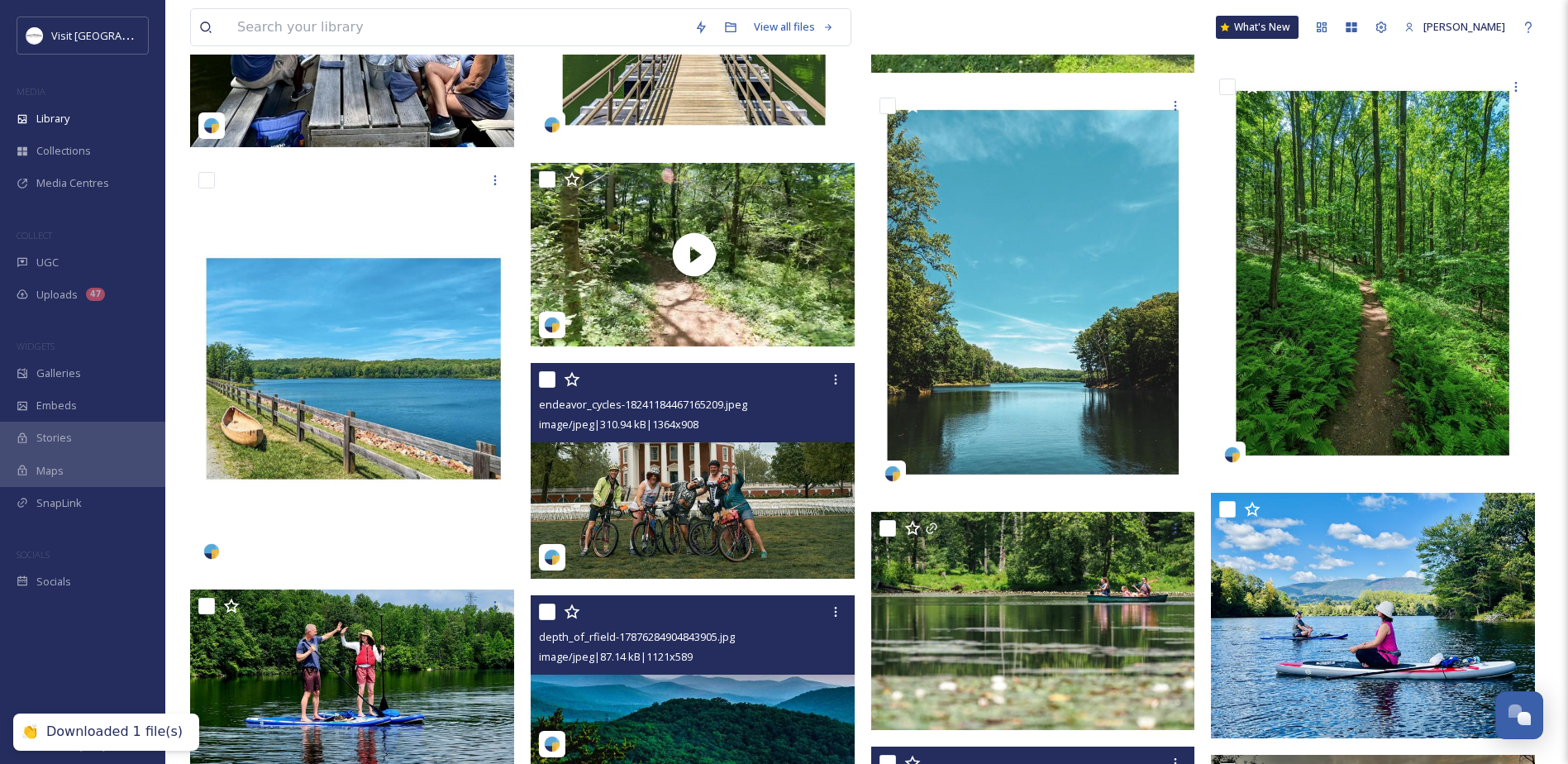
scroll to position [3388, 0]
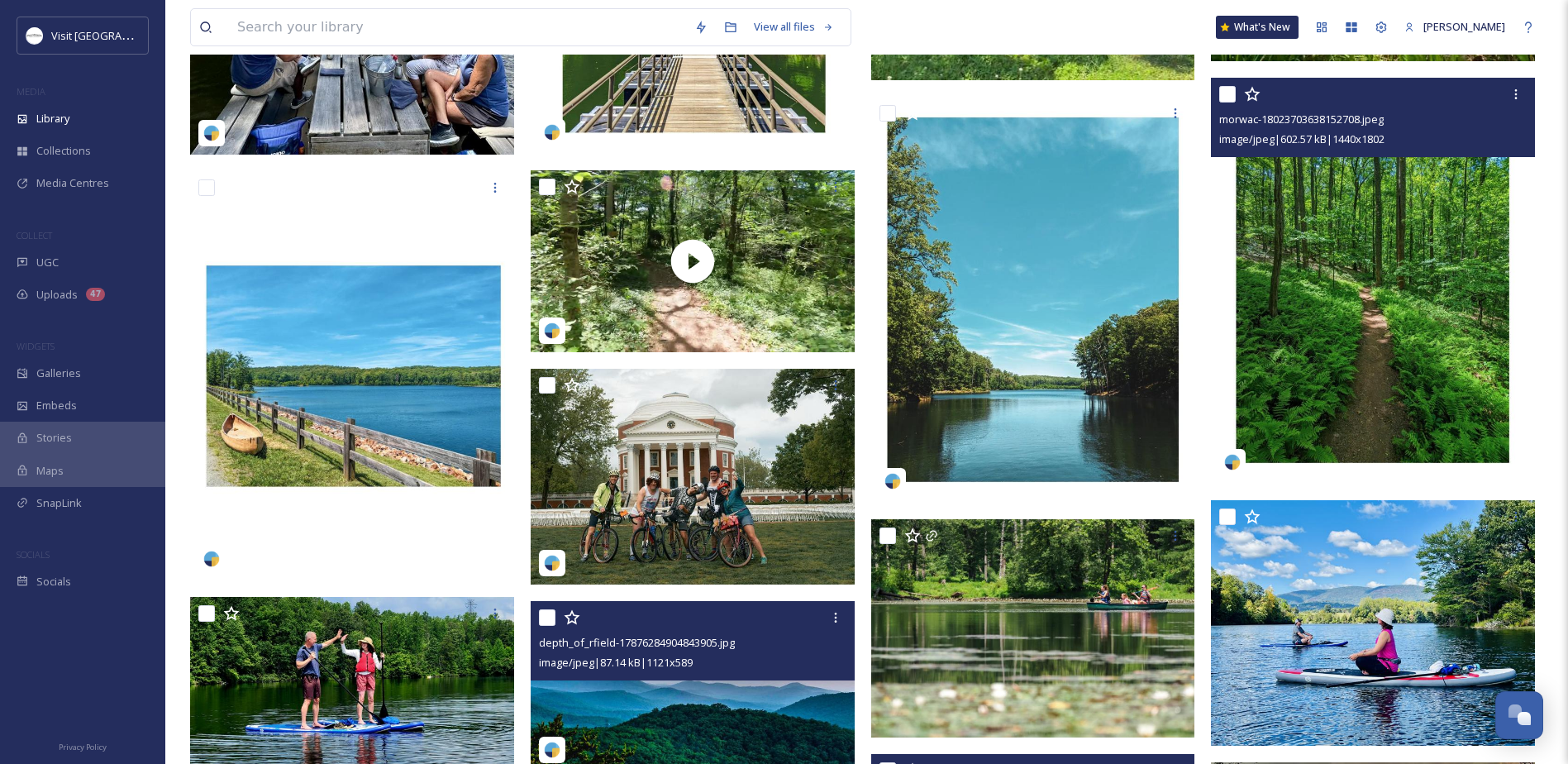
click at [1318, 271] on img at bounding box center [1372, 280] width 324 height 406
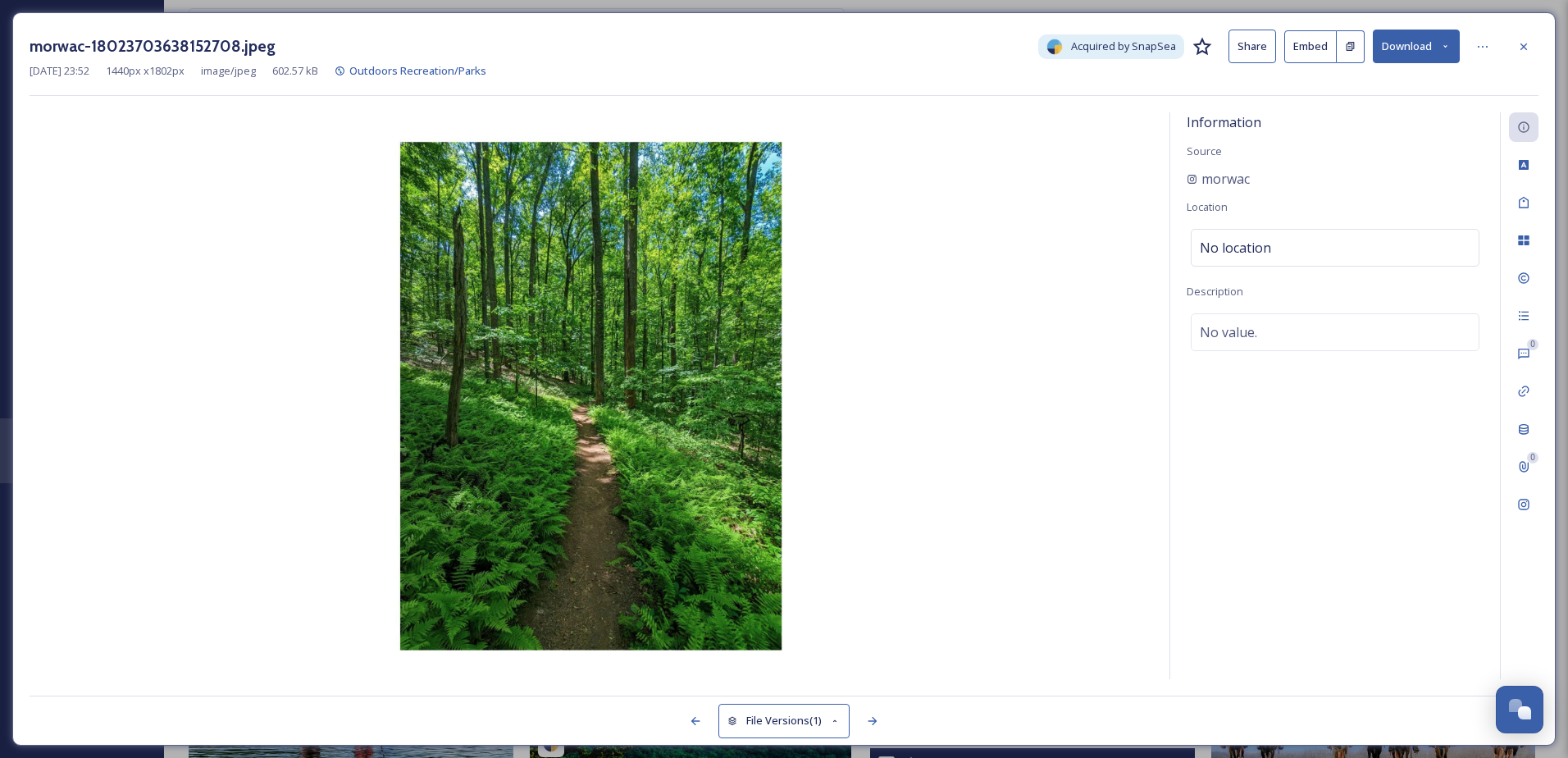
click at [1426, 40] on button "Download" at bounding box center [1416, 47] width 87 height 34
click at [1378, 105] on div "Download Medium (863 x 1080)" at bounding box center [1373, 116] width 172 height 32
click at [1524, 41] on icon at bounding box center [1524, 47] width 13 height 13
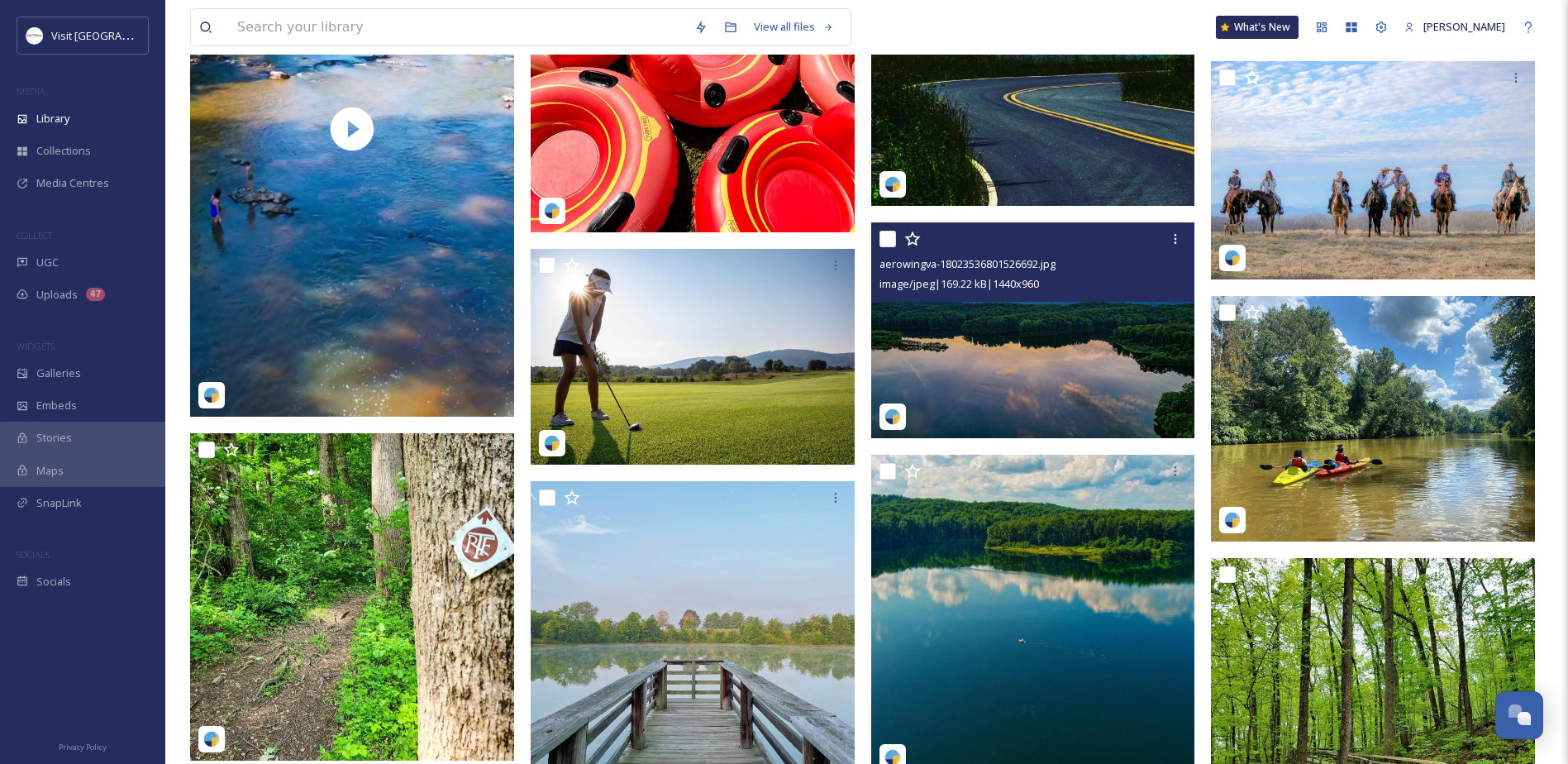
scroll to position [4133, 0]
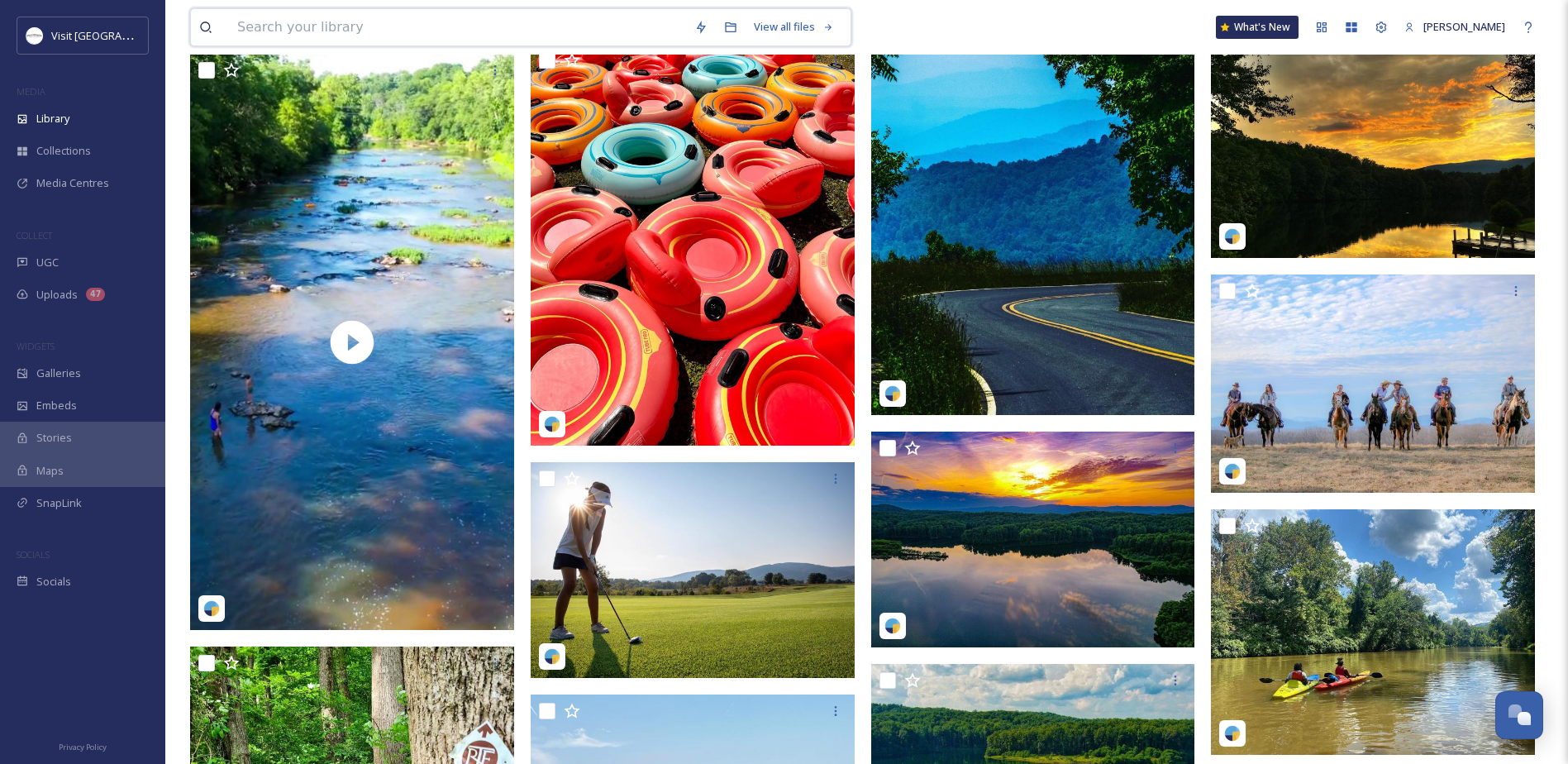
click at [329, 36] on input at bounding box center [457, 27] width 457 height 37
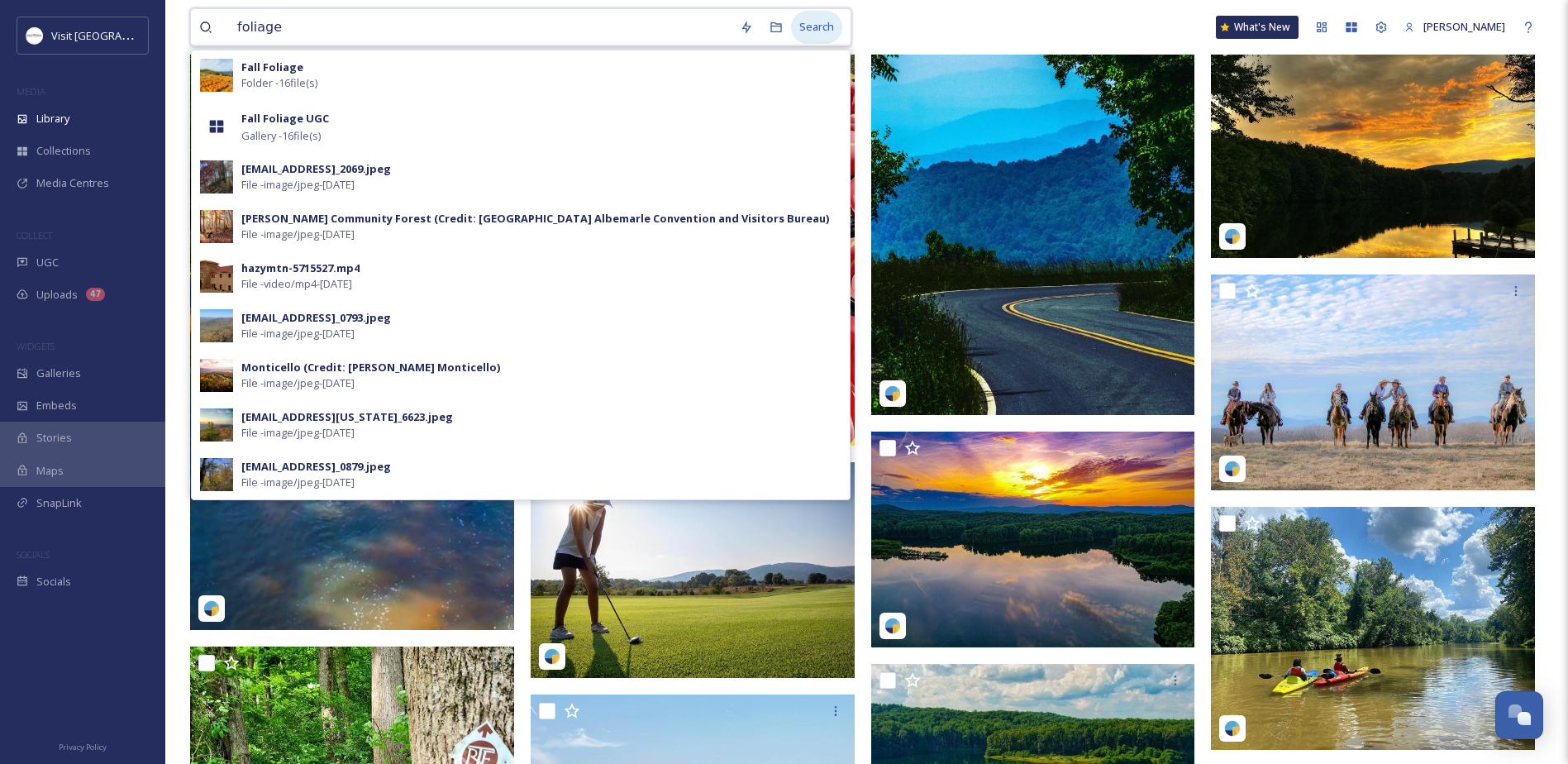
type input "foliage"
click at [825, 24] on div "Search" at bounding box center [816, 26] width 51 height 32
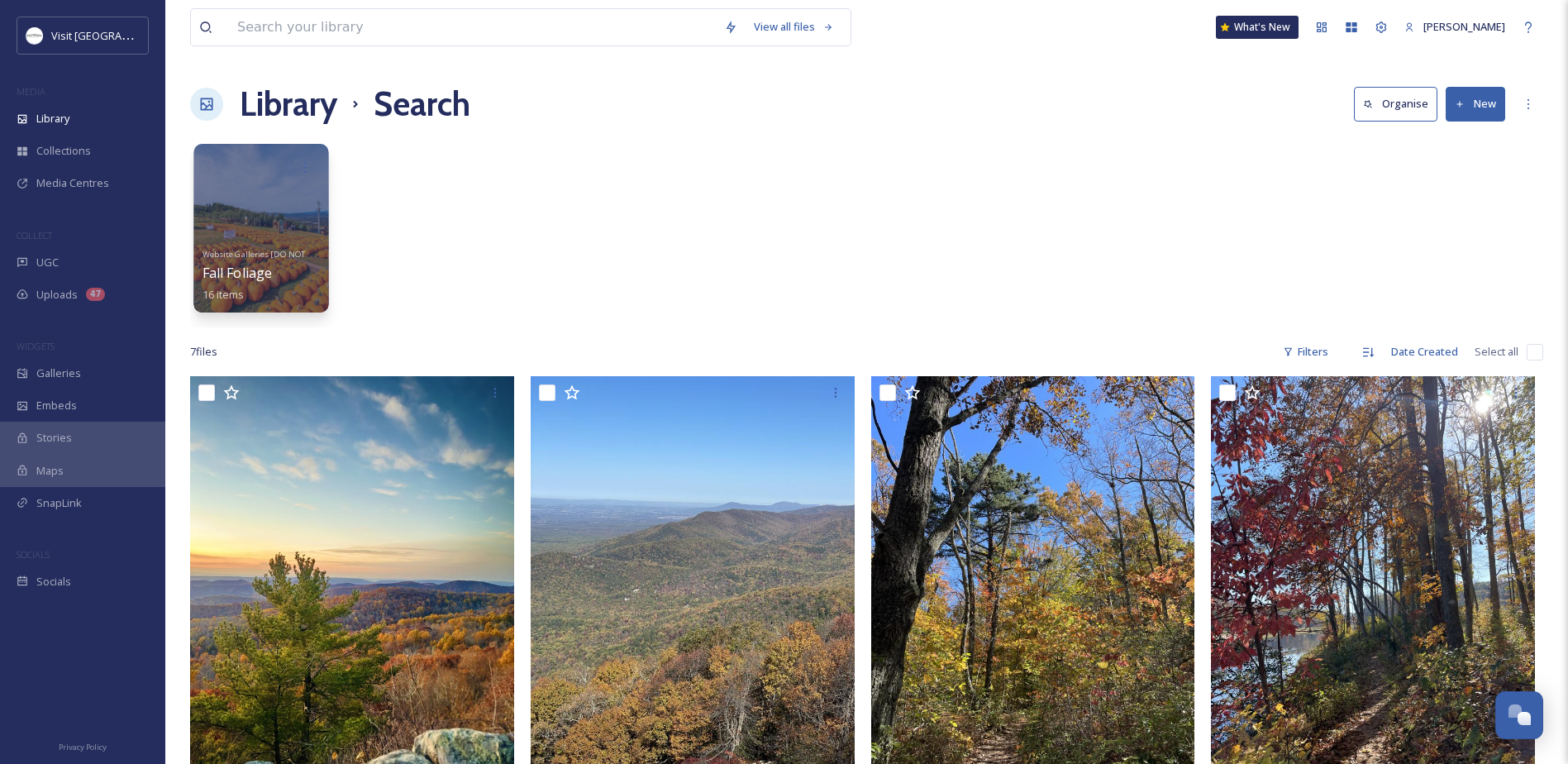
click at [275, 191] on div at bounding box center [261, 228] width 135 height 169
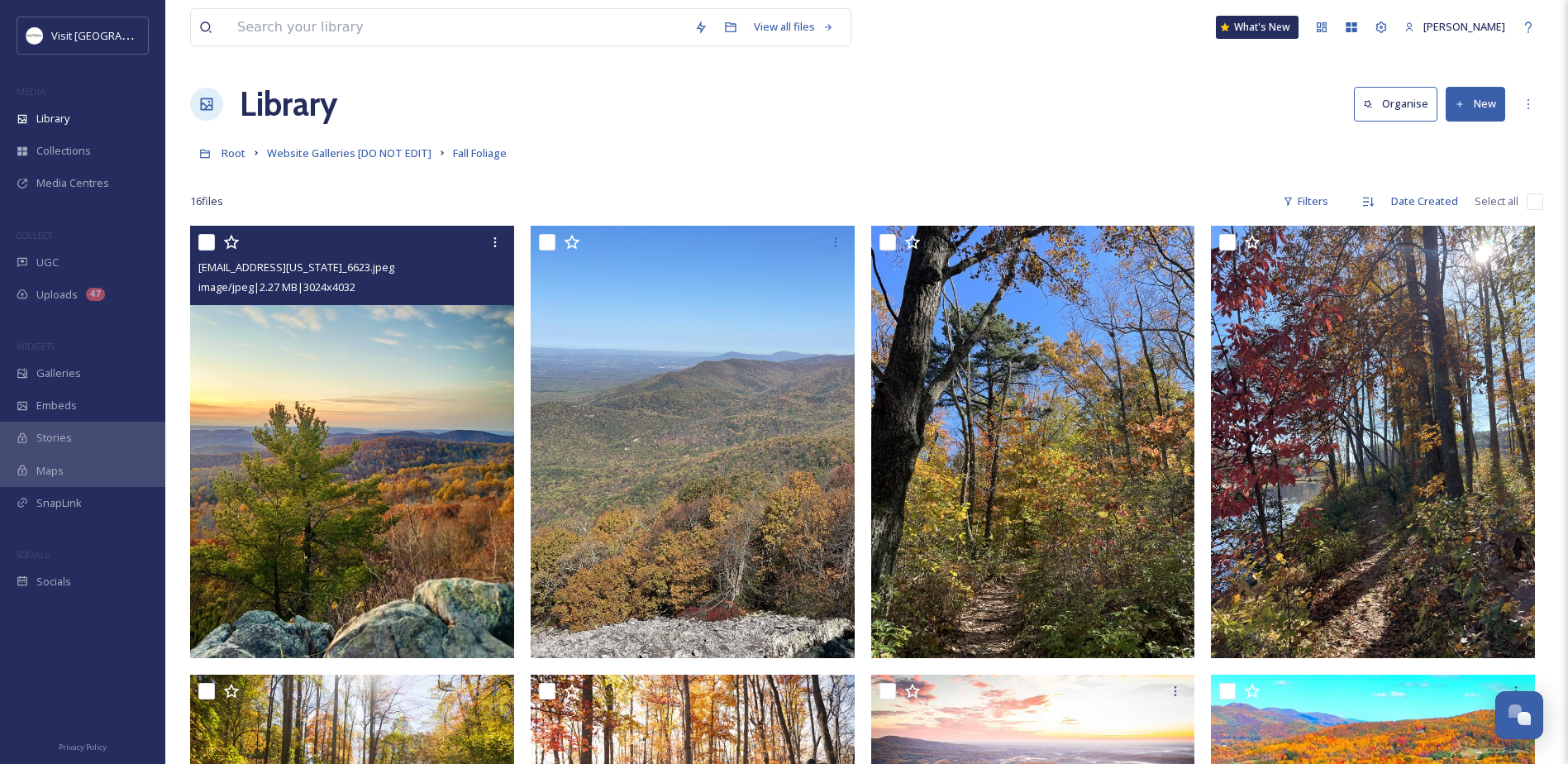
click at [259, 370] on img at bounding box center [351, 441] width 324 height 432
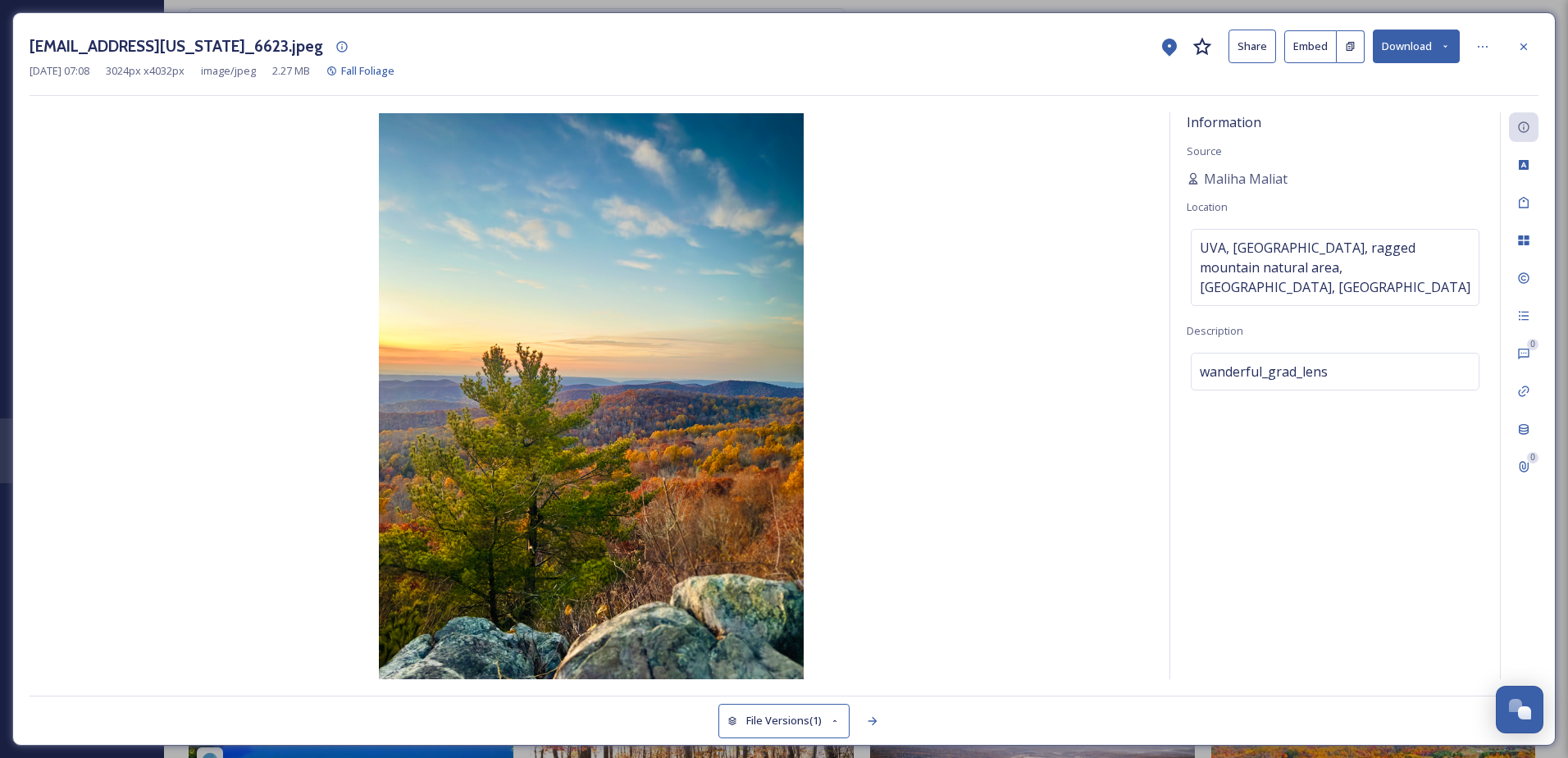
click at [1419, 41] on button "Download" at bounding box center [1416, 47] width 87 height 34
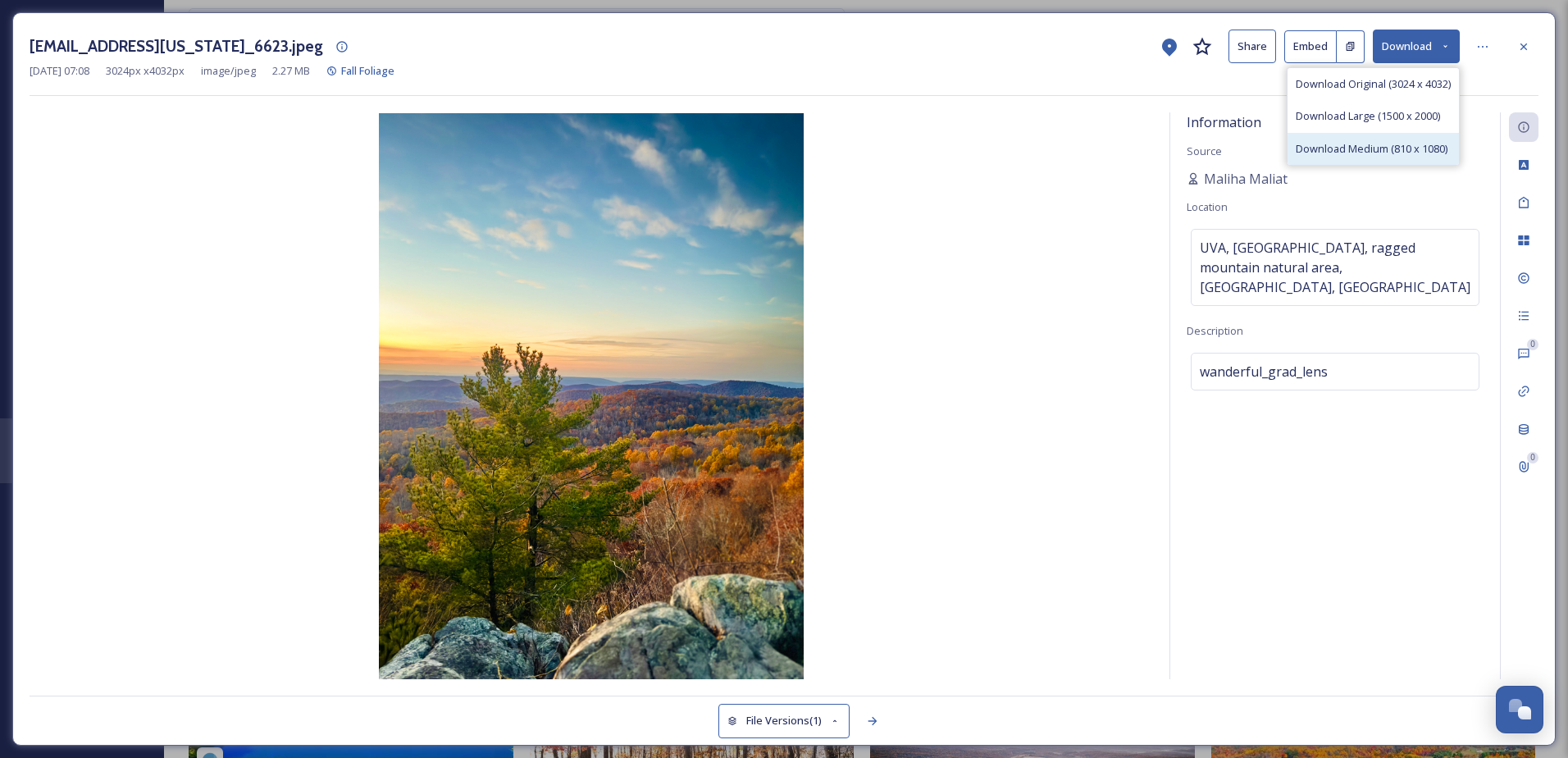
click at [1371, 148] on span "Download Medium (810 x 1080)" at bounding box center [1372, 149] width 152 height 16
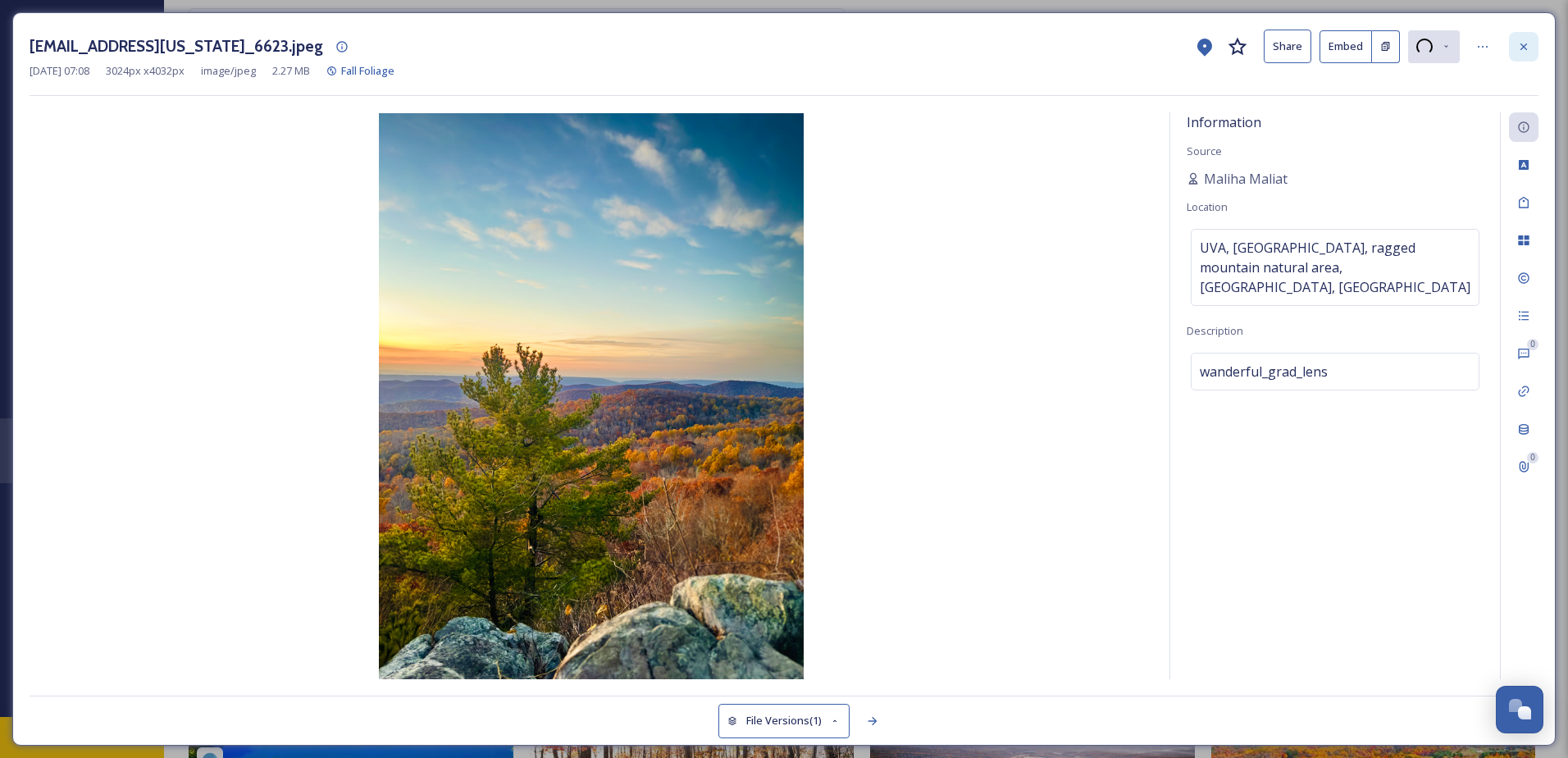
click at [1520, 43] on icon at bounding box center [1524, 47] width 13 height 13
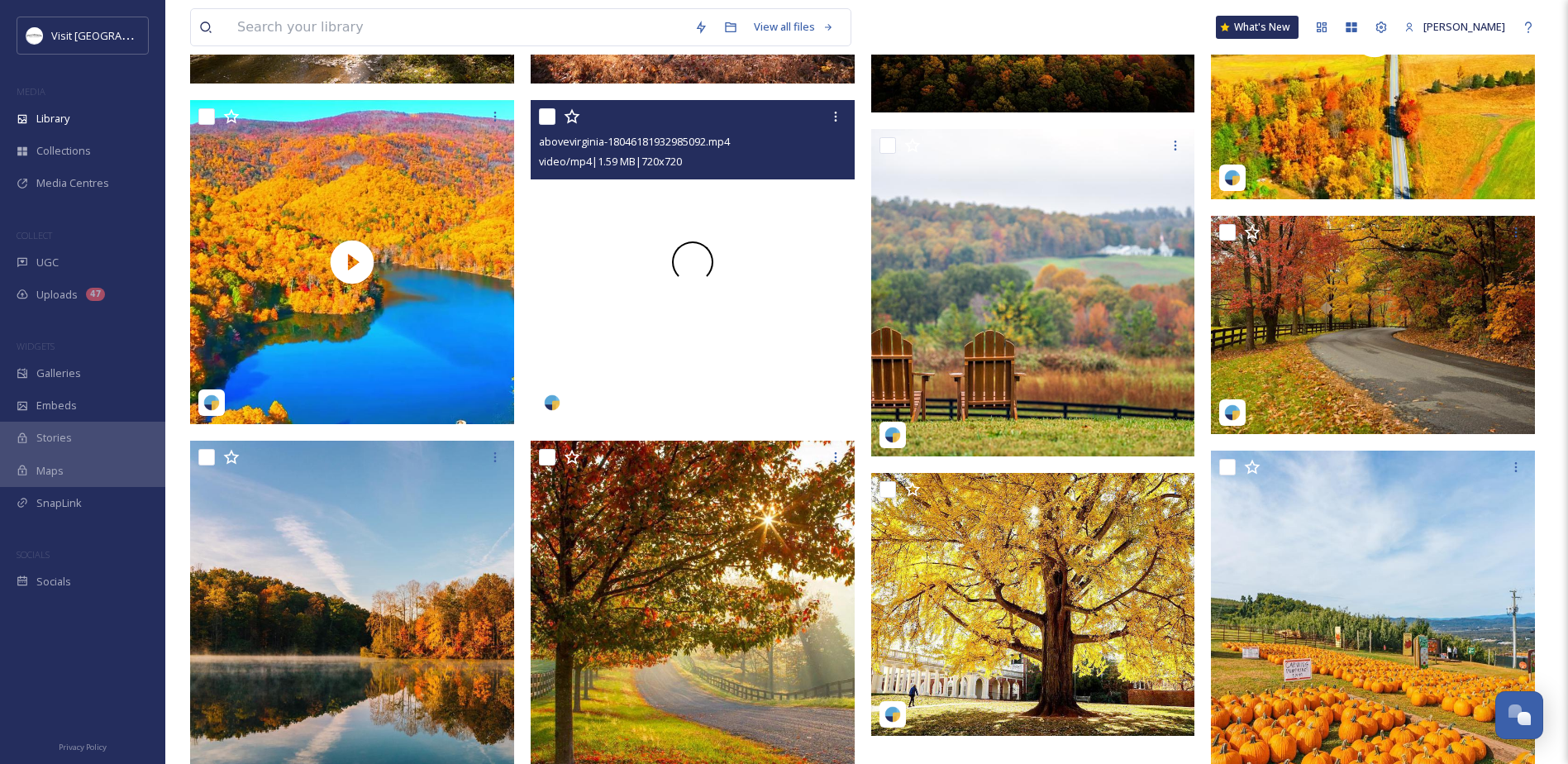
scroll to position [826, 0]
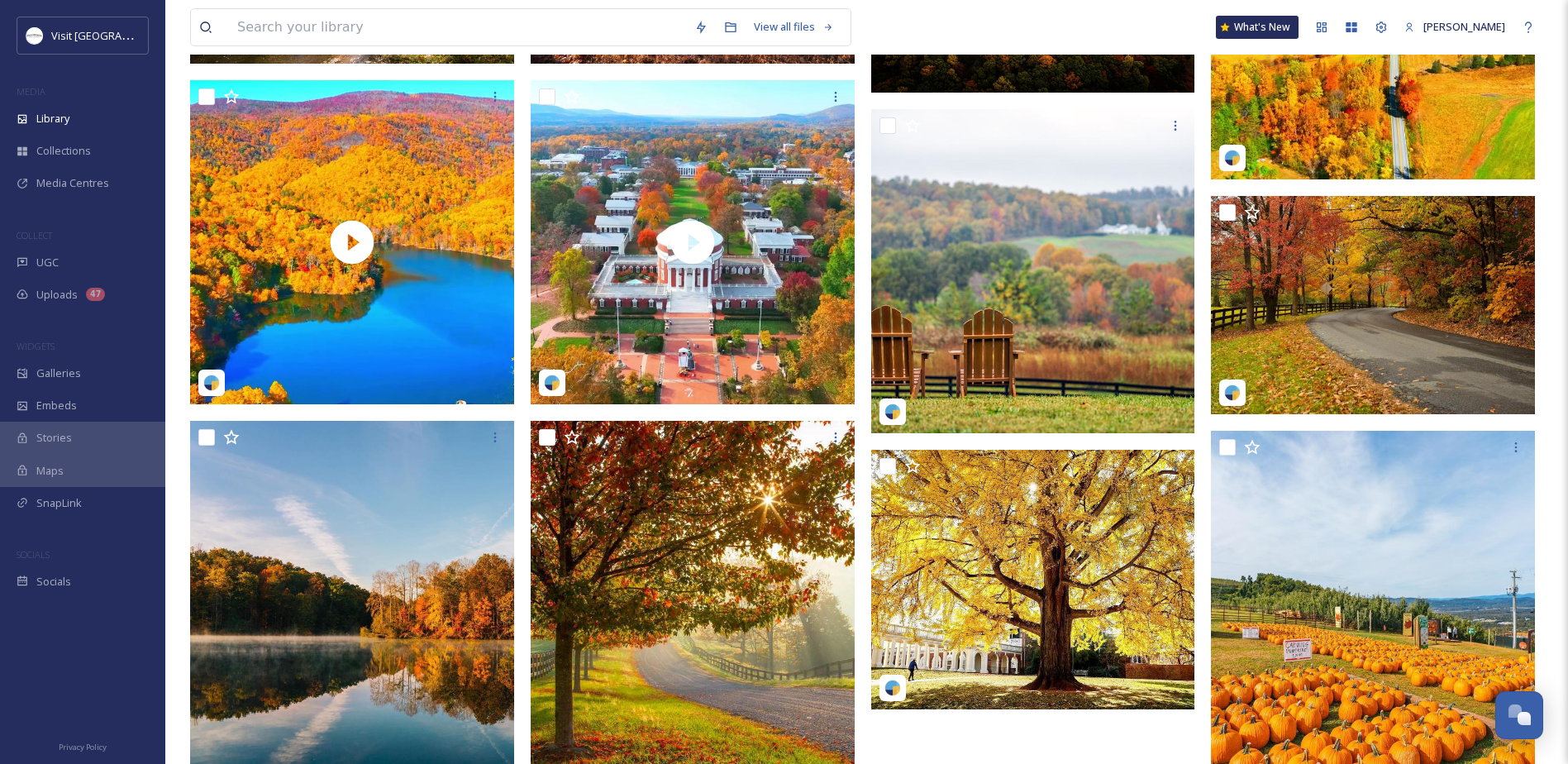
click at [894, 438] on div at bounding box center [1037, 124] width 332 height 1449
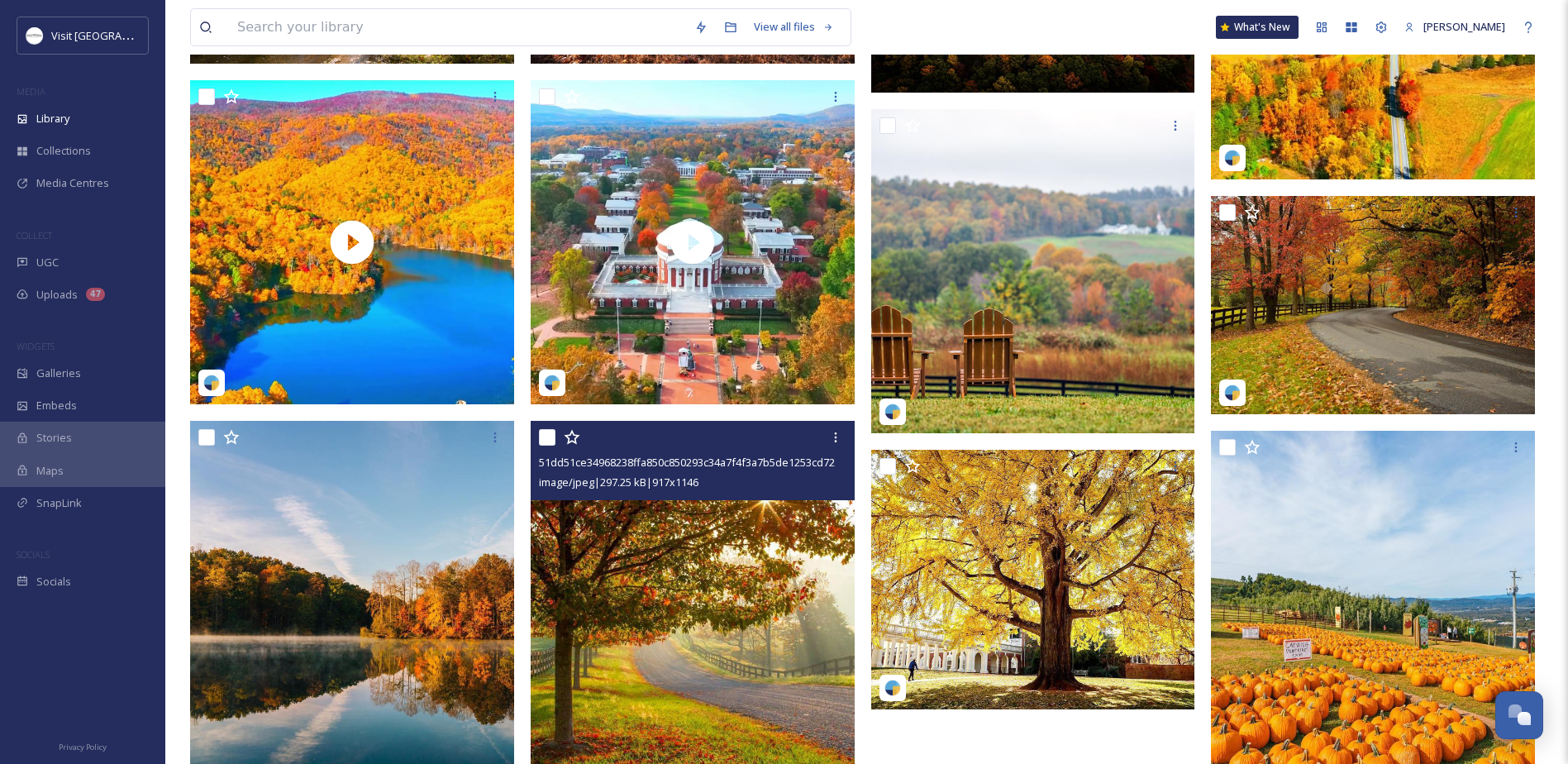
click at [627, 546] on img at bounding box center [692, 622] width 324 height 405
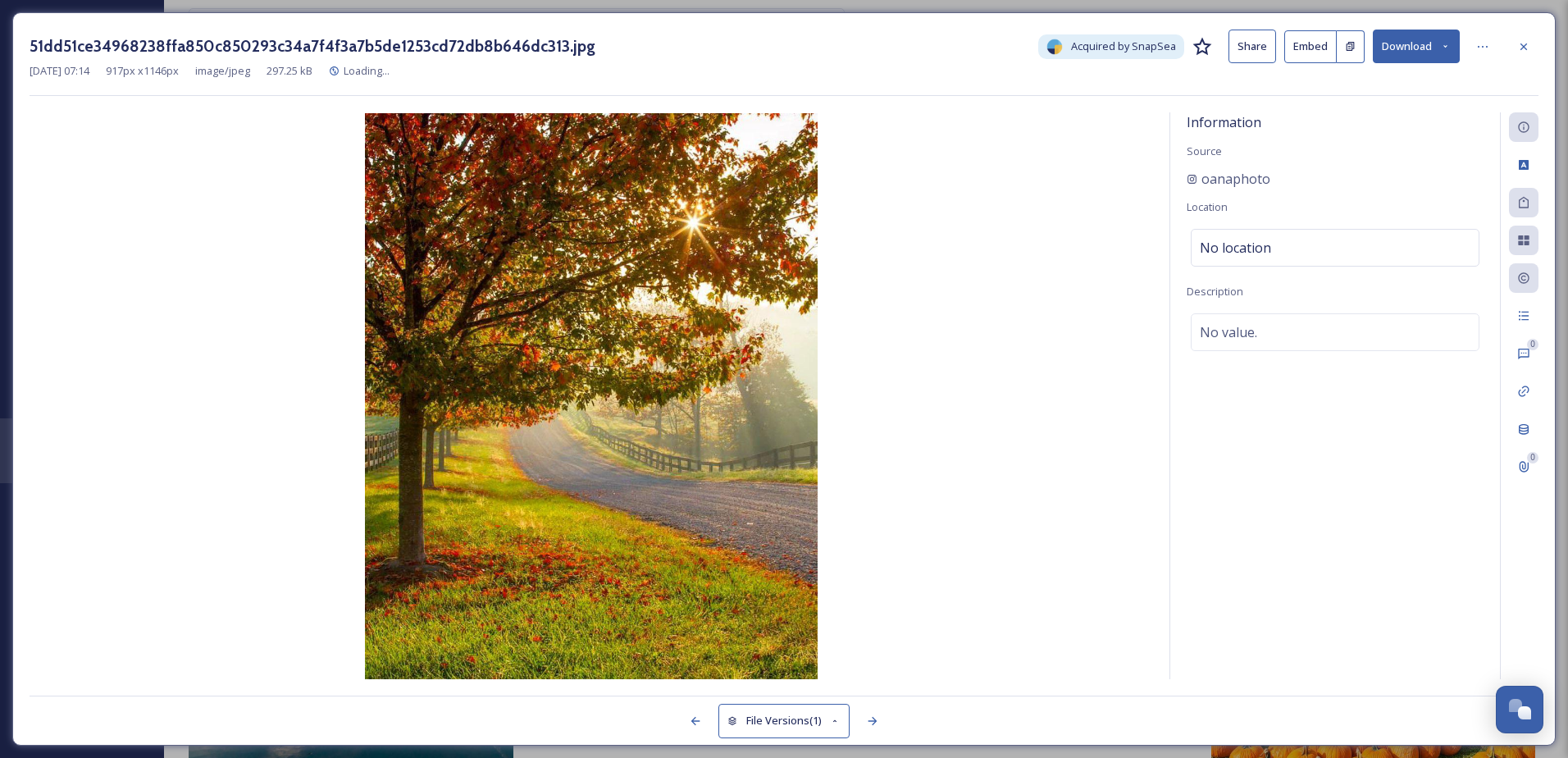
click at [1448, 47] on icon at bounding box center [1445, 46] width 10 height 10
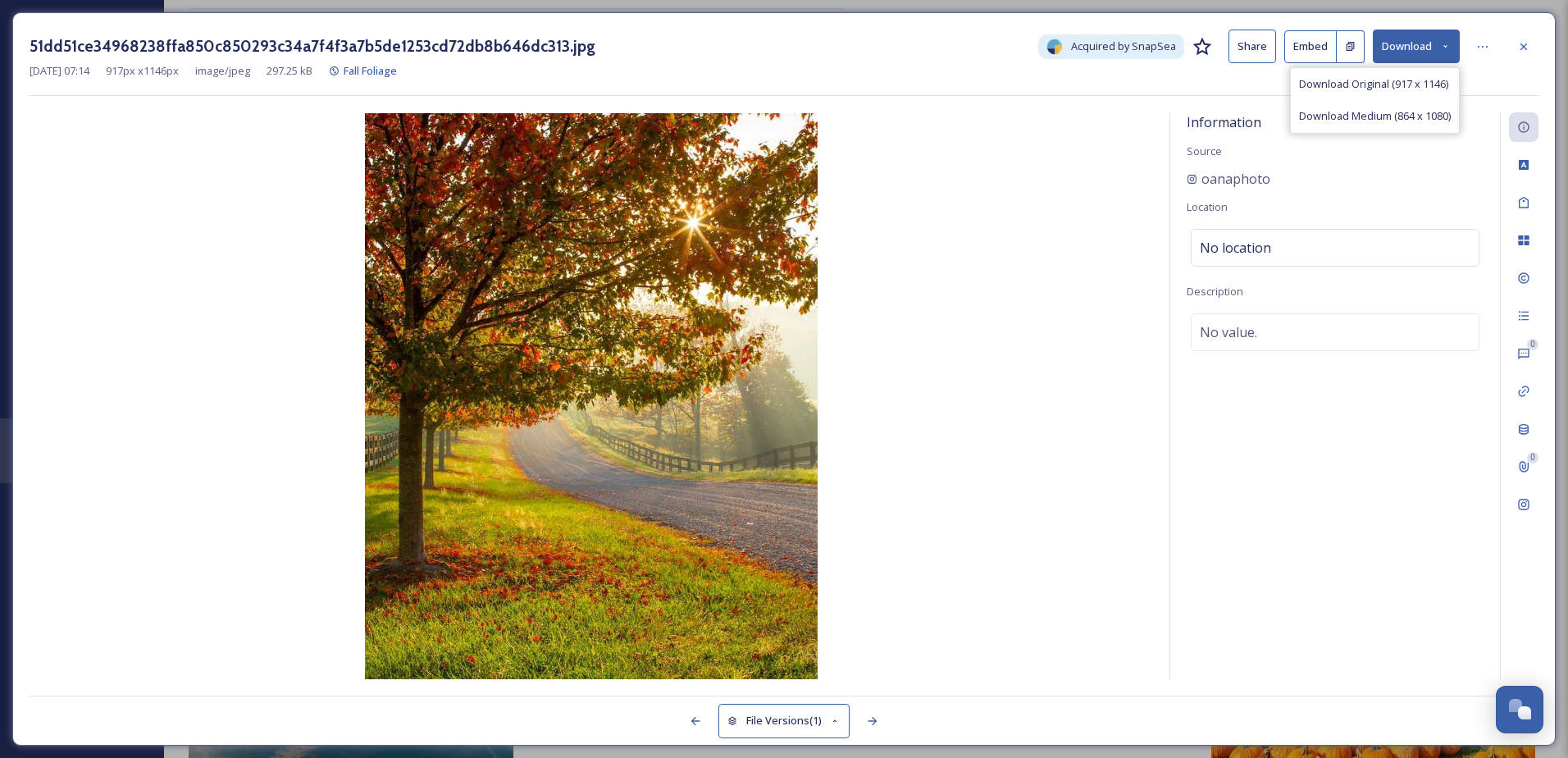
drag, startPoint x: 1381, startPoint y: 113, endPoint x: 1410, endPoint y: 95, distance: 34.1
click at [1382, 115] on span "Download Medium (864 x 1080)" at bounding box center [1375, 116] width 152 height 16
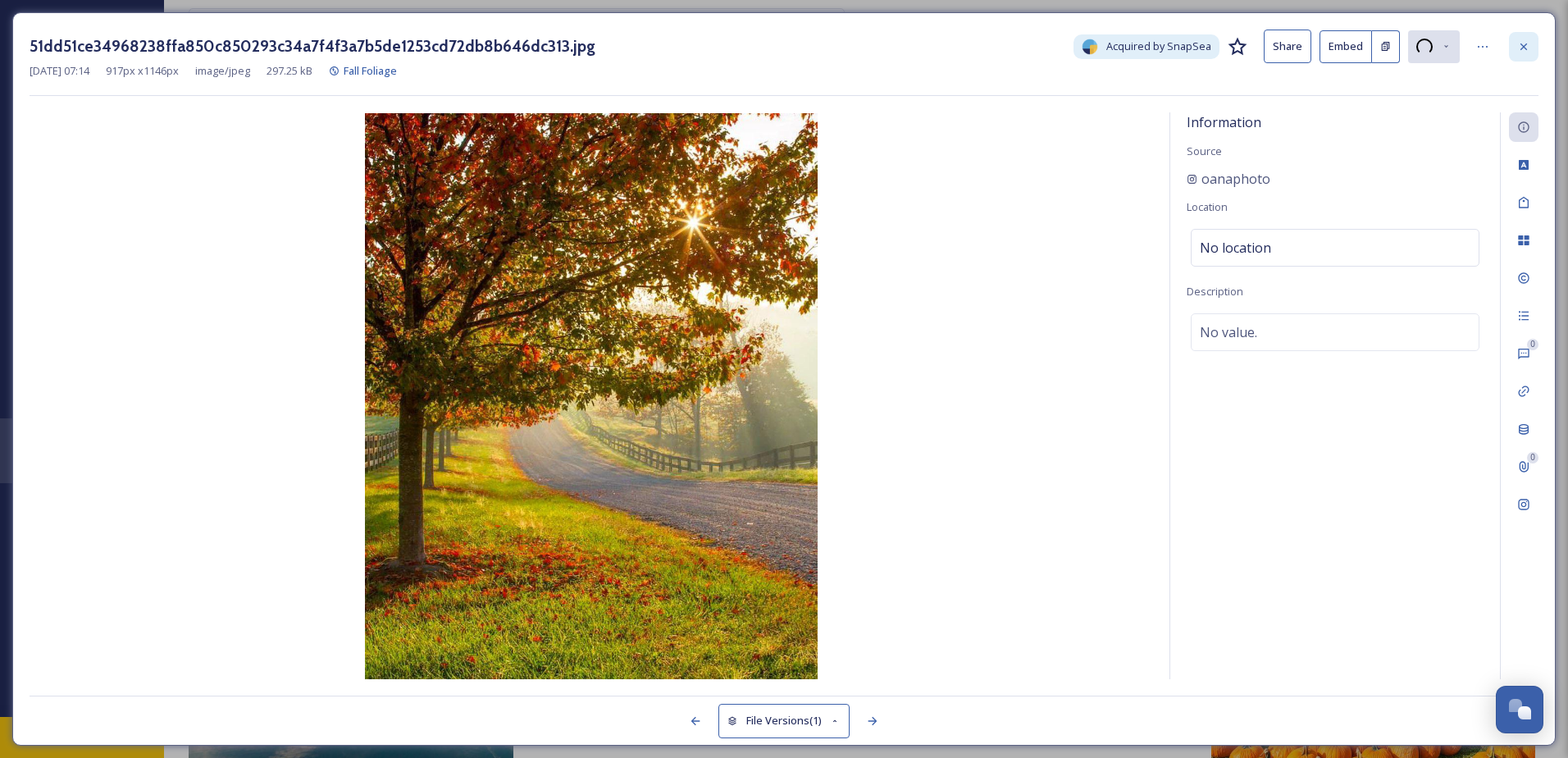
click at [1519, 40] on icon at bounding box center [1524, 47] width 13 height 13
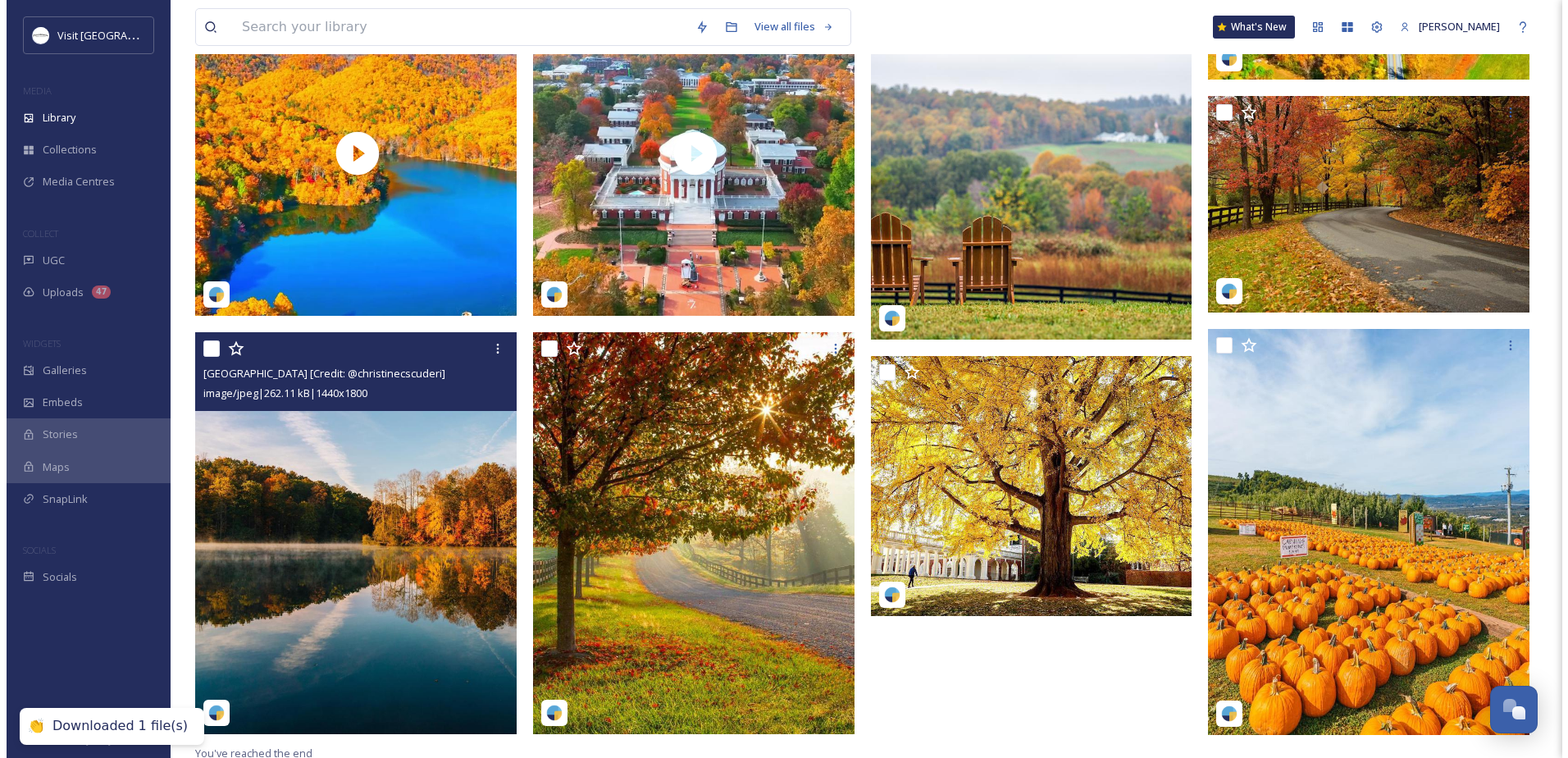
scroll to position [920, 0]
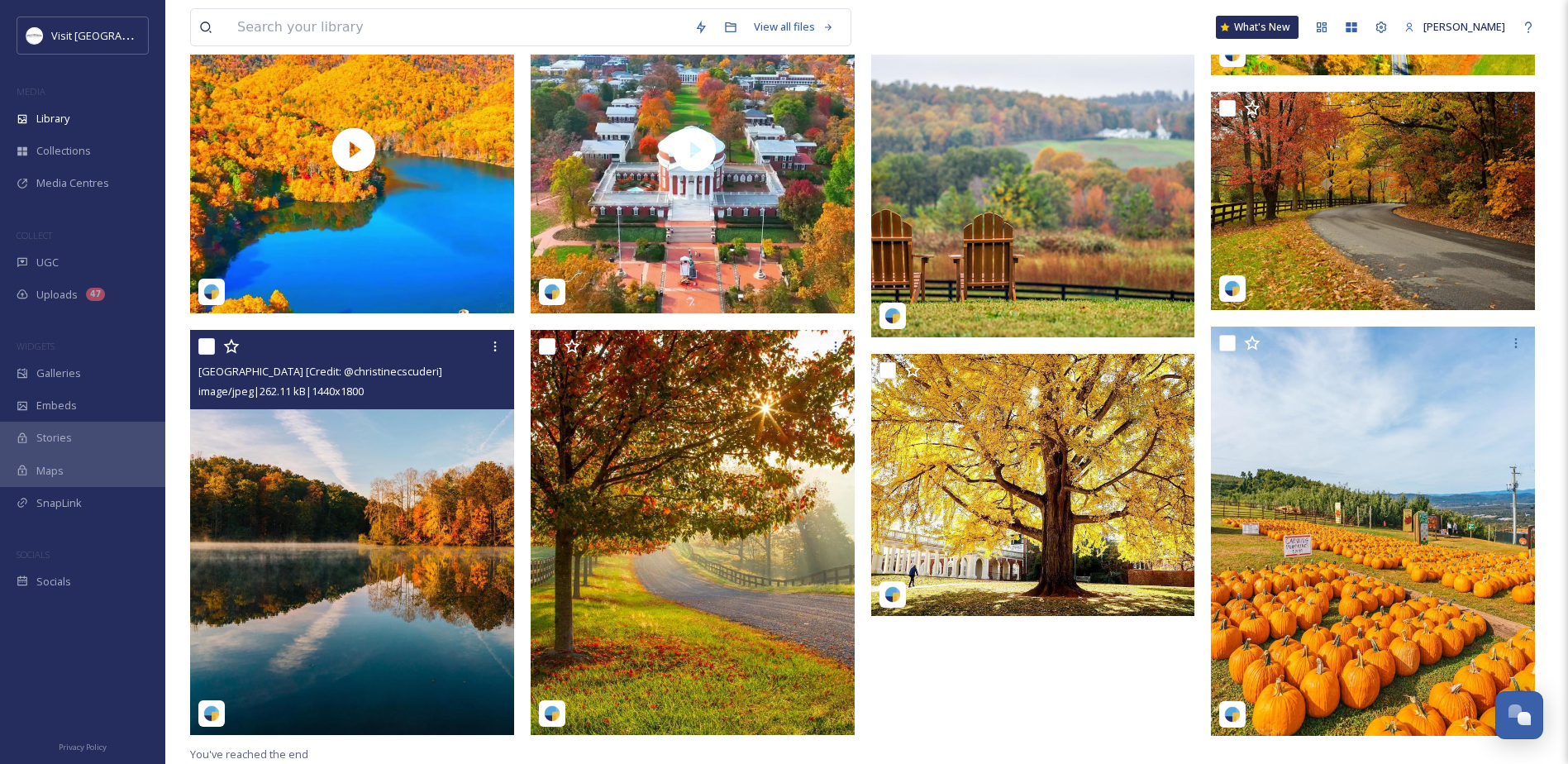
click at [328, 516] on img at bounding box center [351, 532] width 324 height 405
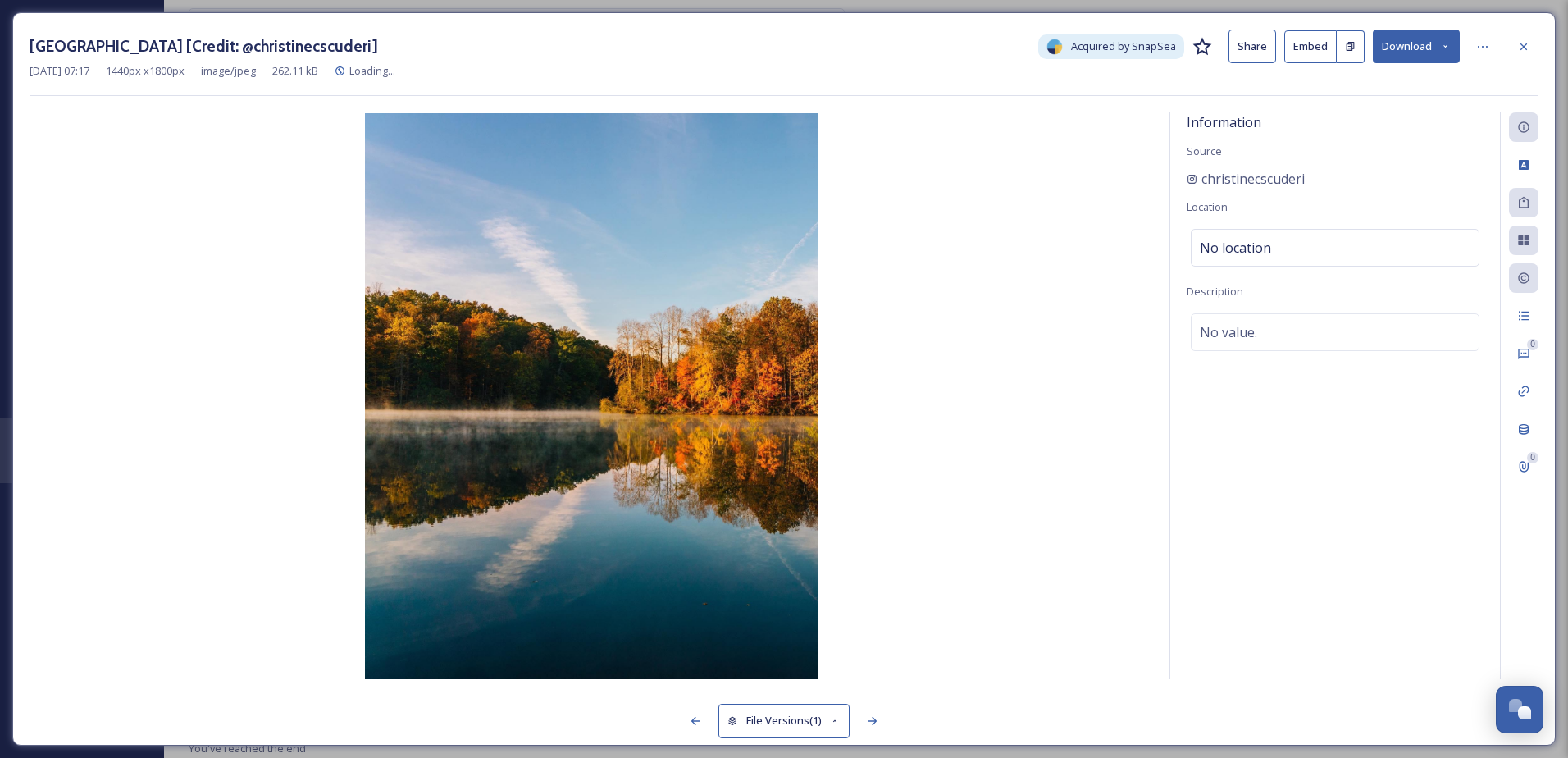
click at [1442, 39] on button "Download" at bounding box center [1416, 47] width 87 height 34
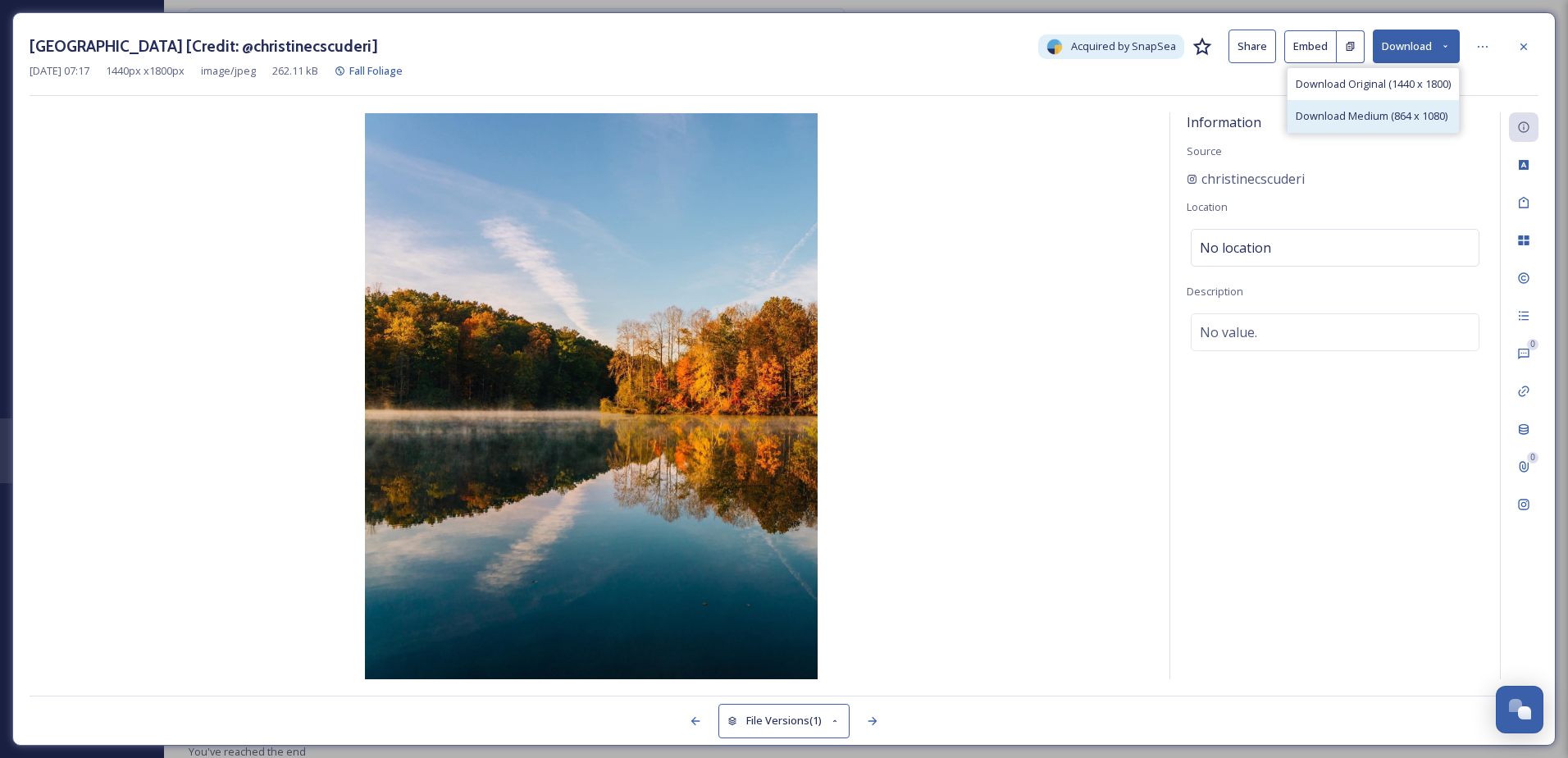
click at [1343, 109] on span "Download Medium (864 x 1080)" at bounding box center [1372, 116] width 152 height 16
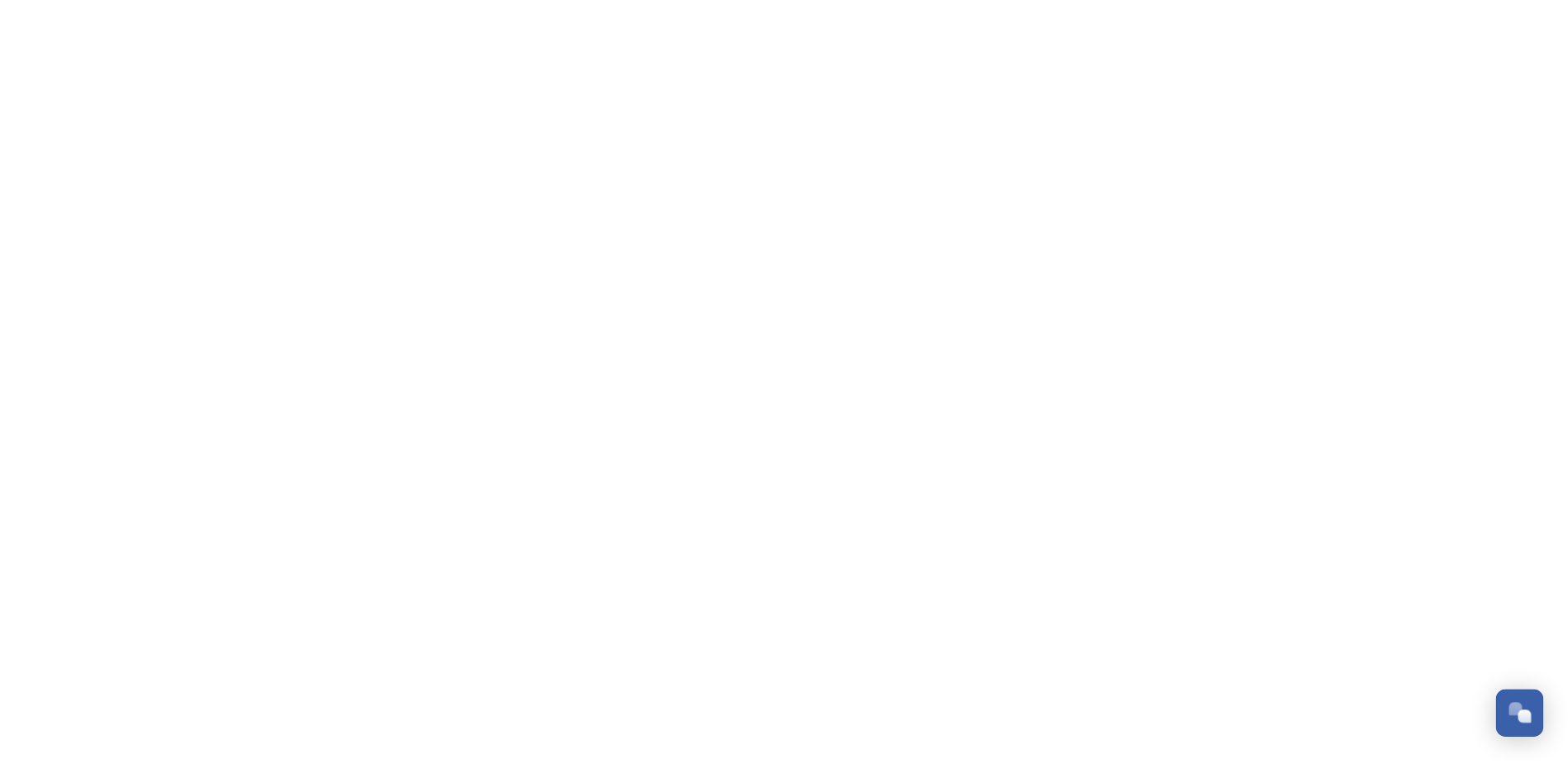
scroll to position [770, 0]
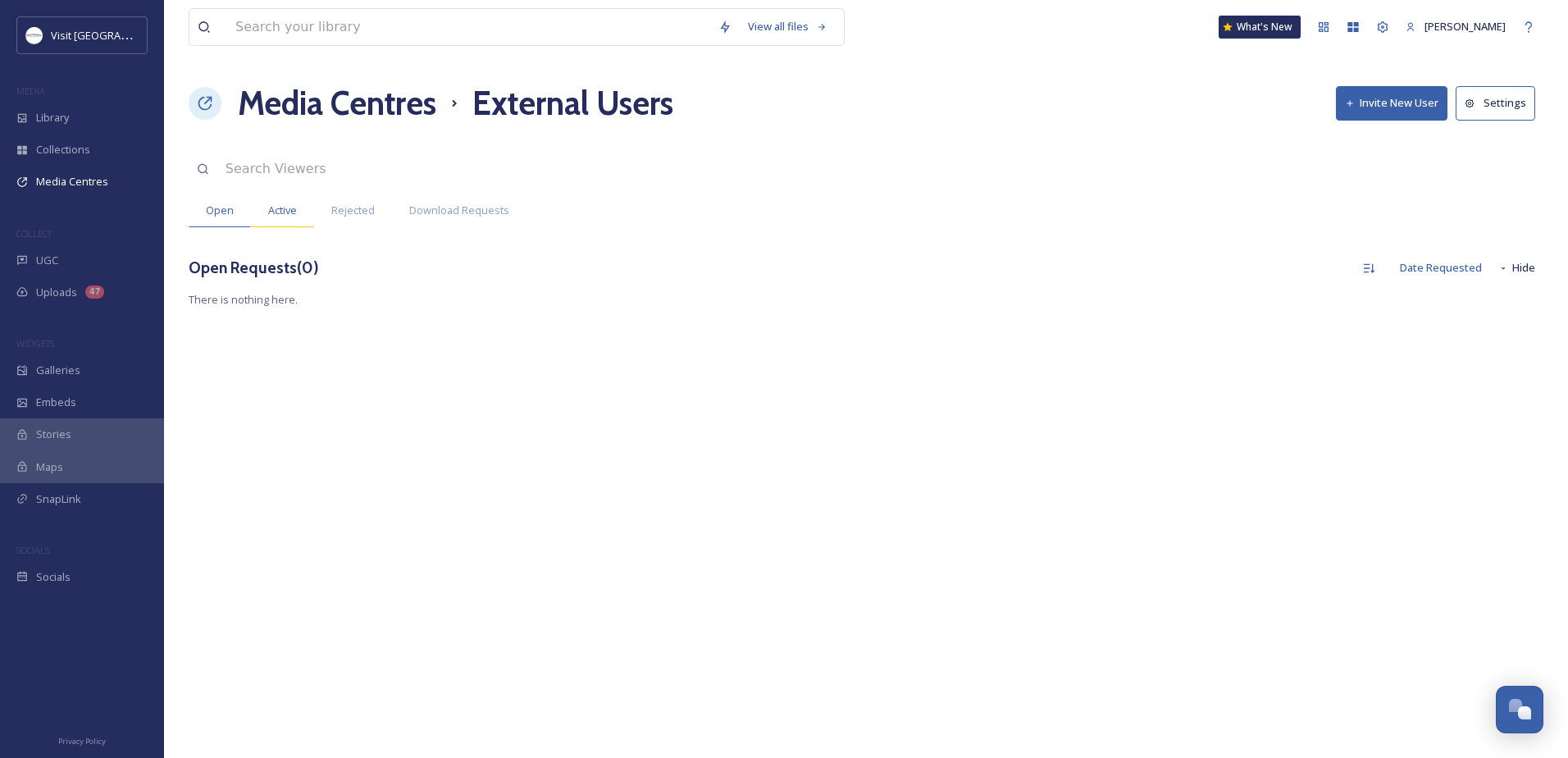
click at [268, 216] on span "Active" at bounding box center [282, 210] width 29 height 16
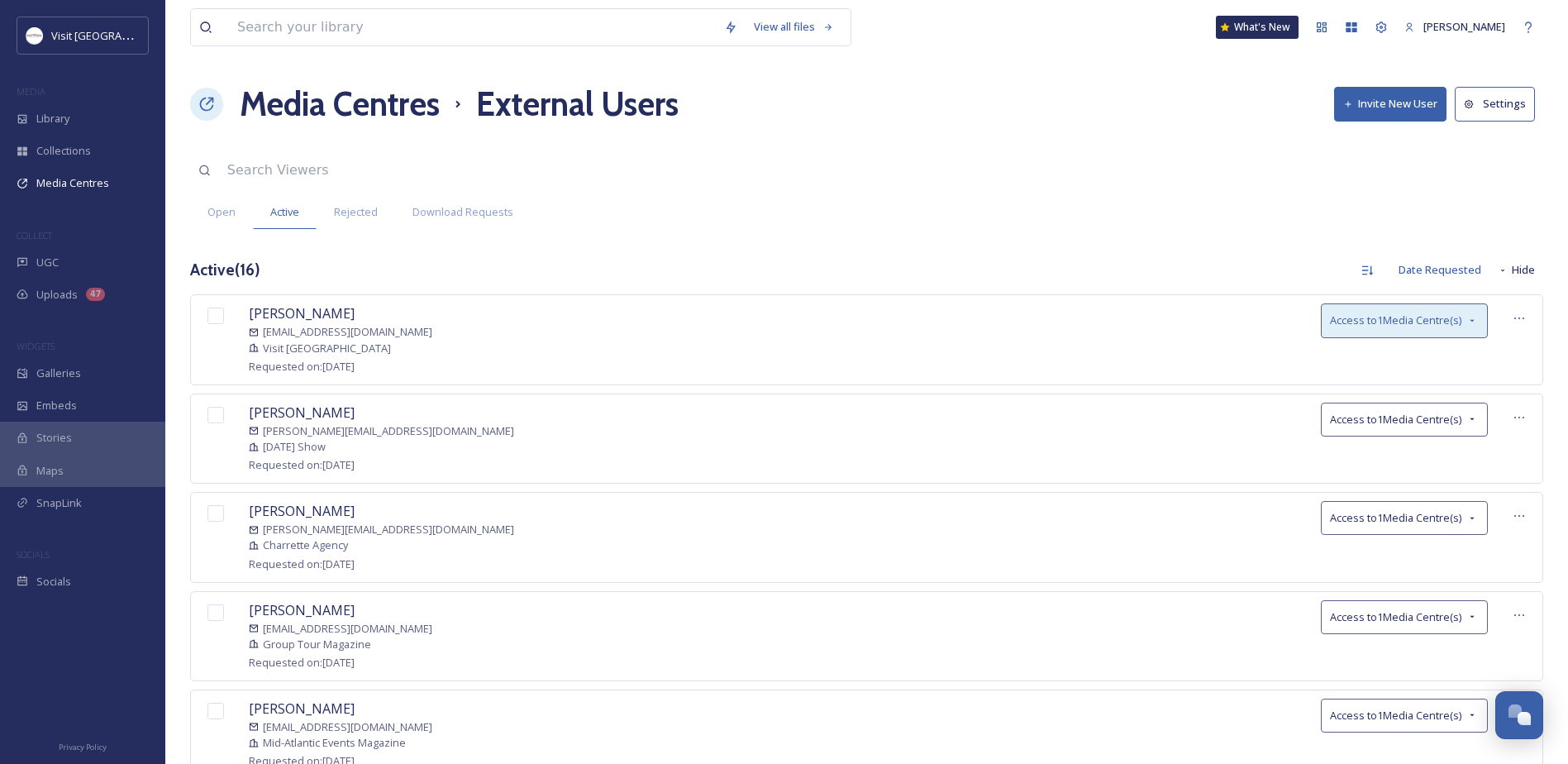
click at [1413, 326] on span "Access to 1 Media Centre(s)" at bounding box center [1395, 320] width 131 height 16
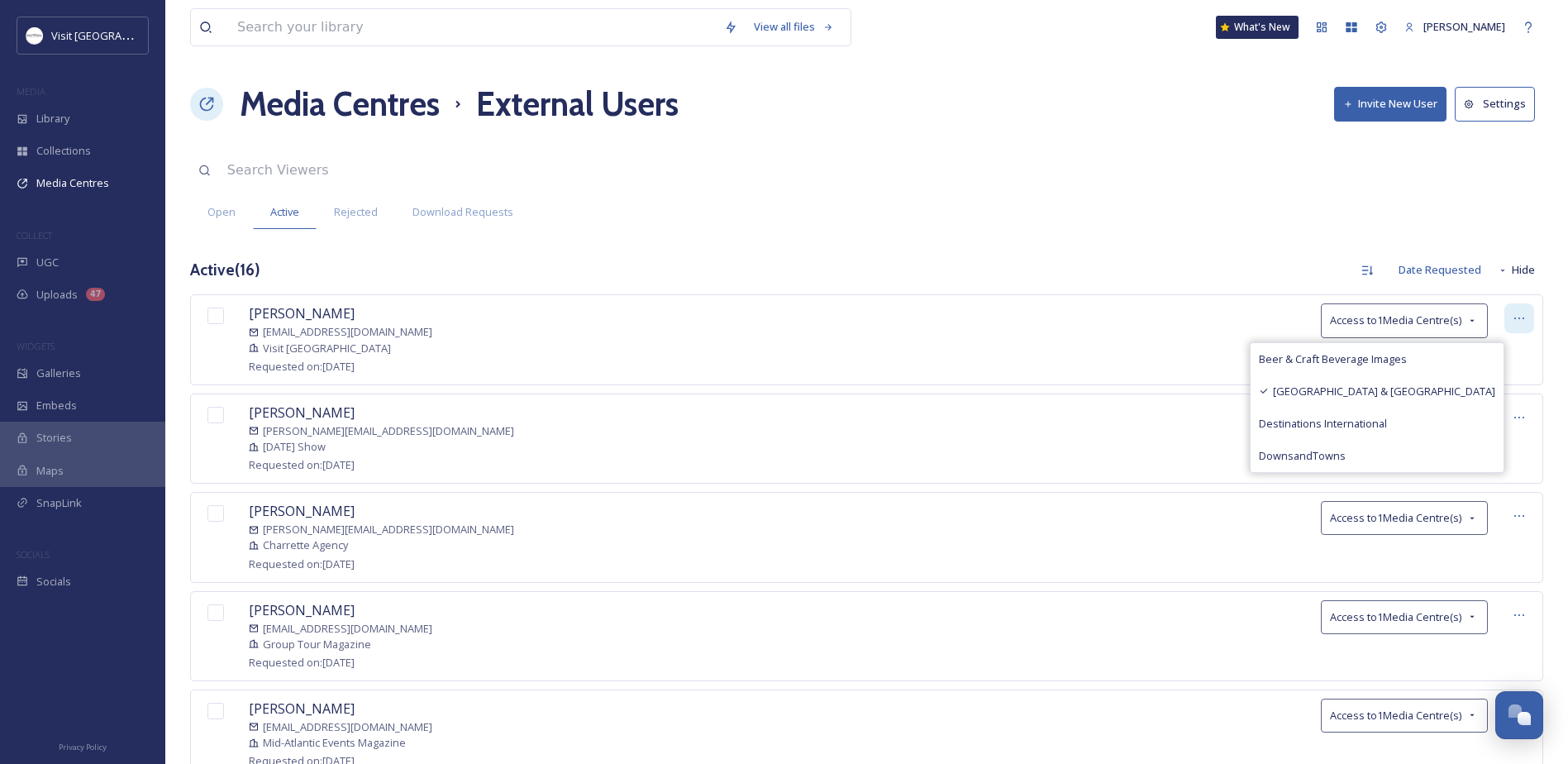
click at [1516, 321] on icon at bounding box center [1519, 318] width 13 height 13
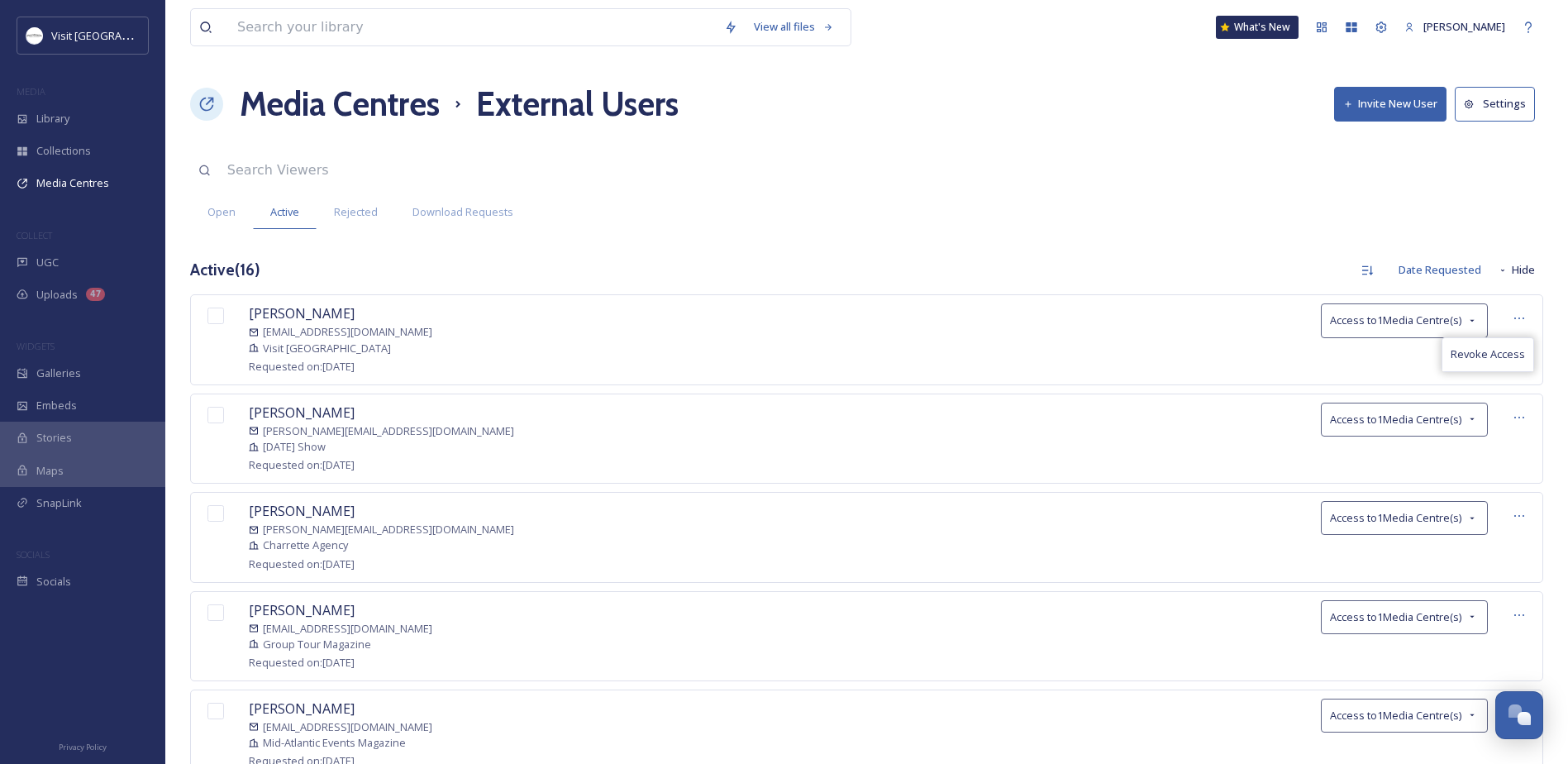
click at [1056, 343] on div "Cassie Ivey civey@albemarle.org Visit Charlottesville Requested on: October 01,…" at bounding box center [866, 339] width 1354 height 90
click at [1441, 420] on span "Access to 1 Media Centre(s)" at bounding box center [1395, 419] width 131 height 16
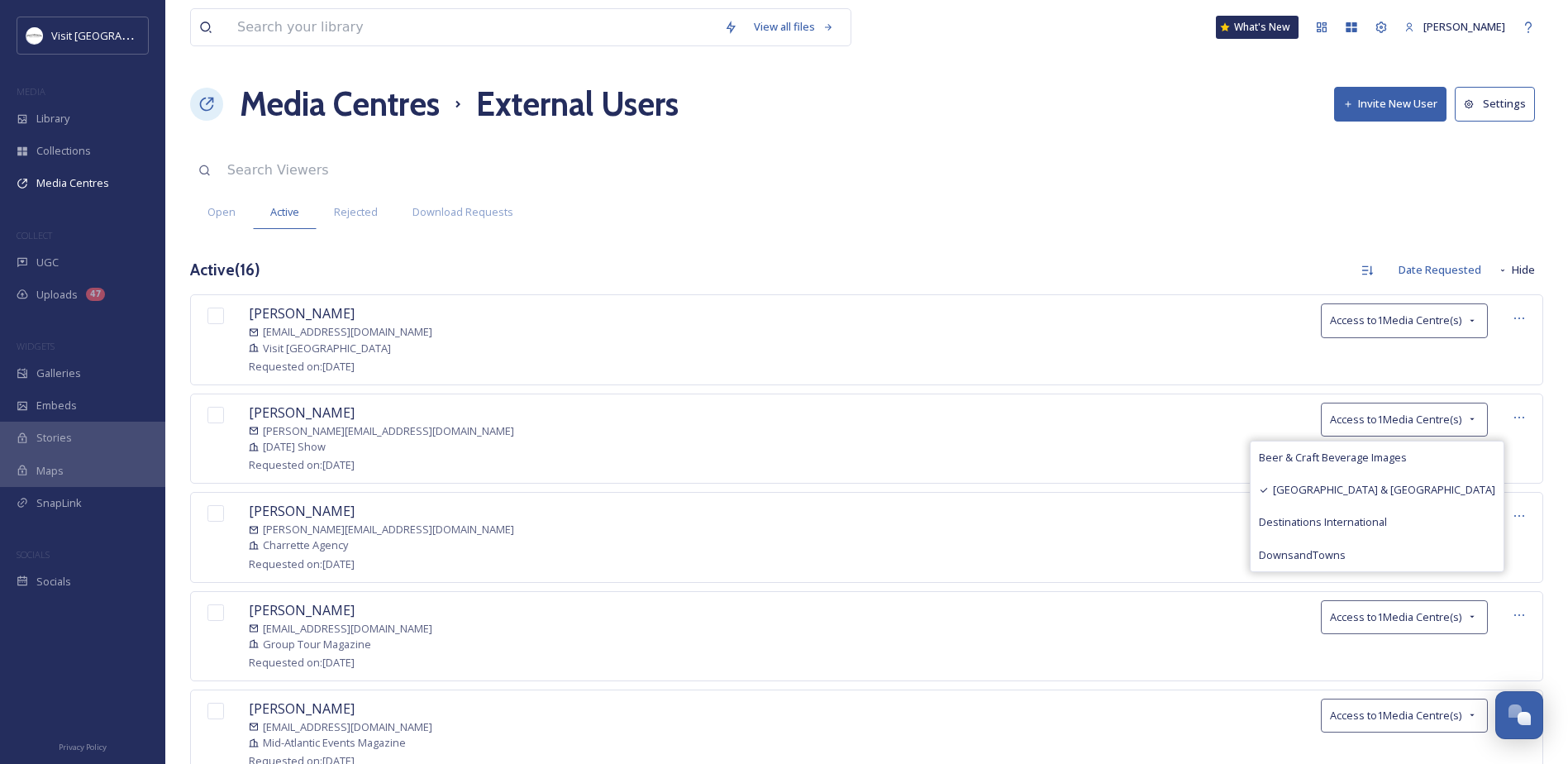
click at [1224, 435] on div "Ashlyn DeLoughy Ashlyn.DeLoughy@nbcuni.com TODAY Show Requested on: September 2…" at bounding box center [866, 438] width 1354 height 90
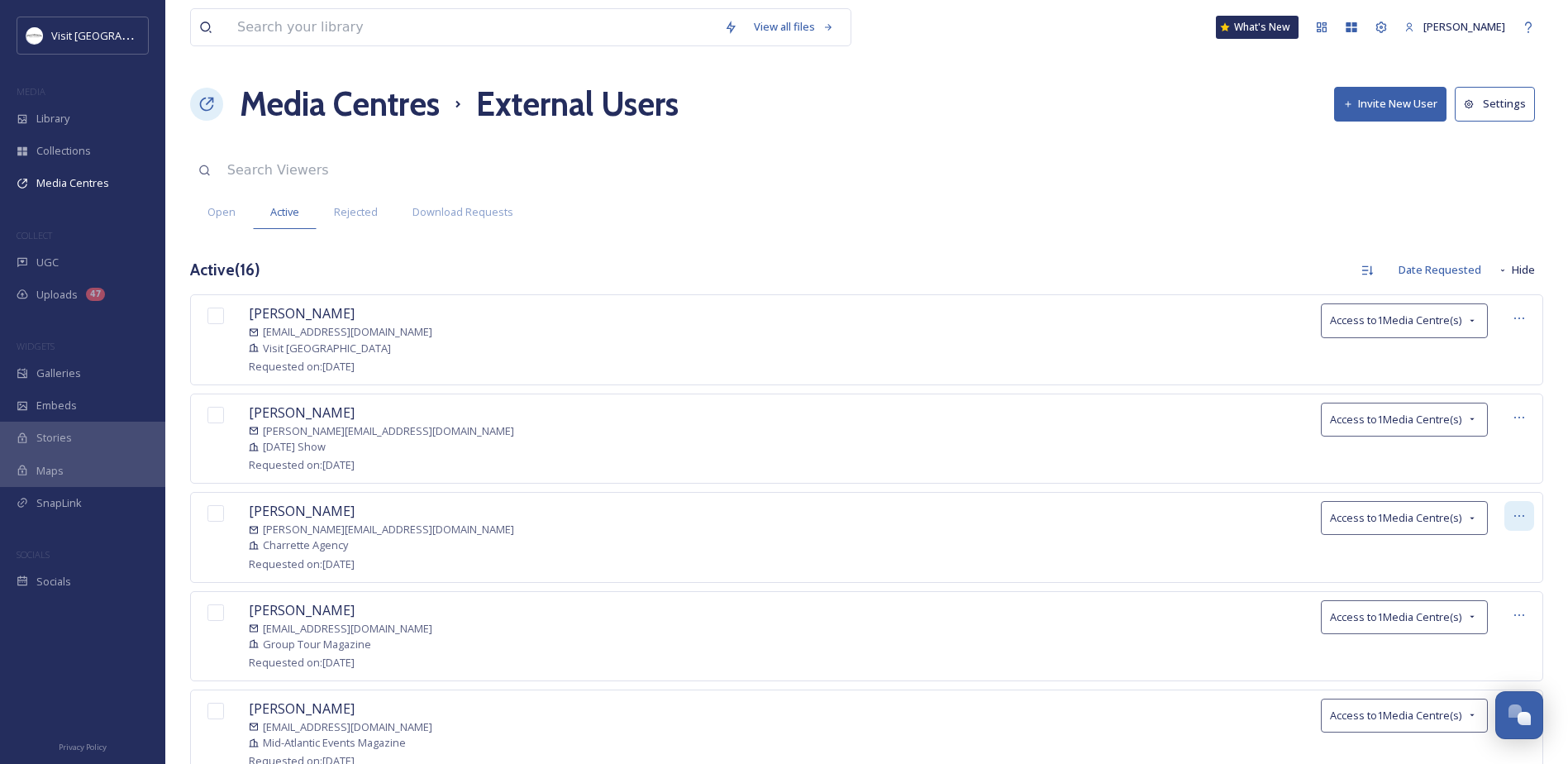
click at [1507, 516] on div at bounding box center [1520, 516] width 30 height 30
click at [1470, 562] on div "Revoke Access" at bounding box center [1488, 552] width 91 height 32
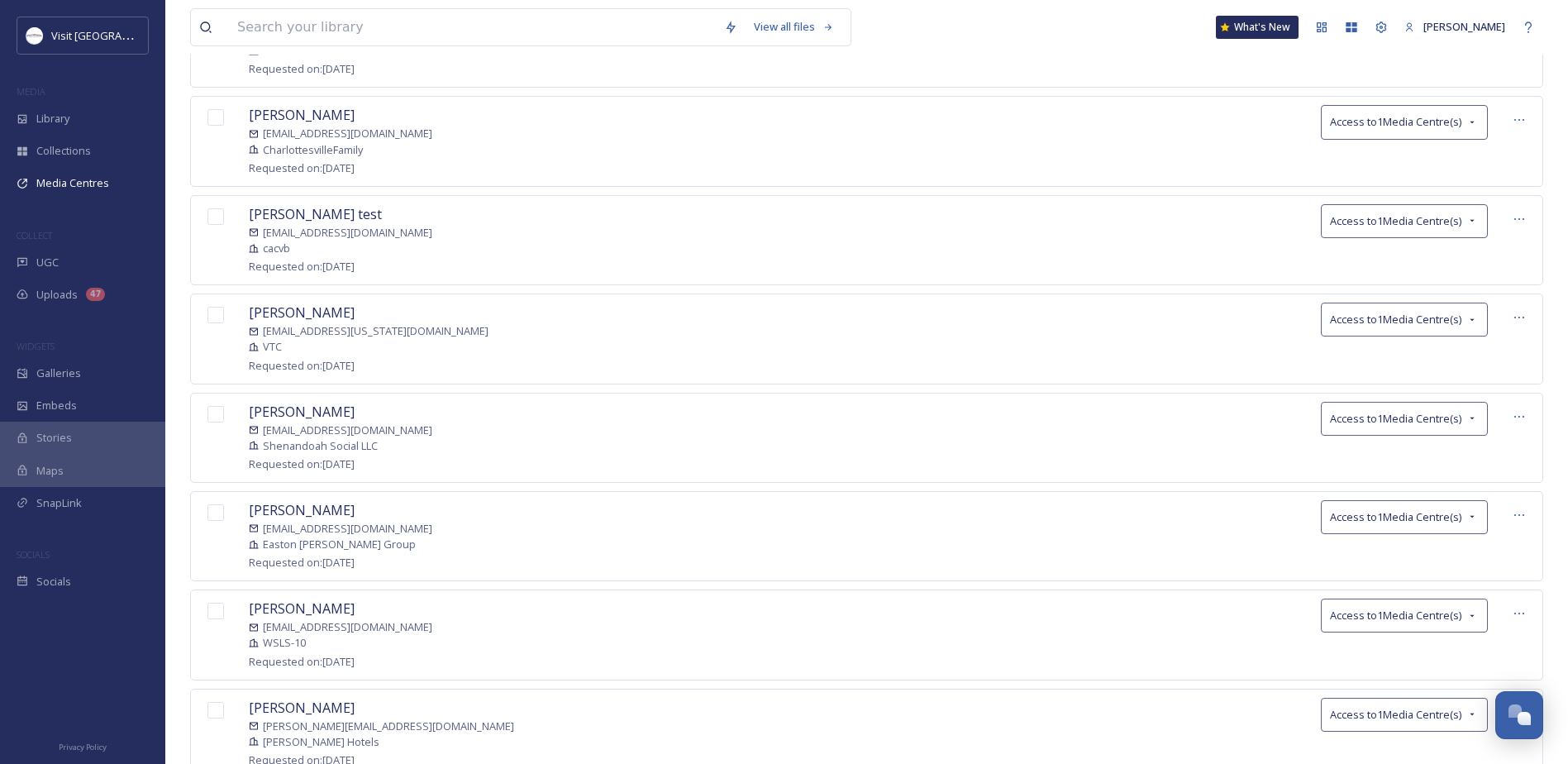
scroll to position [992, 0]
click at [35, 110] on div "Library" at bounding box center [82, 119] width 165 height 32
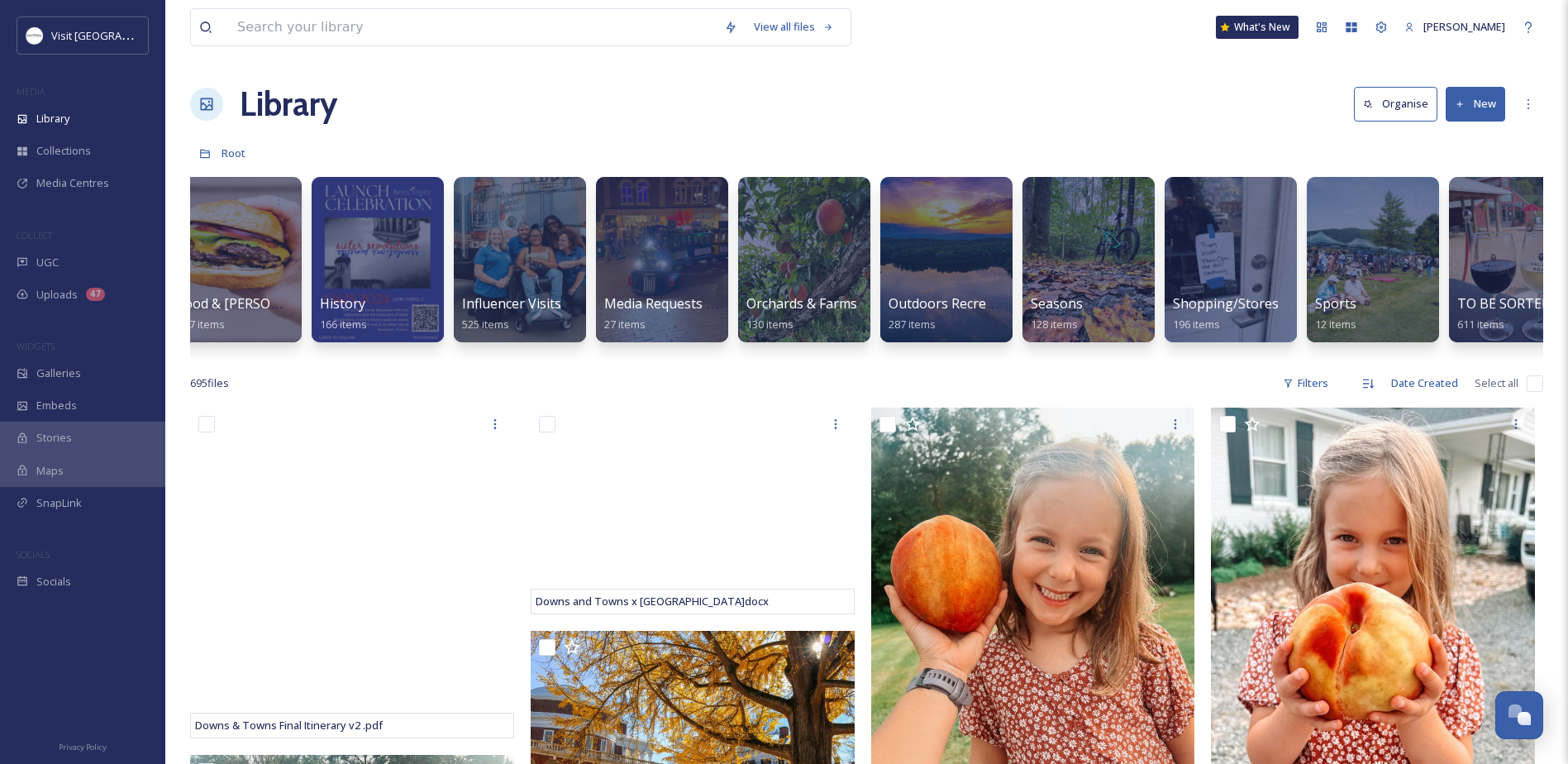
scroll to position [0, 1045]
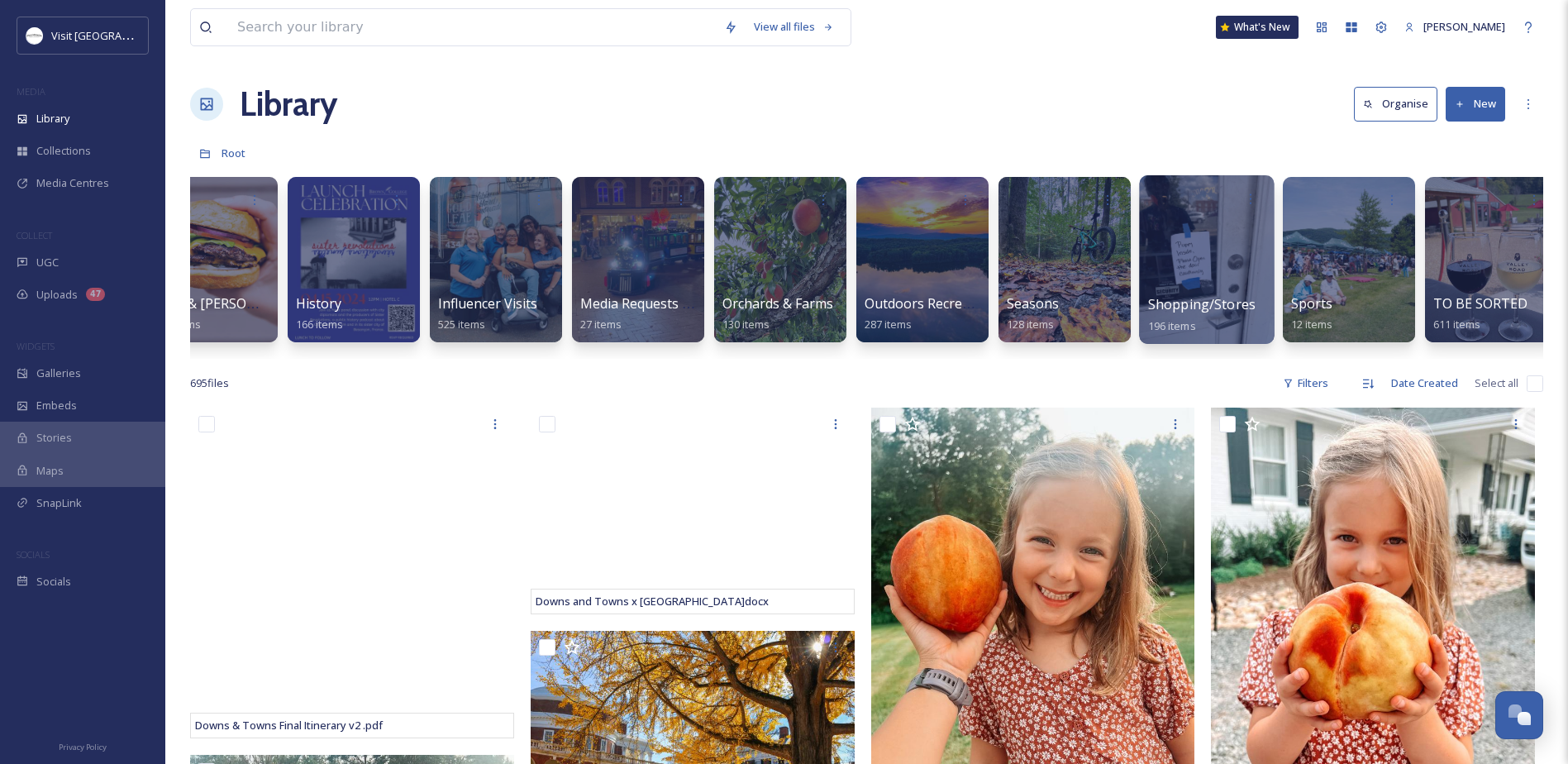
click at [1169, 301] on span "Shopping/Stores" at bounding box center [1202, 303] width 109 height 18
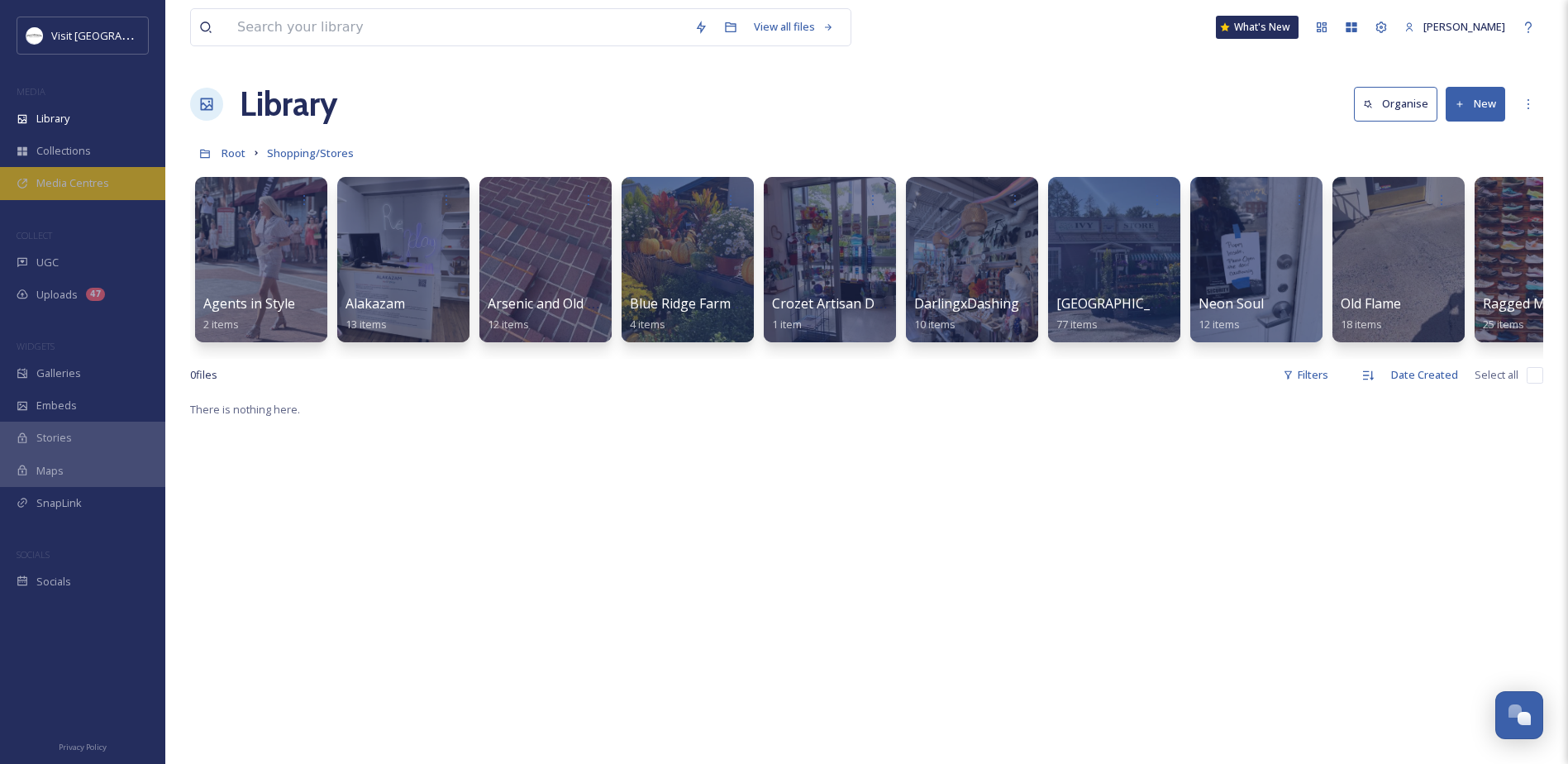
click at [80, 192] on div "Media Centres" at bounding box center [82, 183] width 165 height 32
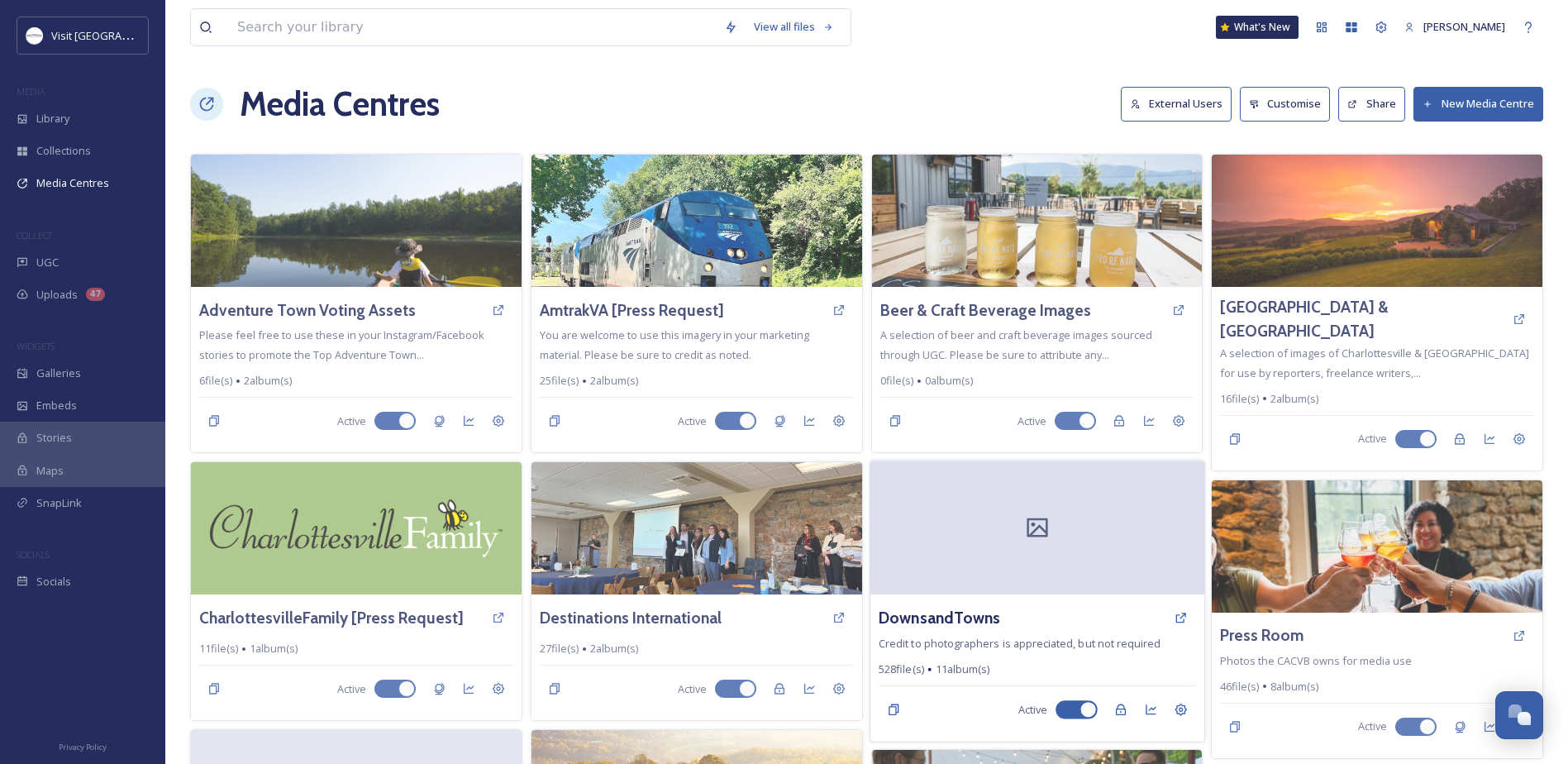
click at [958, 572] on div at bounding box center [1038, 528] width 334 height 134
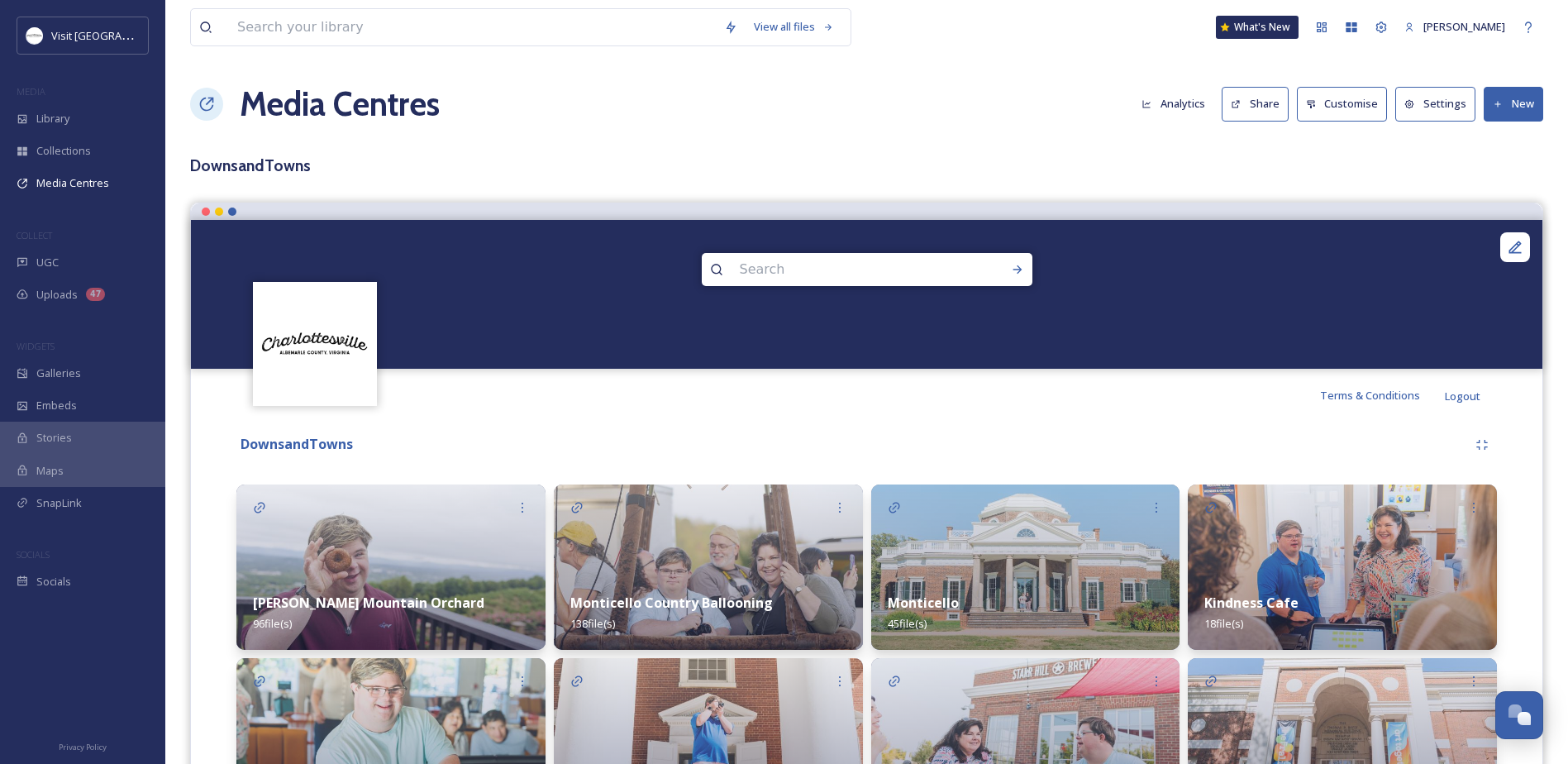
click at [1447, 96] on button "Settings" at bounding box center [1435, 104] width 80 height 34
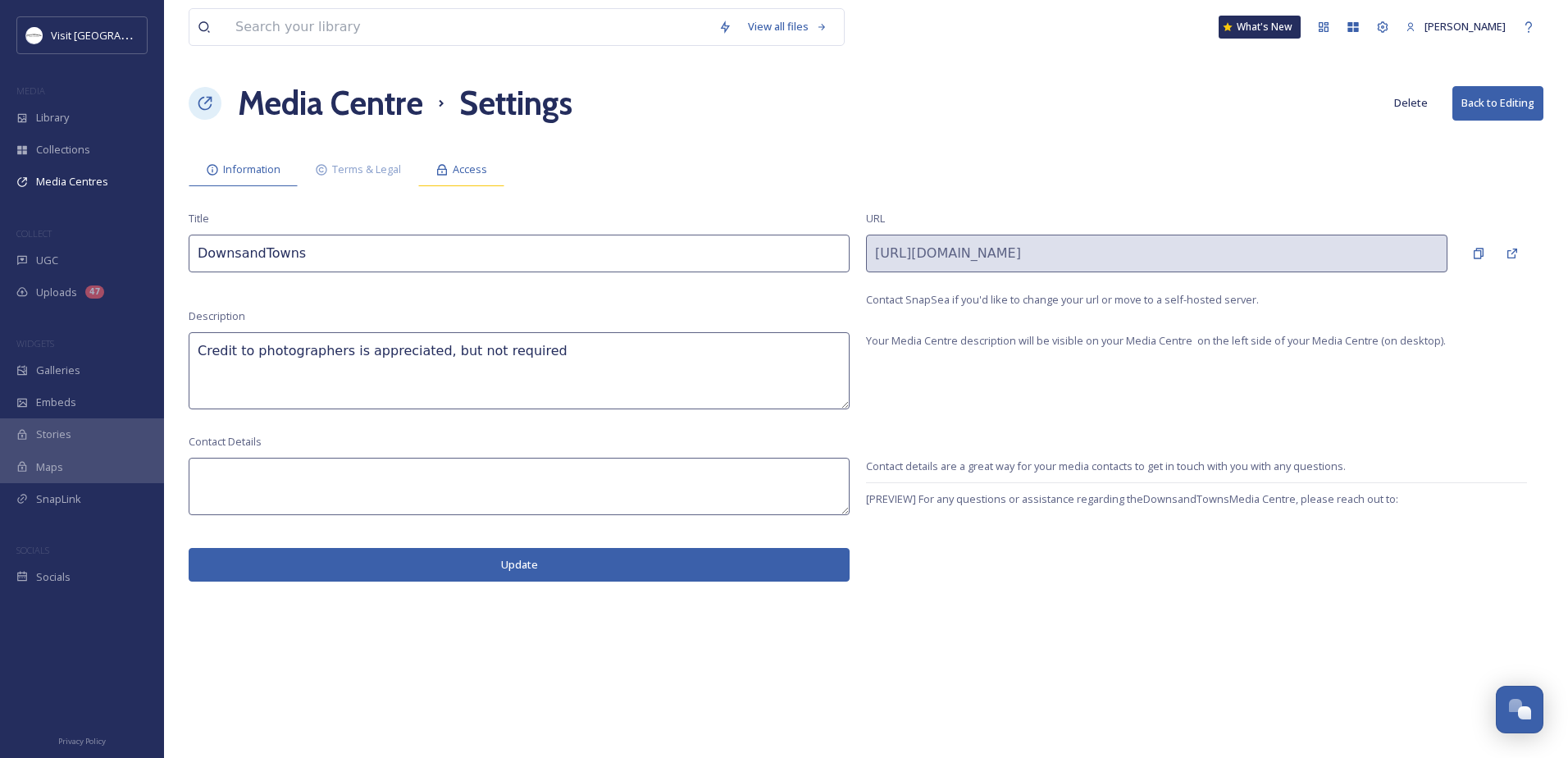
click at [436, 171] on div "Access" at bounding box center [461, 170] width 86 height 34
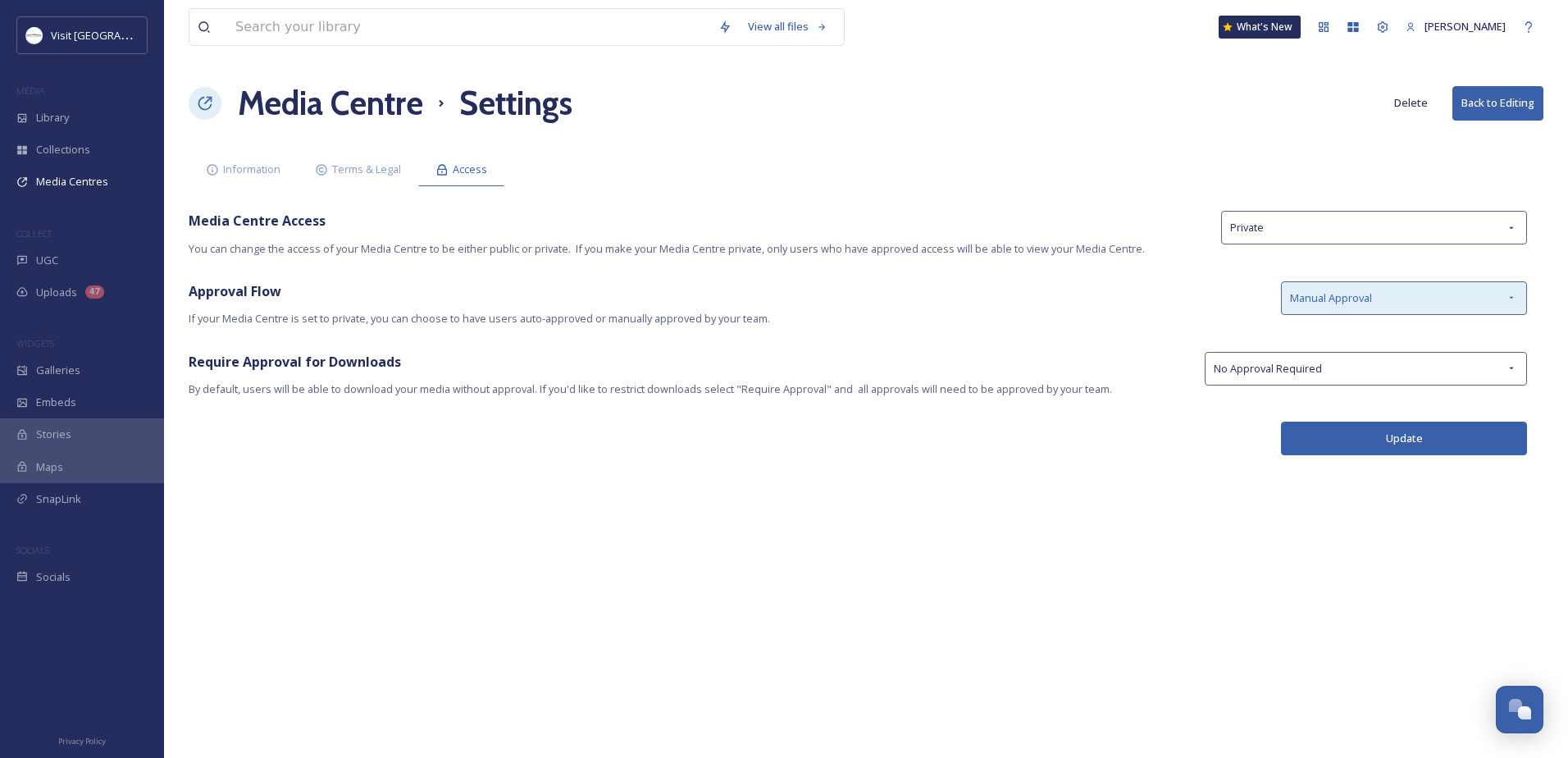
click at [1342, 293] on span "Manual Approval" at bounding box center [1332, 298] width 82 height 16
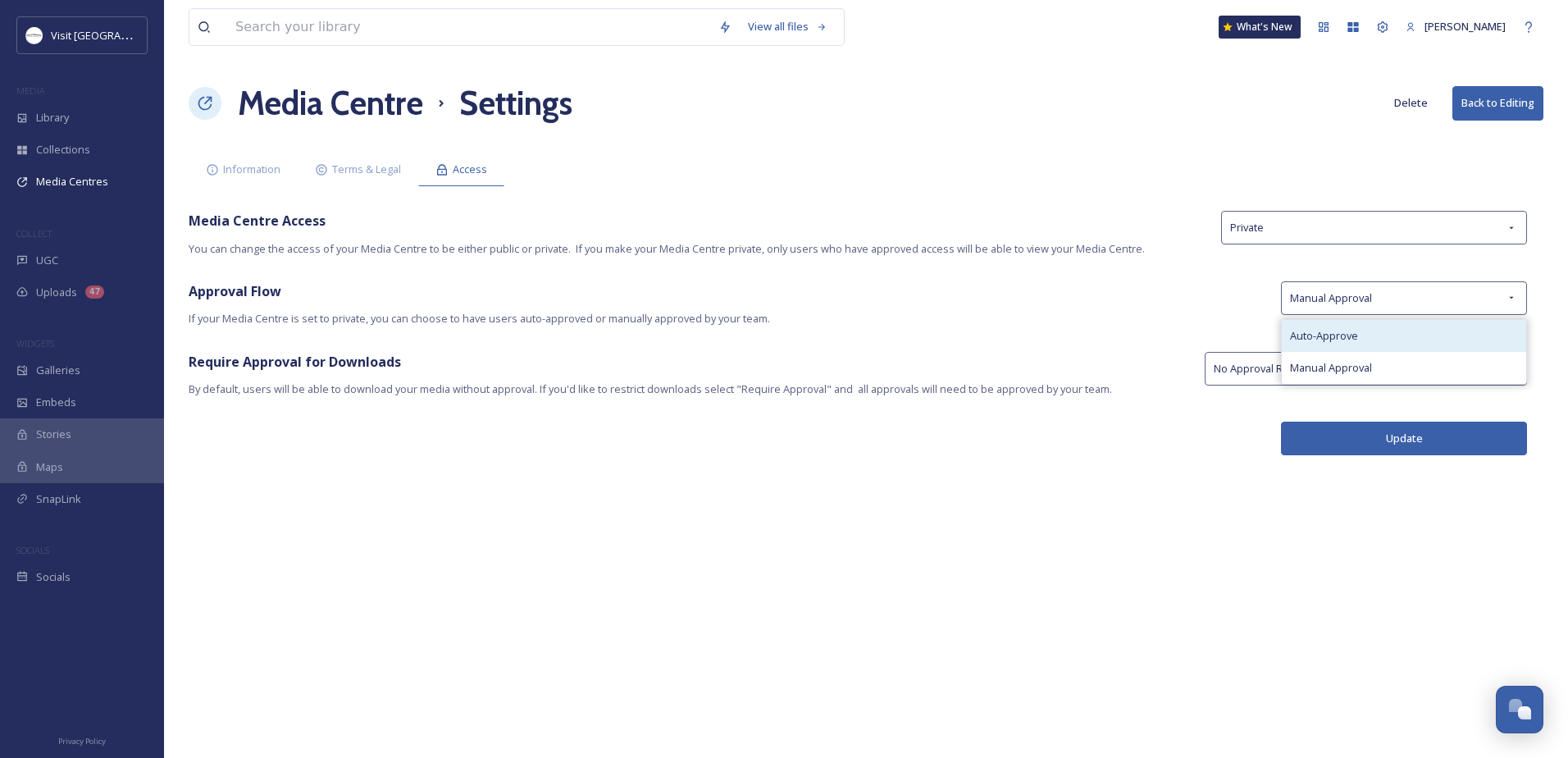
click at [1318, 334] on span "Auto-Approve" at bounding box center [1324, 335] width 68 height 16
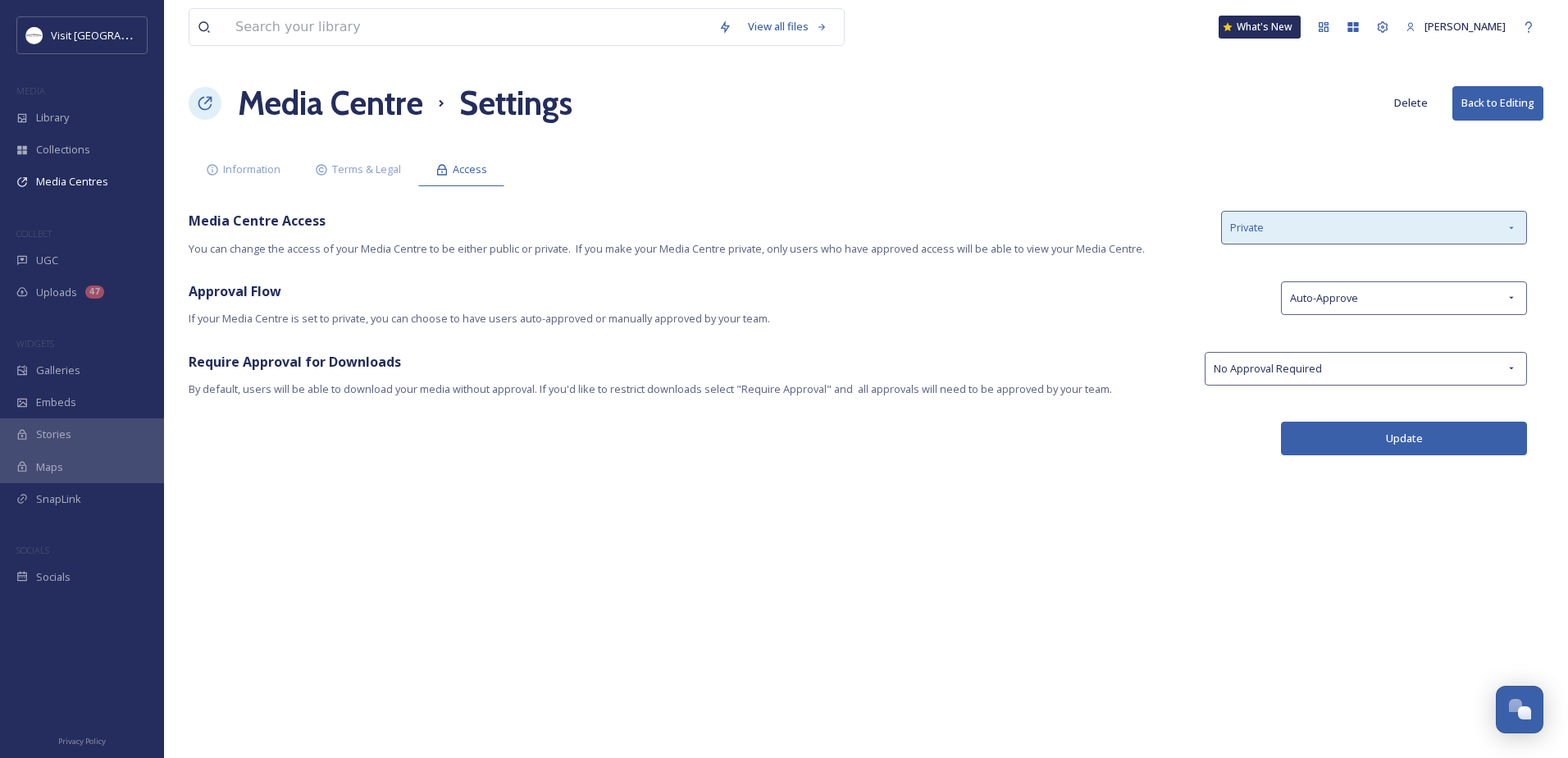
click at [1276, 232] on div "Private" at bounding box center [1374, 228] width 306 height 34
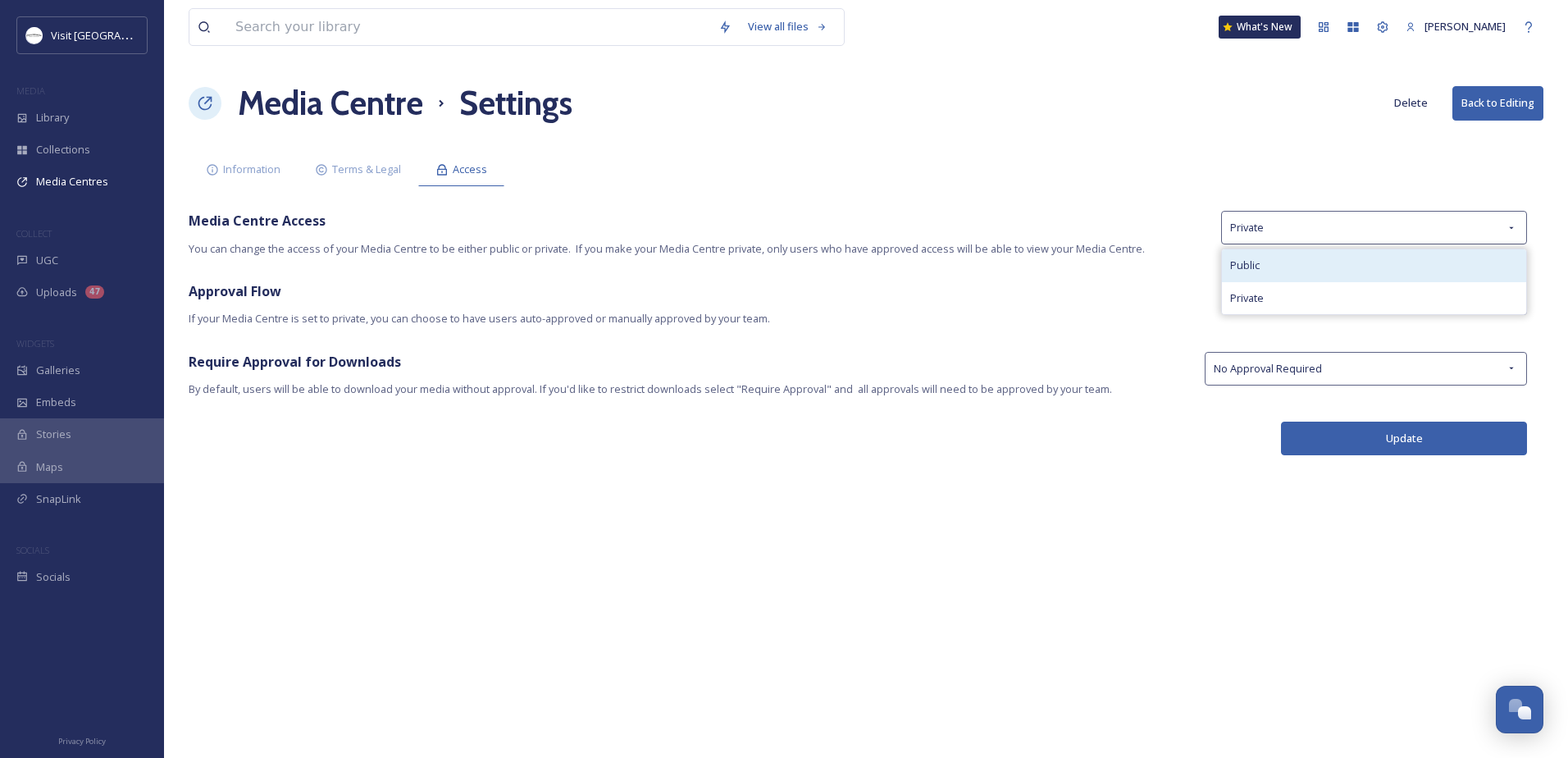
click at [1247, 261] on span "Public" at bounding box center [1246, 265] width 30 height 16
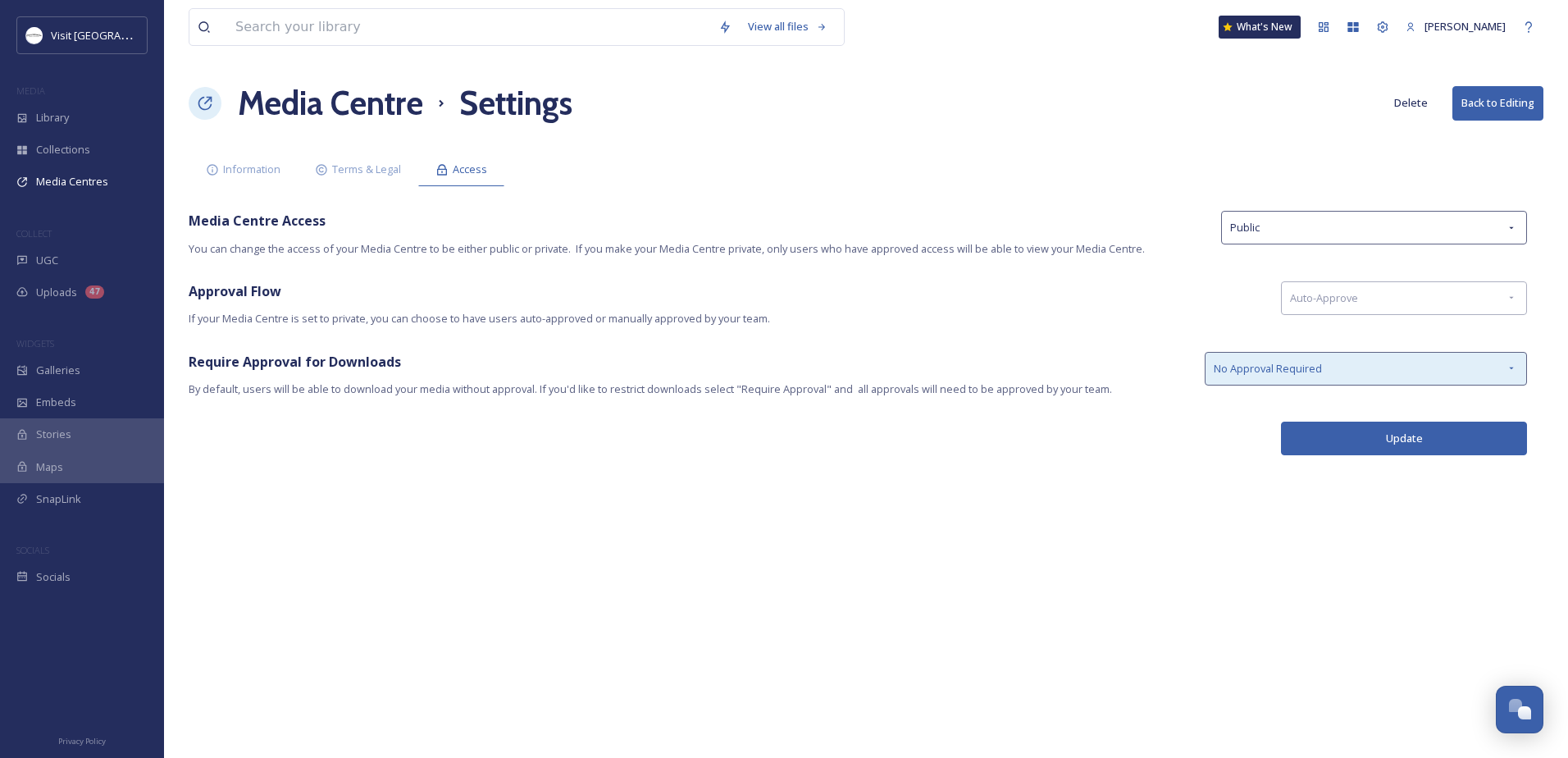
click at [1251, 364] on span "No Approval Required" at bounding box center [1268, 368] width 109 height 16
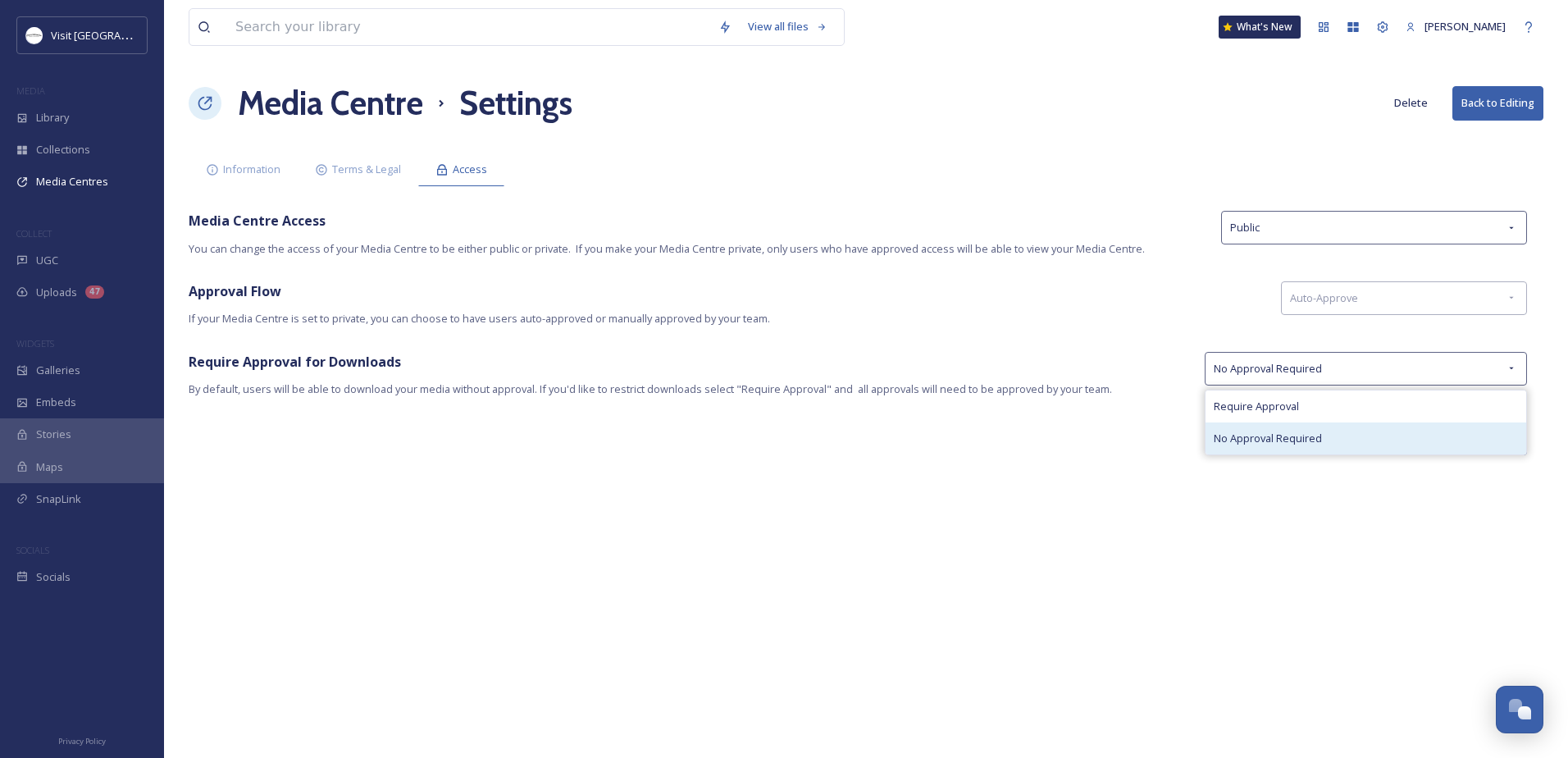
click at [1222, 451] on div "No Approval Required" at bounding box center [1366, 438] width 321 height 32
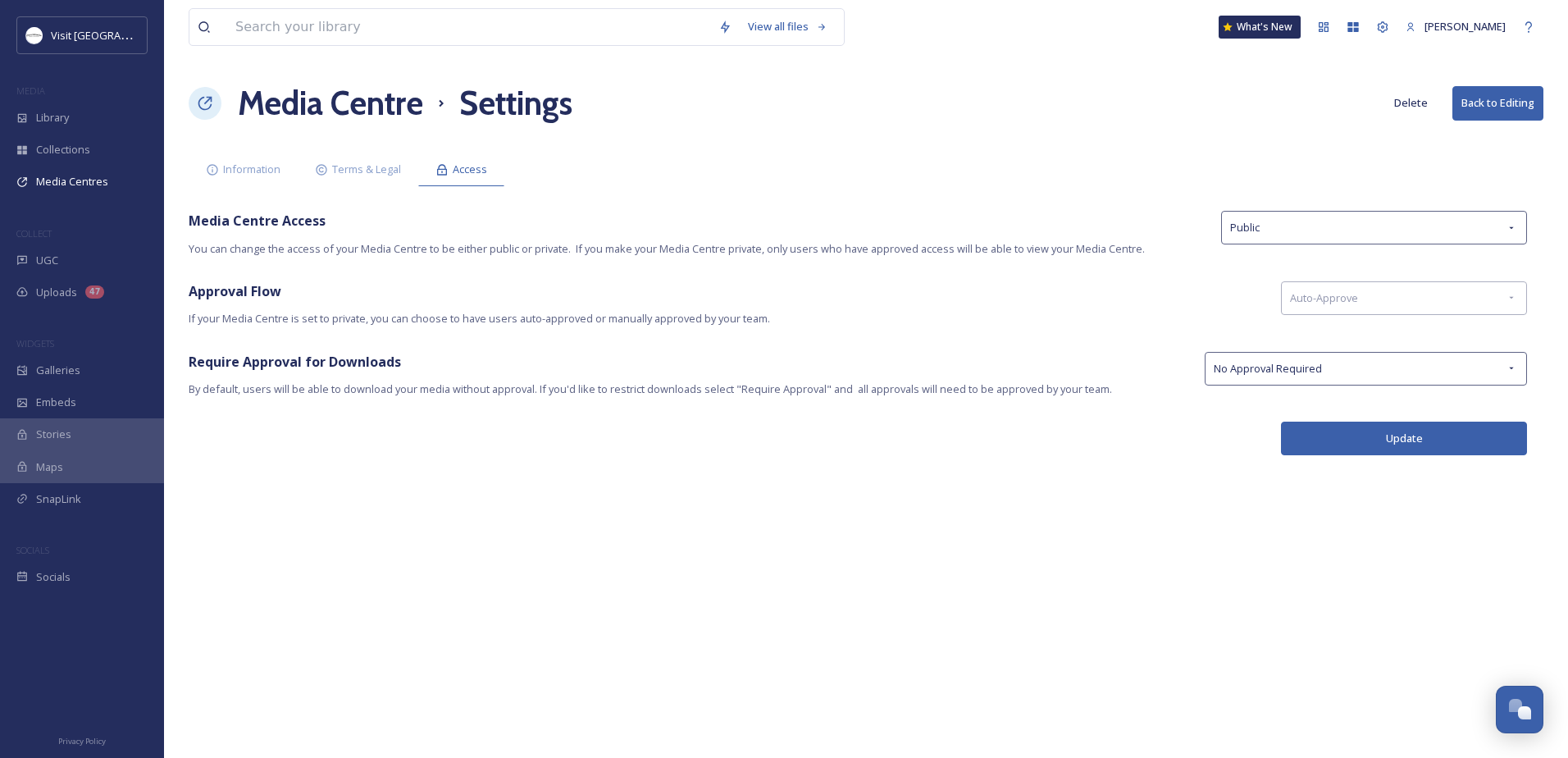
click at [1344, 437] on button "Update" at bounding box center [1404, 438] width 246 height 34
click at [372, 98] on h1 "Media Centre" at bounding box center [331, 103] width 186 height 50
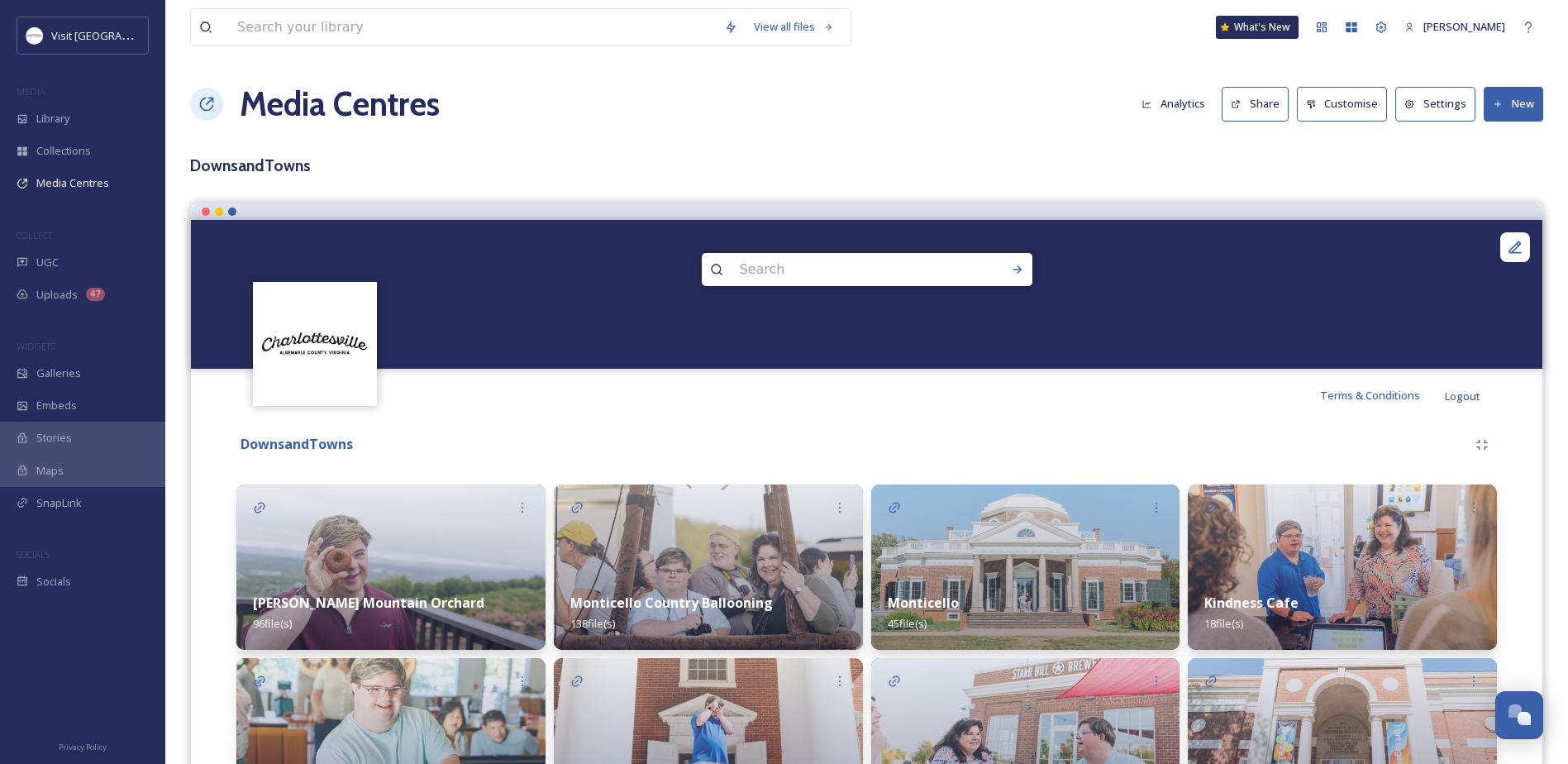
click at [1251, 110] on button "Share" at bounding box center [1254, 104] width 67 height 34
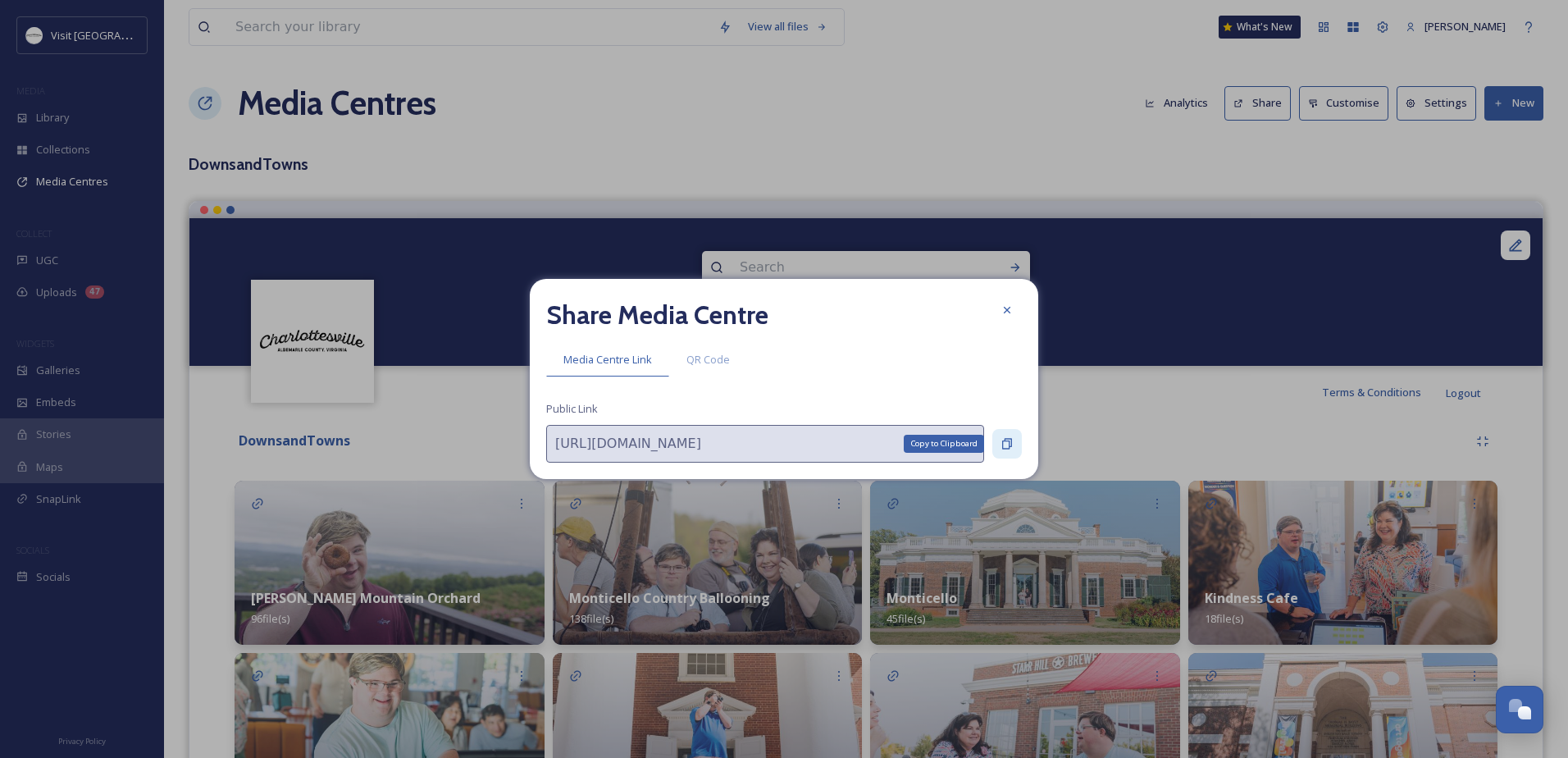
click at [1006, 441] on icon at bounding box center [1007, 443] width 10 height 10
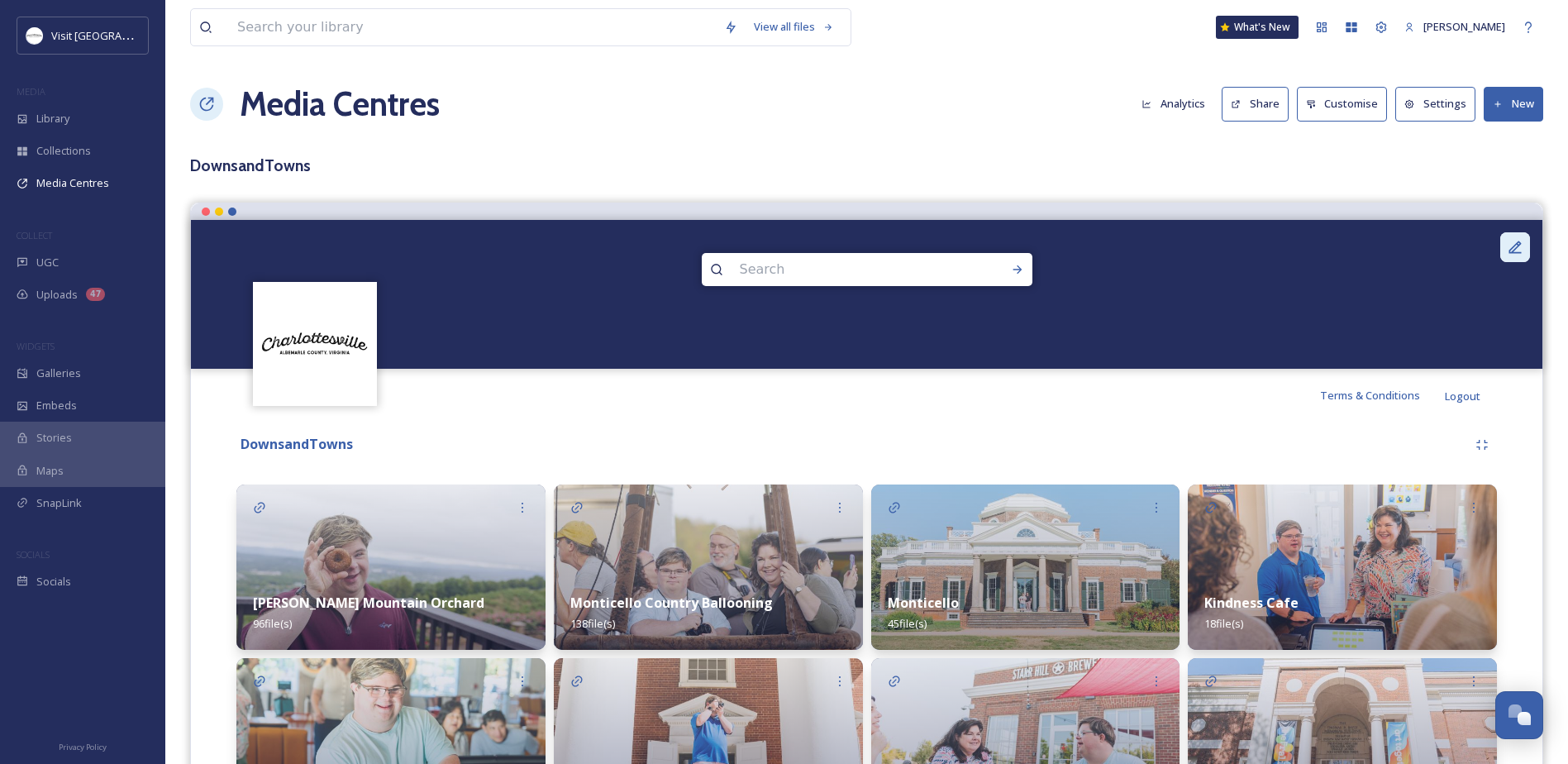
click at [1513, 242] on icon at bounding box center [1515, 247] width 17 height 17
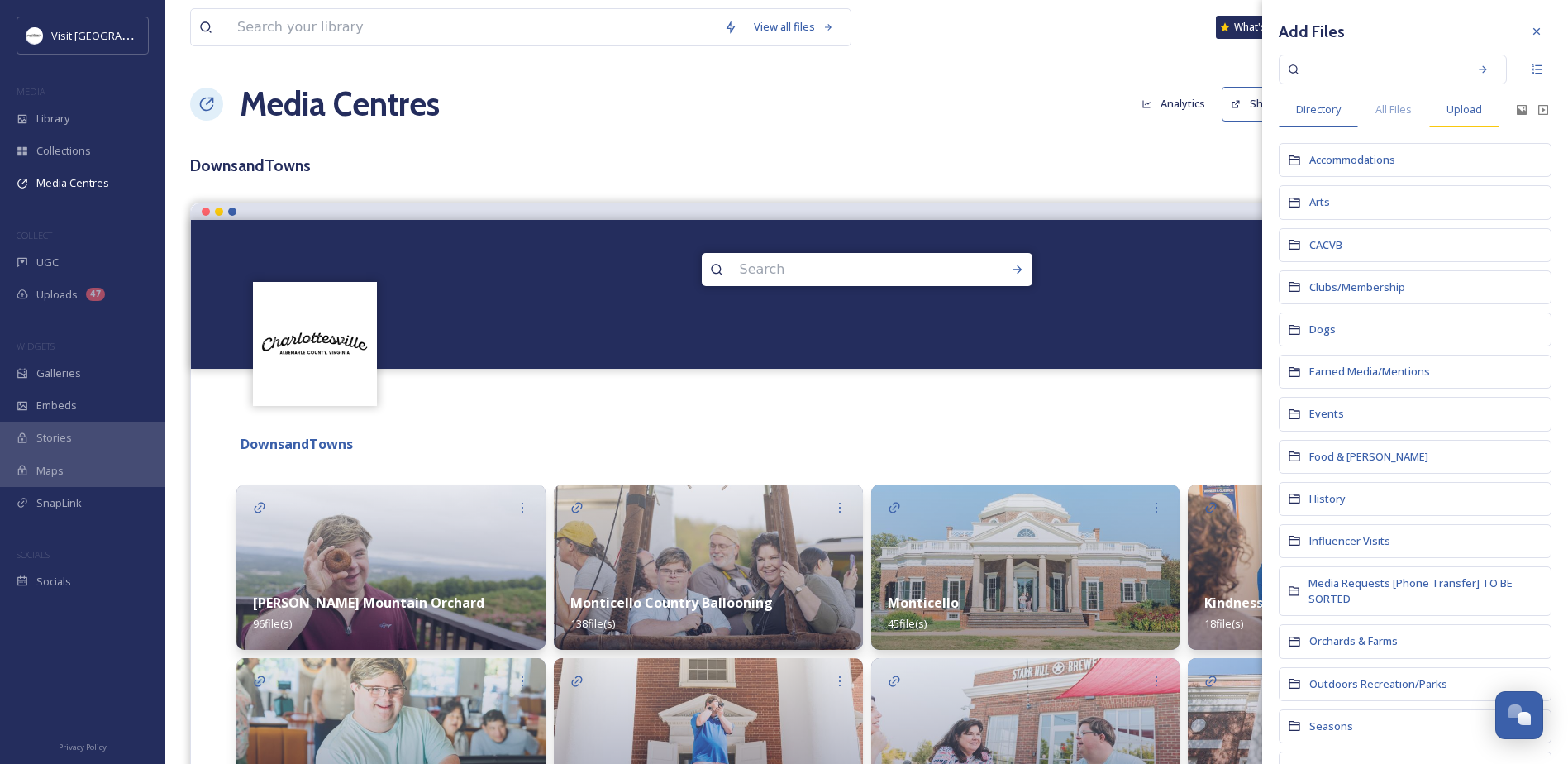
click at [1466, 103] on span "Upload" at bounding box center [1464, 110] width 36 height 16
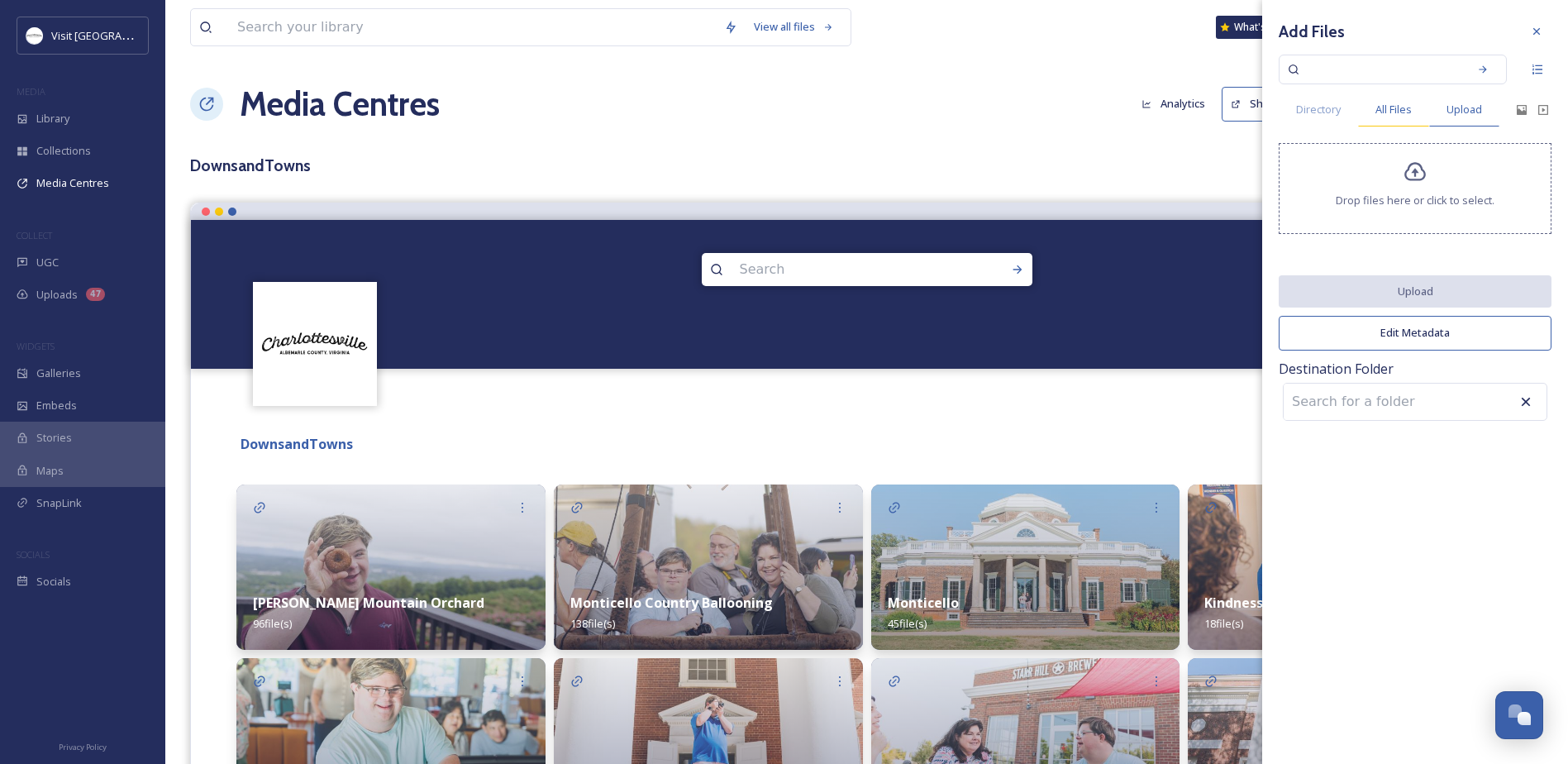
click at [1399, 109] on span "All Files" at bounding box center [1393, 110] width 37 height 16
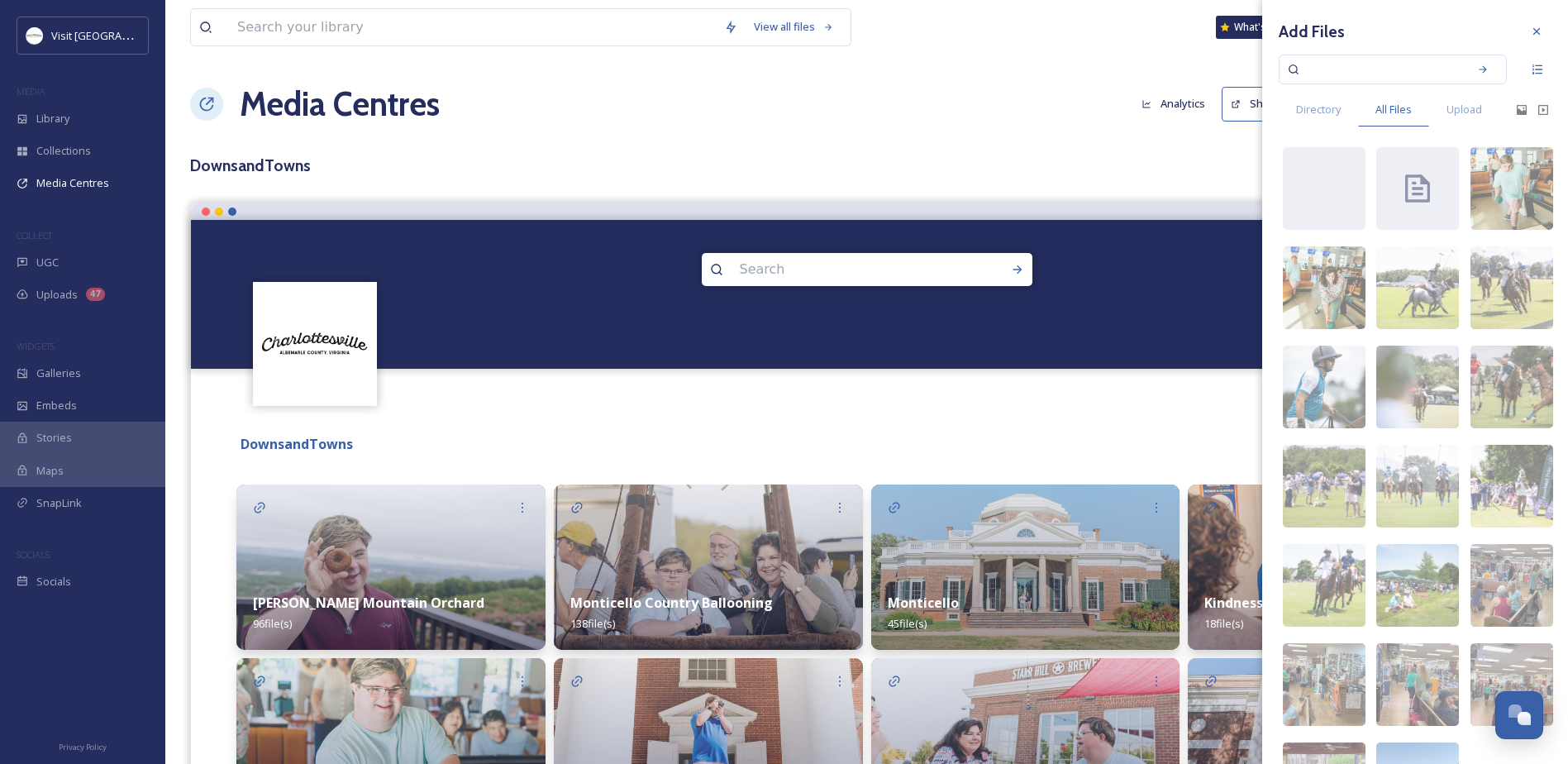
click at [1375, 67] on input at bounding box center [1381, 69] width 156 height 37
type input "downs and towns"
click at [1477, 73] on icon at bounding box center [1483, 69] width 11 height 11
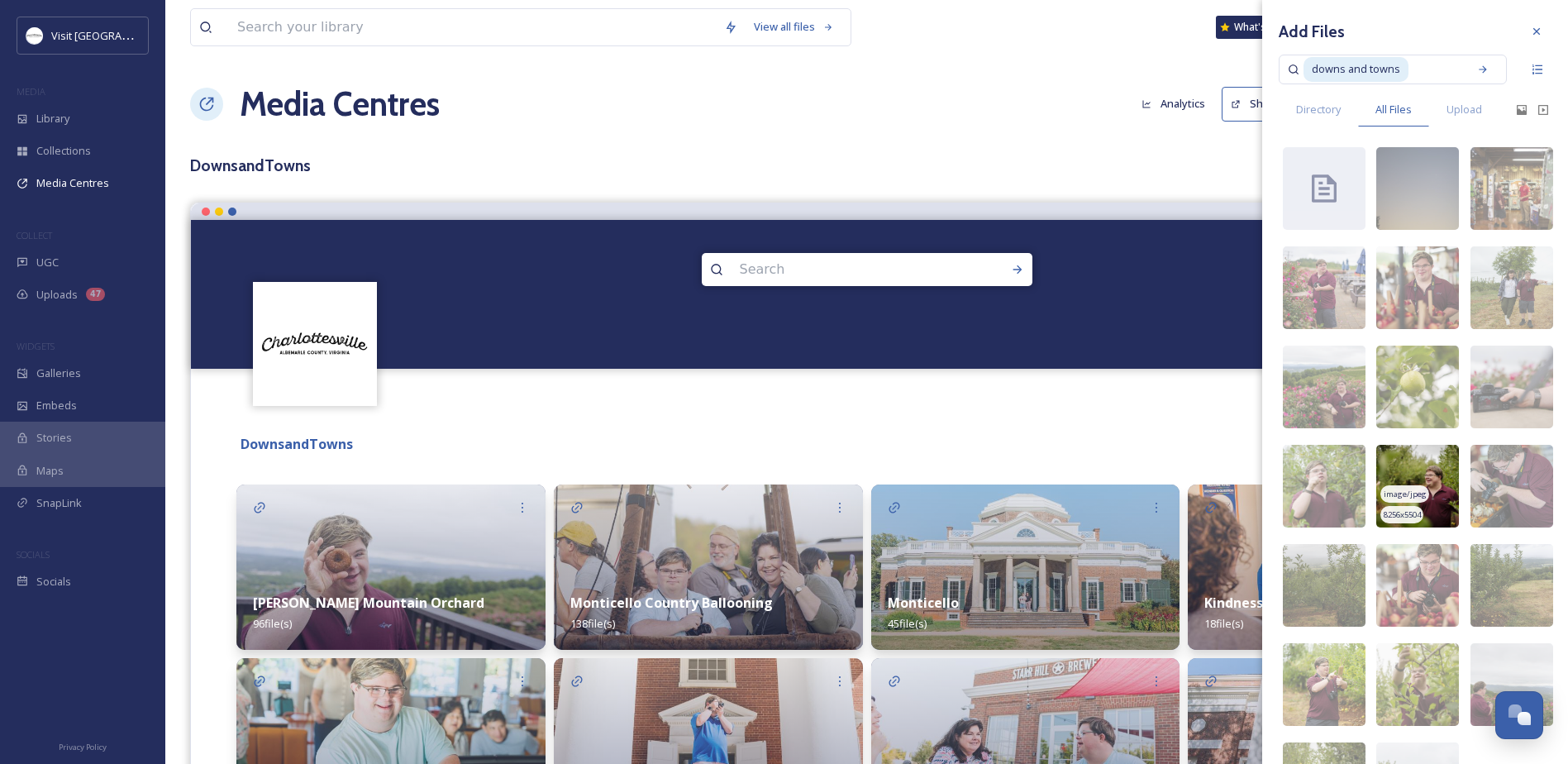
click at [1420, 491] on span "image/jpeg" at bounding box center [1406, 494] width 43 height 11
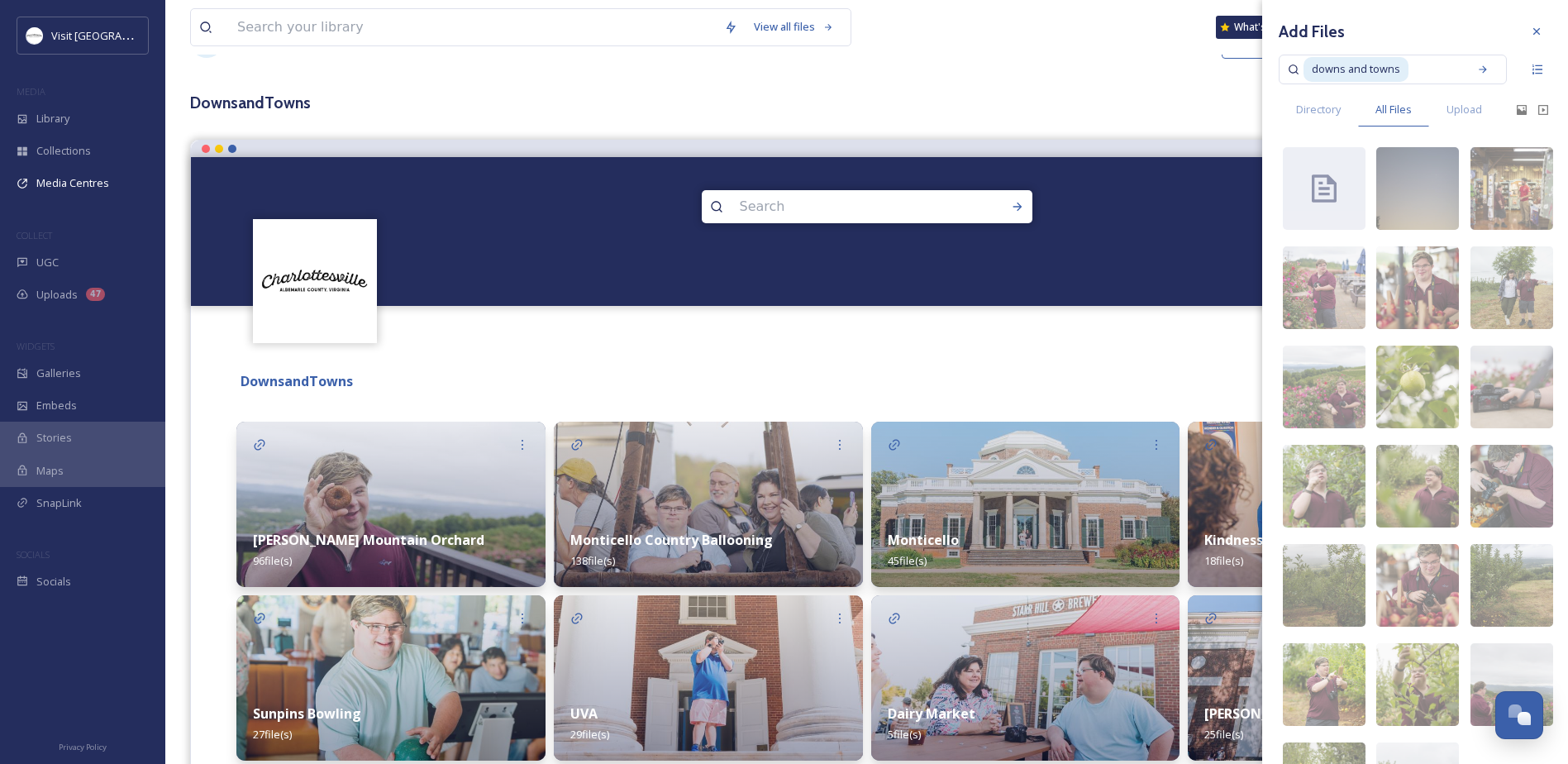
scroll to position [83, 0]
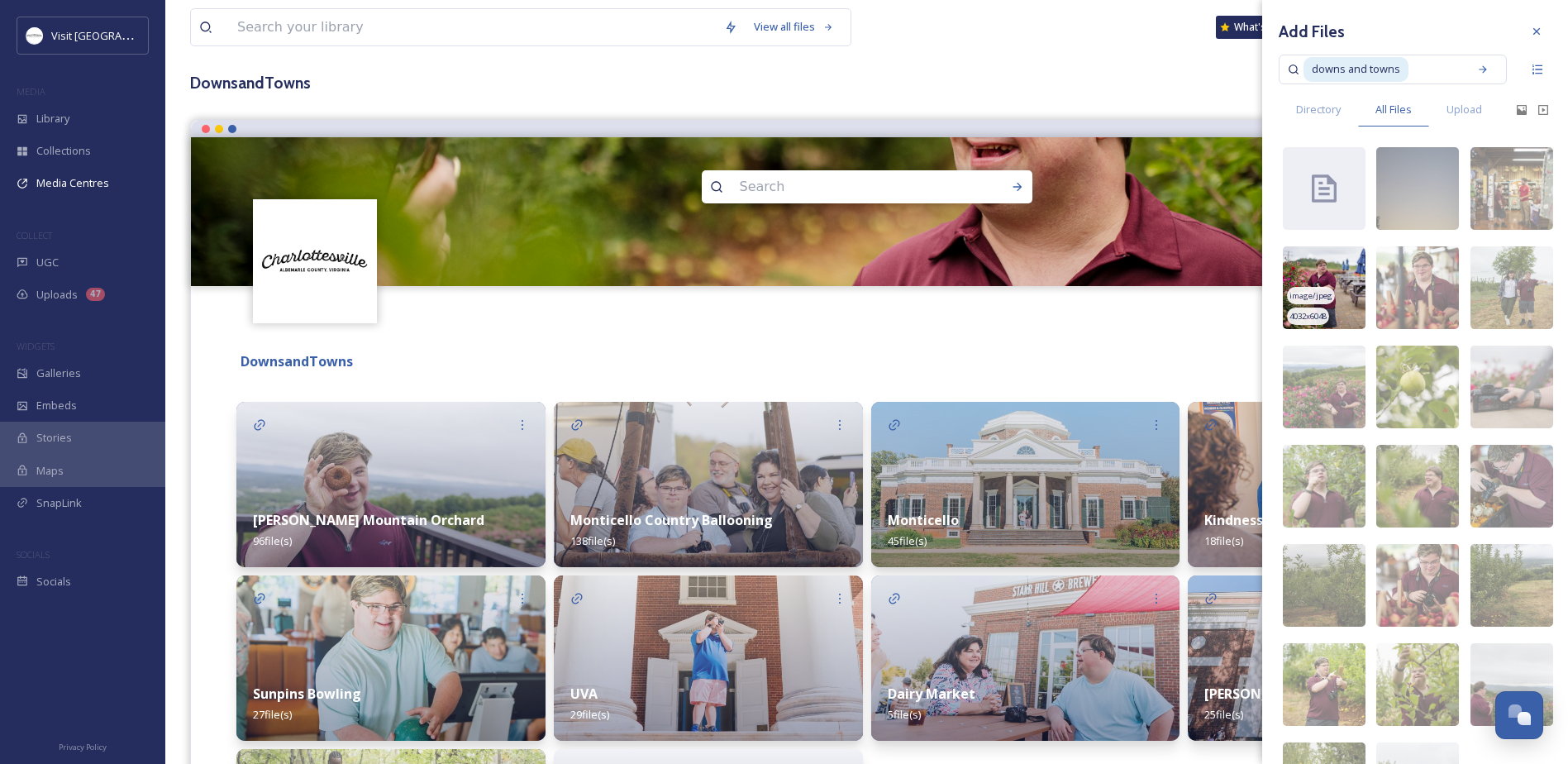
click at [1321, 265] on img at bounding box center [1324, 288] width 83 height 83
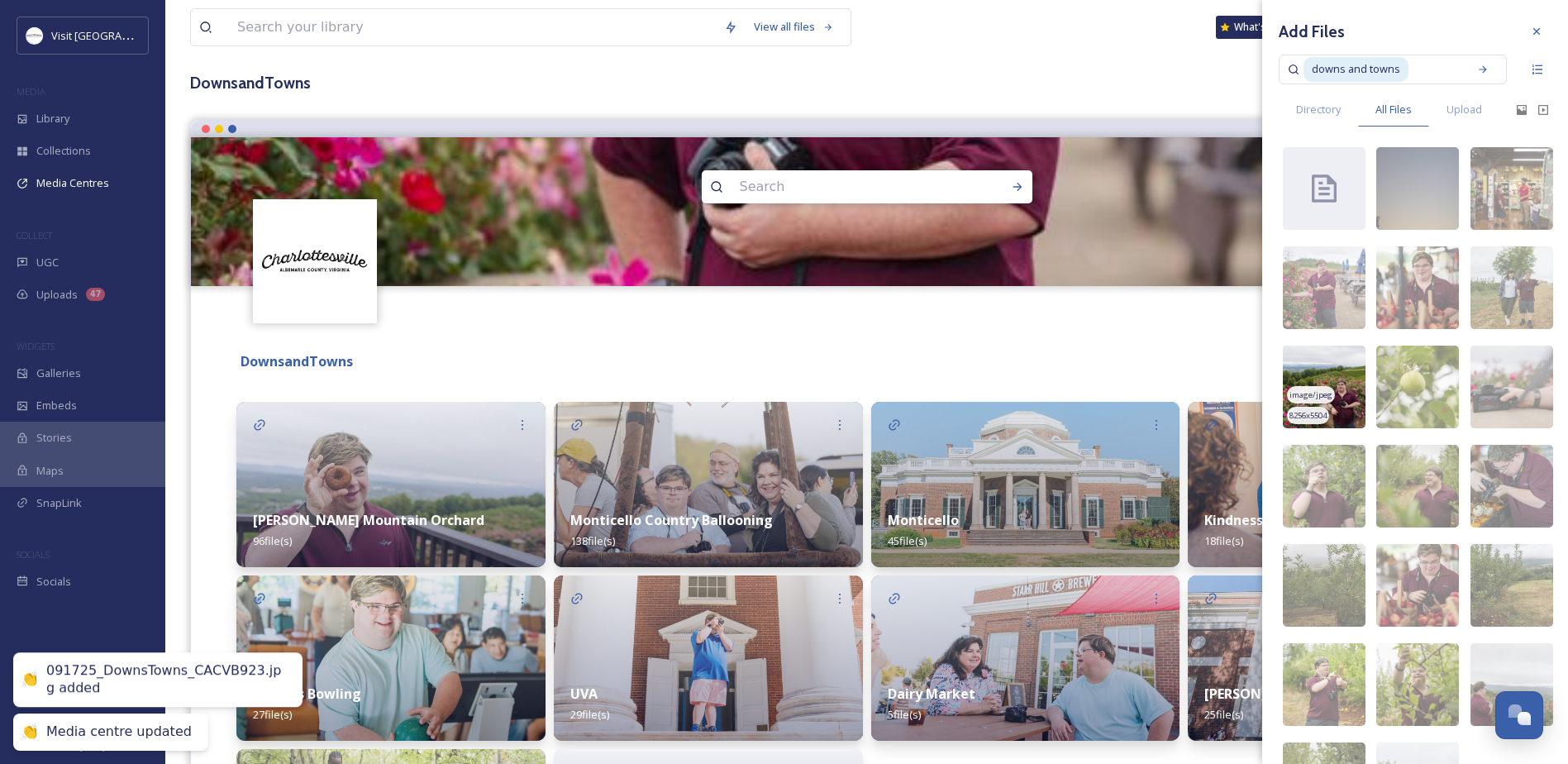
click at [1306, 380] on img at bounding box center [1324, 387] width 83 height 83
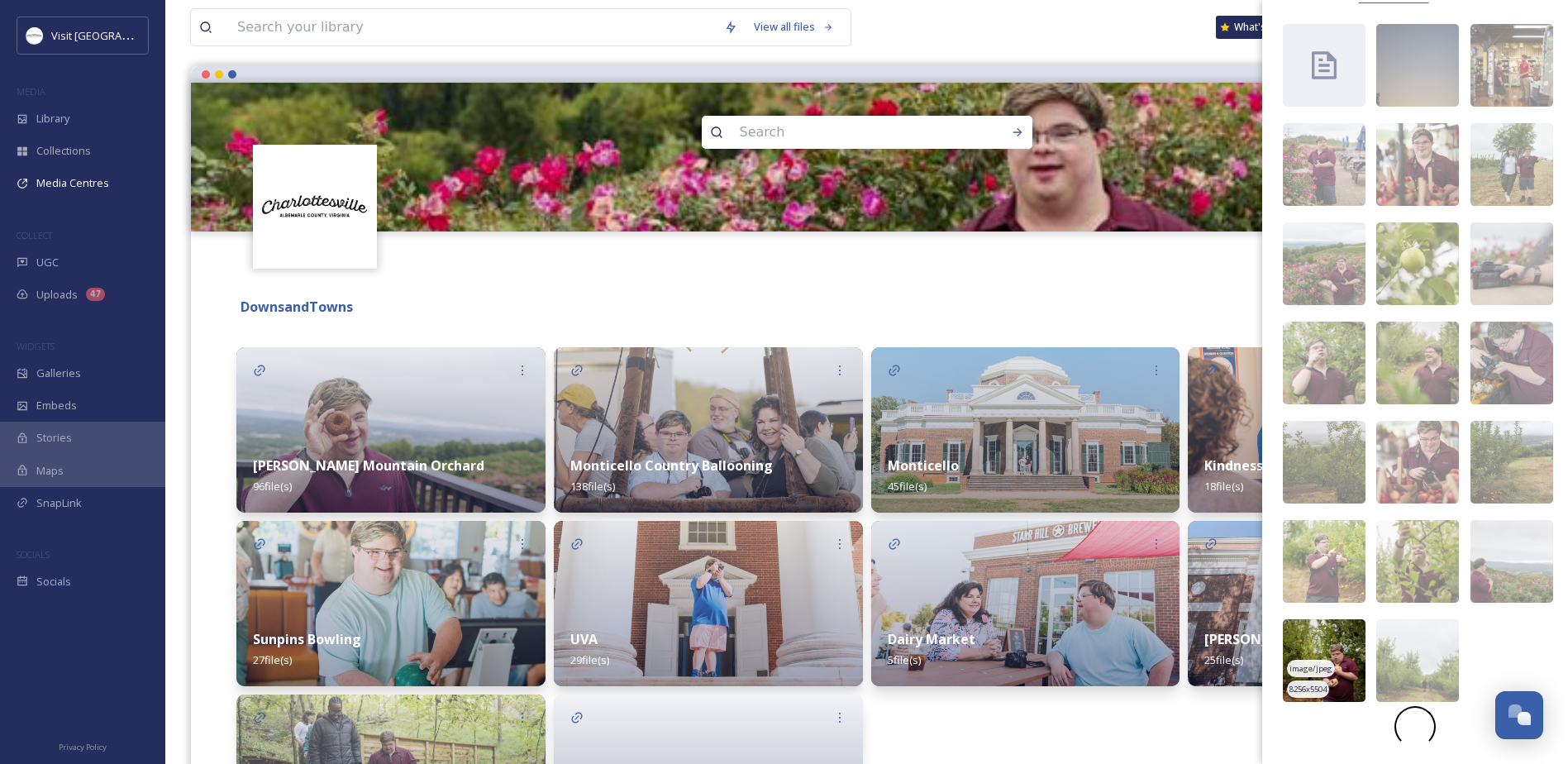
scroll to position [165, 0]
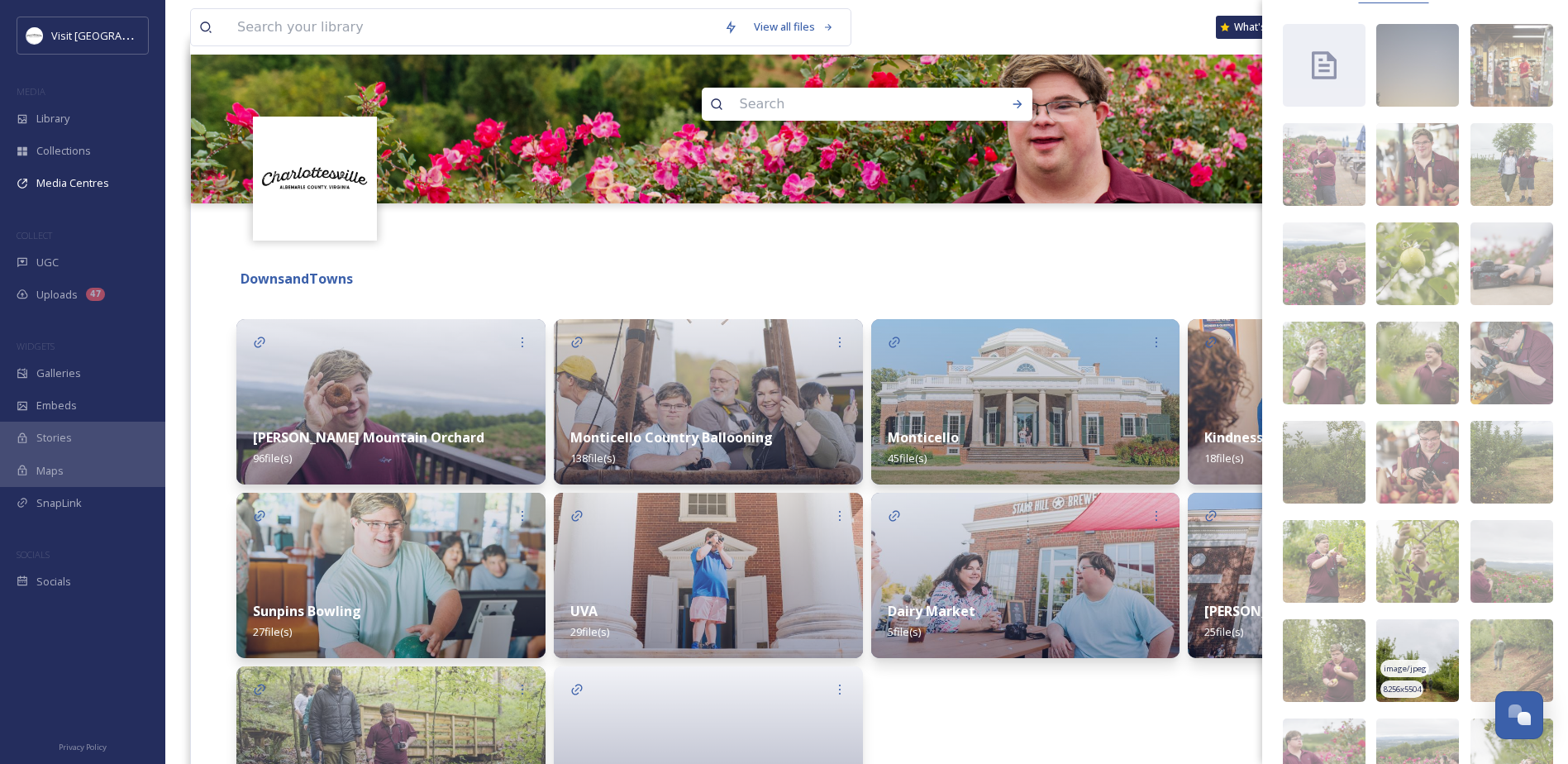
click at [1398, 627] on img at bounding box center [1418, 660] width 83 height 83
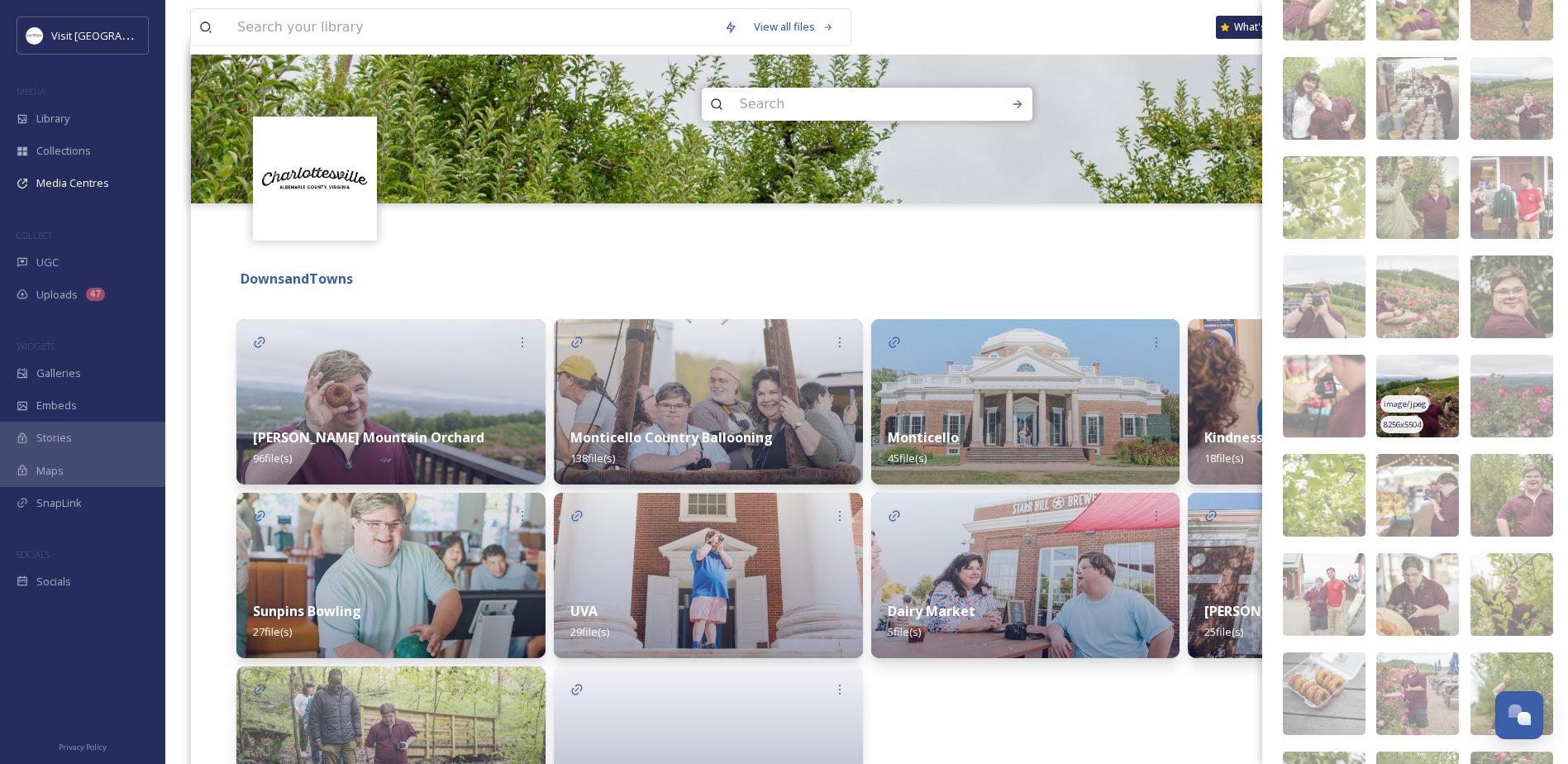
scroll to position [2354, 0]
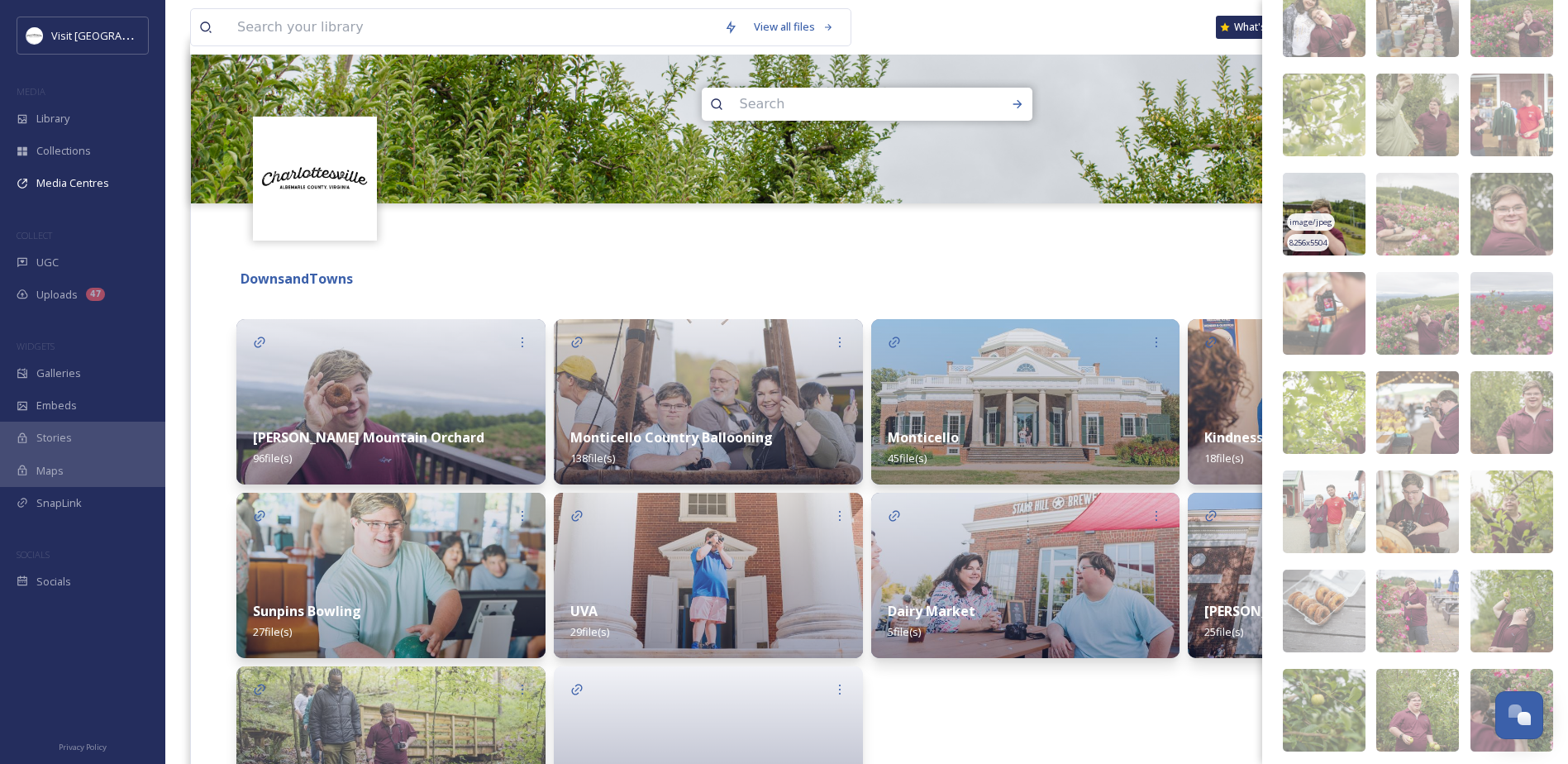
click at [1339, 200] on img at bounding box center [1324, 214] width 83 height 83
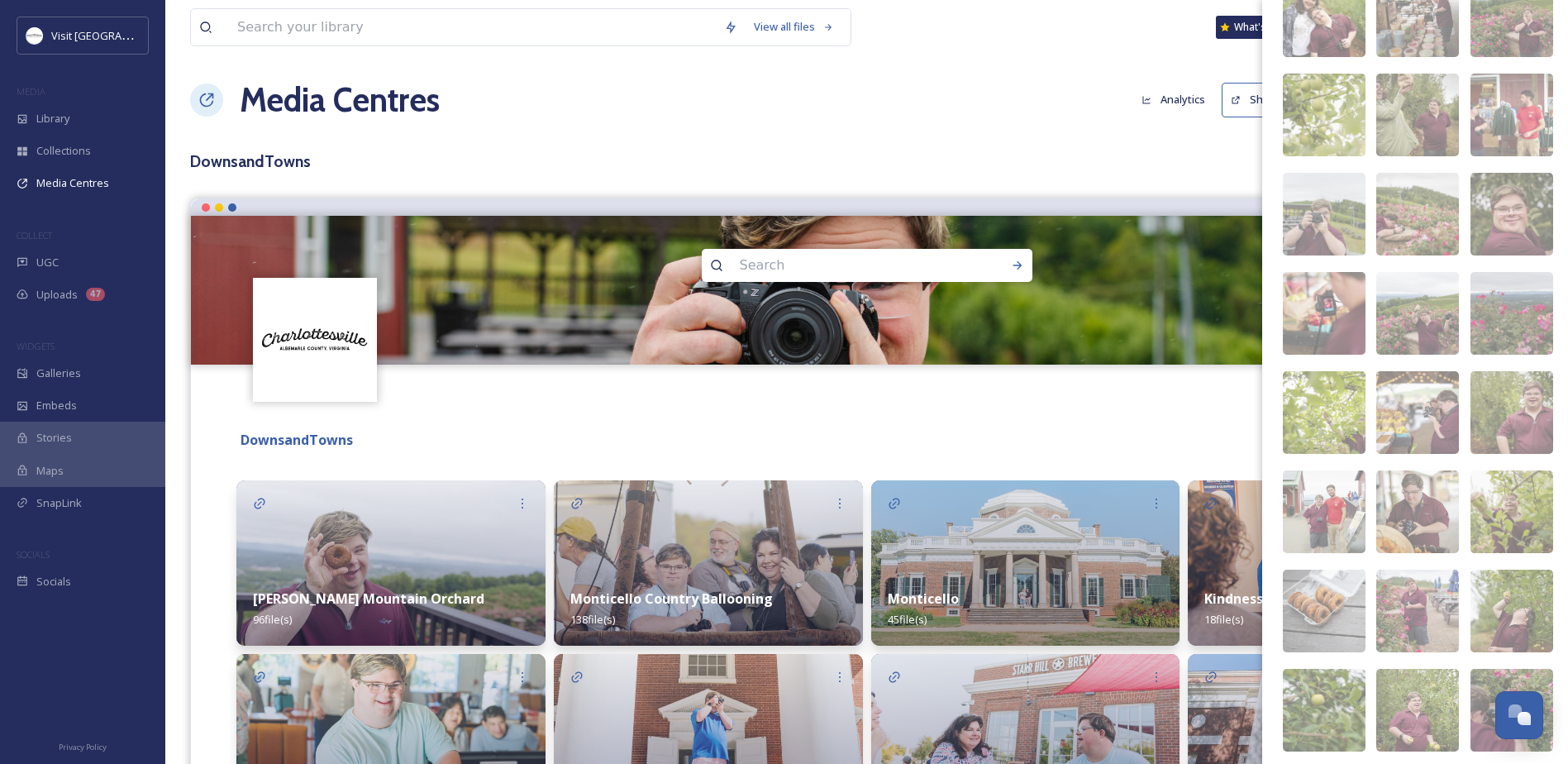
scroll to position [0, 0]
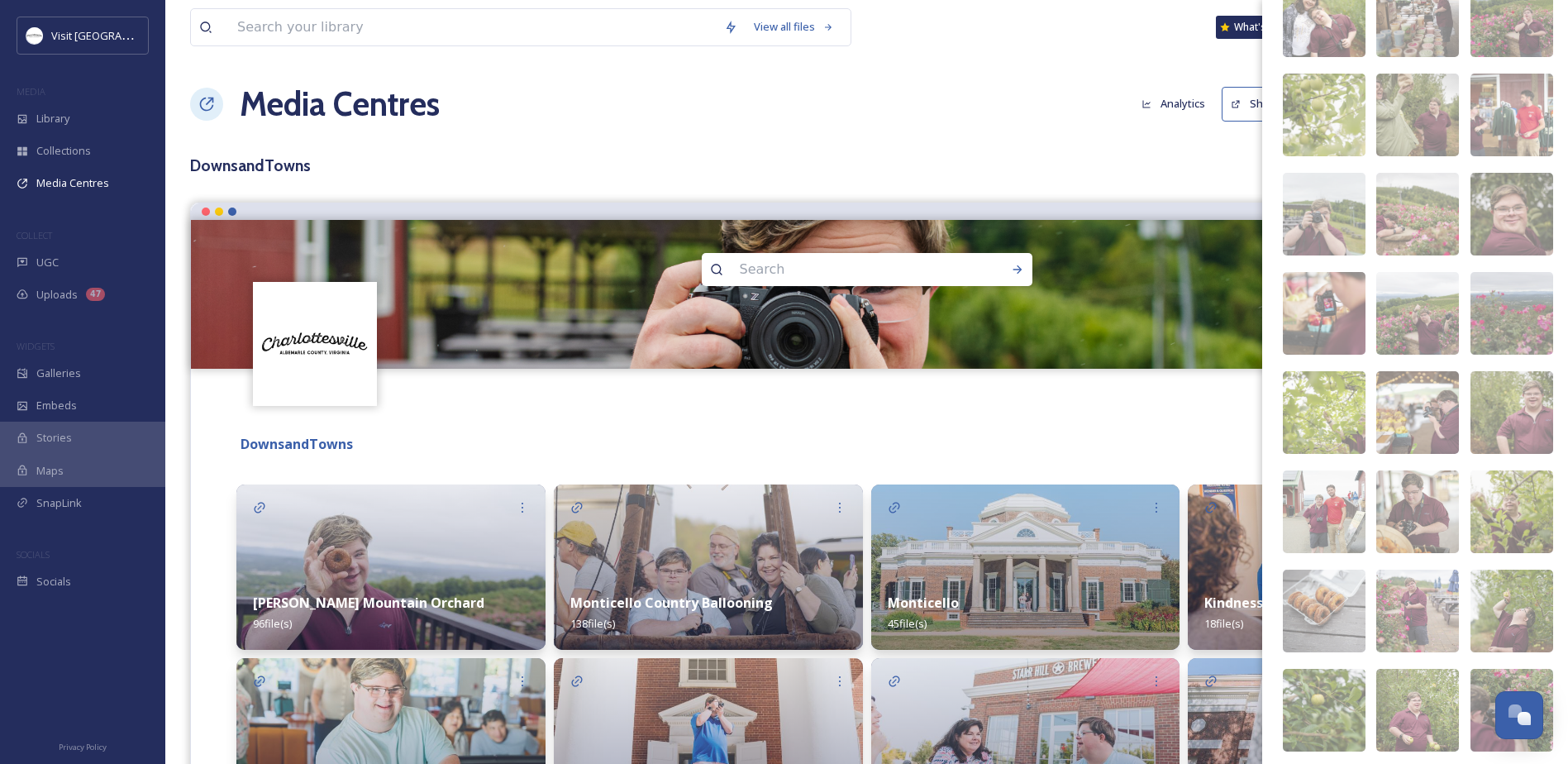
click at [1019, 416] on div "Terms & Conditions Logout" at bounding box center [866, 395] width 1352 height 53
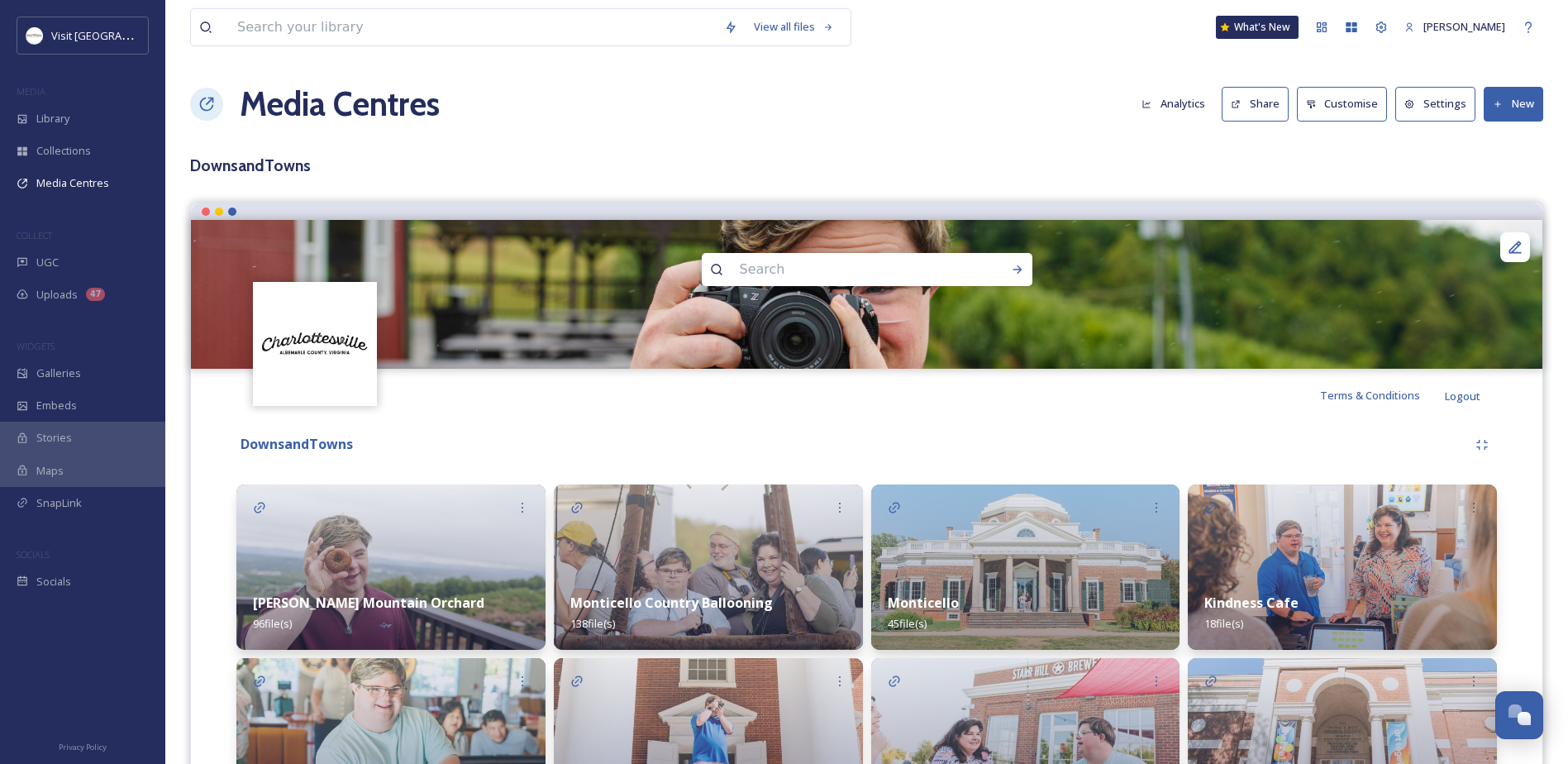
click at [335, 110] on h1 "Media Centres" at bounding box center [340, 104] width 200 height 50
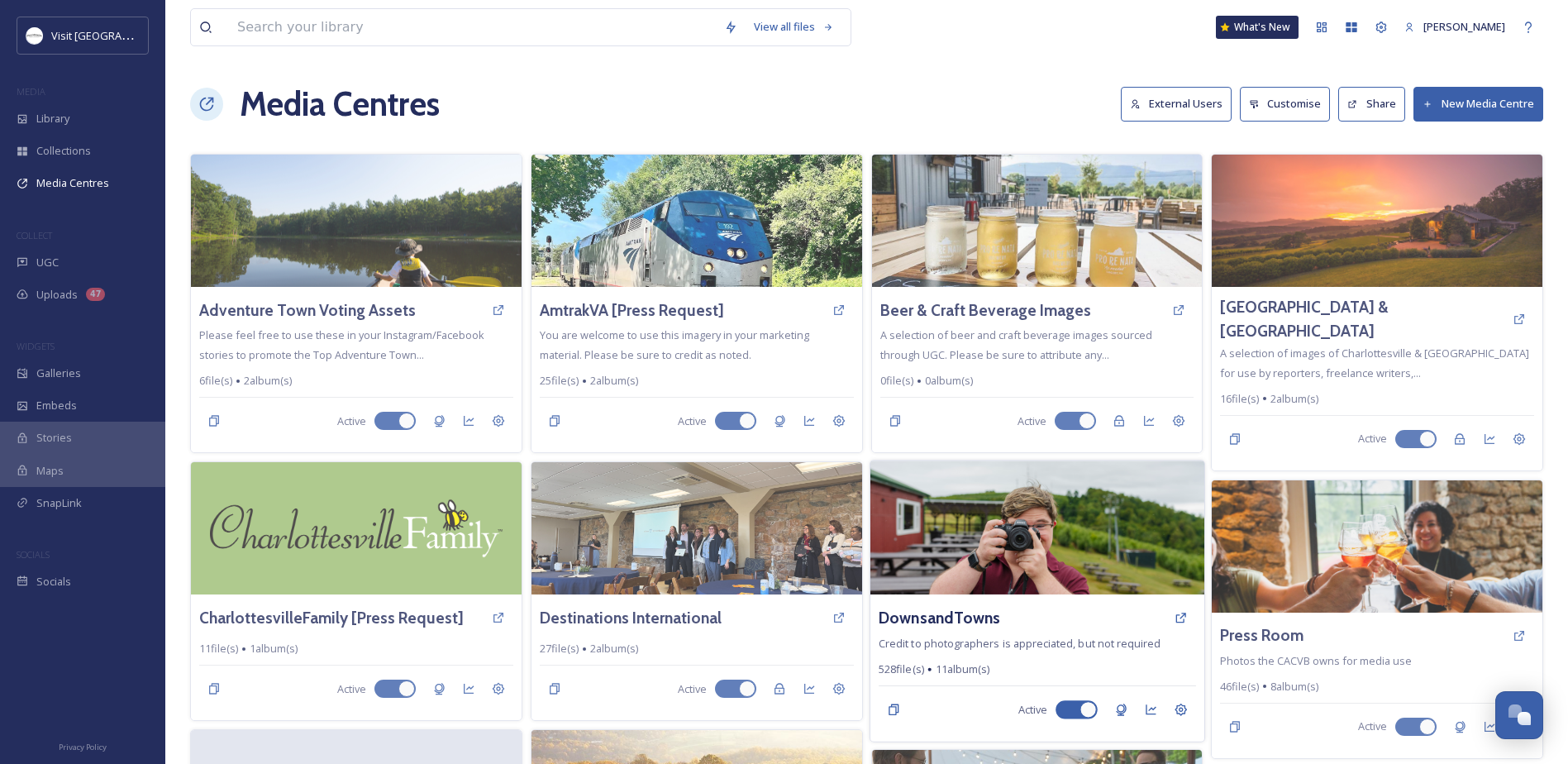
click at [1010, 531] on img at bounding box center [1038, 528] width 334 height 134
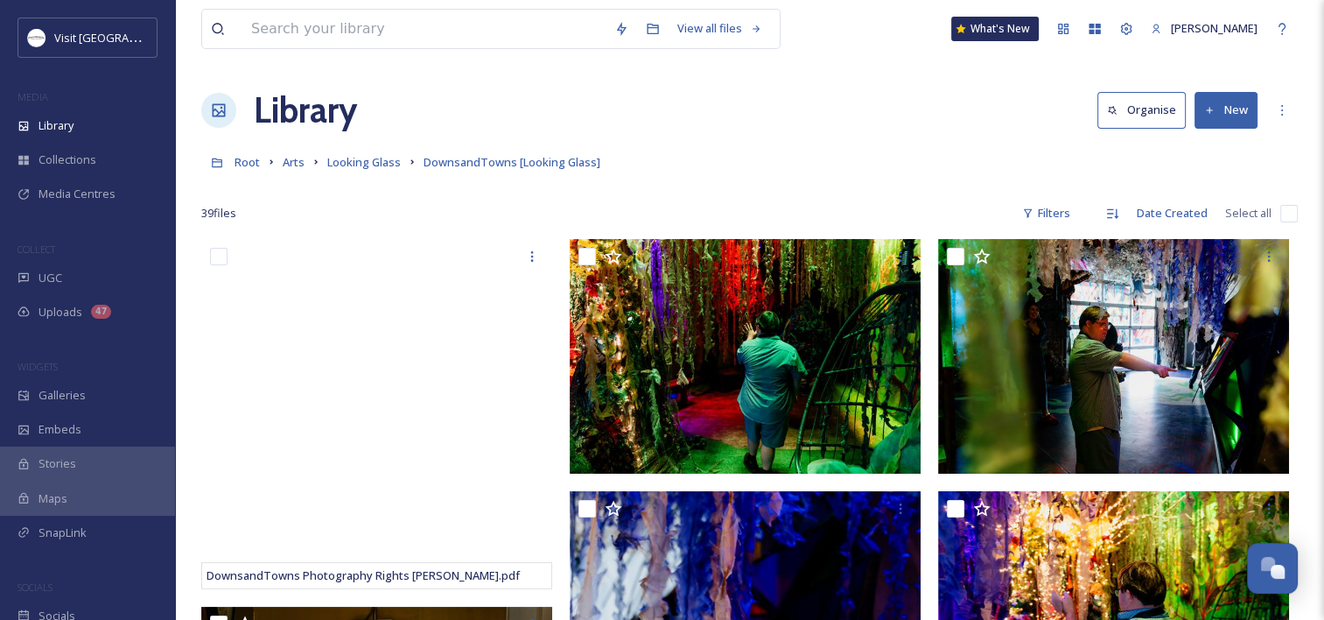
scroll to position [893, 0]
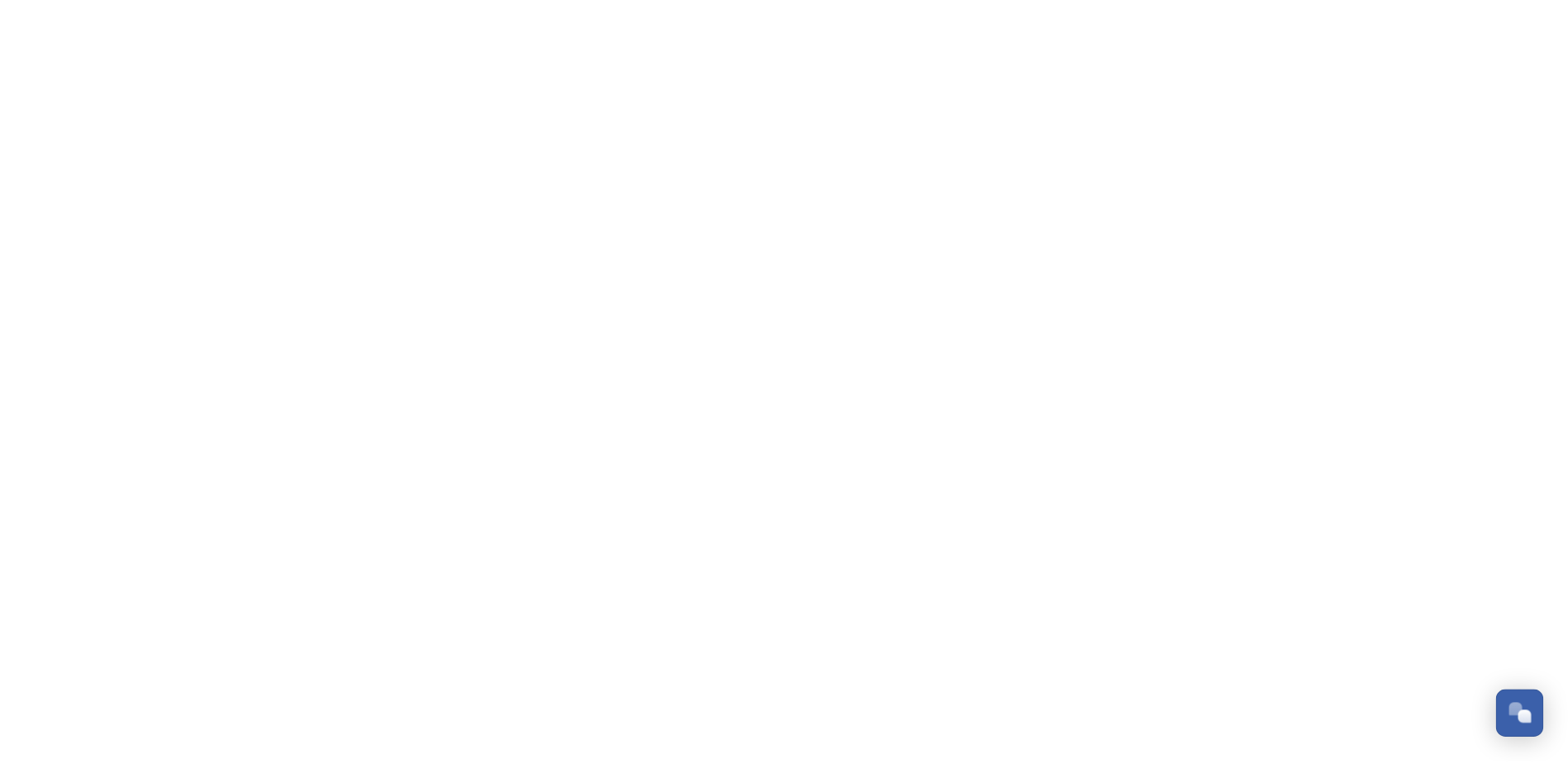
scroll to position [770, 0]
